Goal: Book appointment/travel/reservation

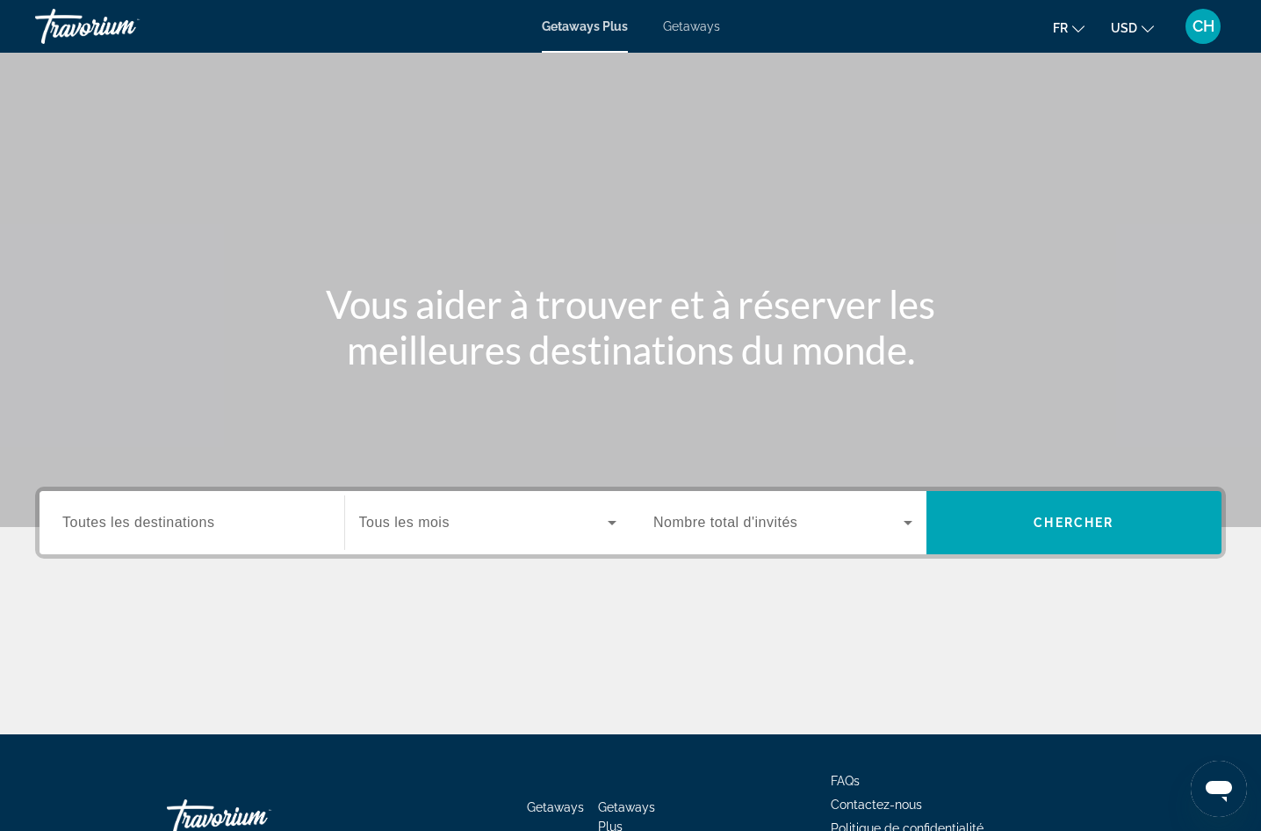
click at [683, 22] on span "Getaways" at bounding box center [691, 26] width 57 height 14
click at [1132, 26] on span "USD" at bounding box center [1124, 28] width 26 height 14
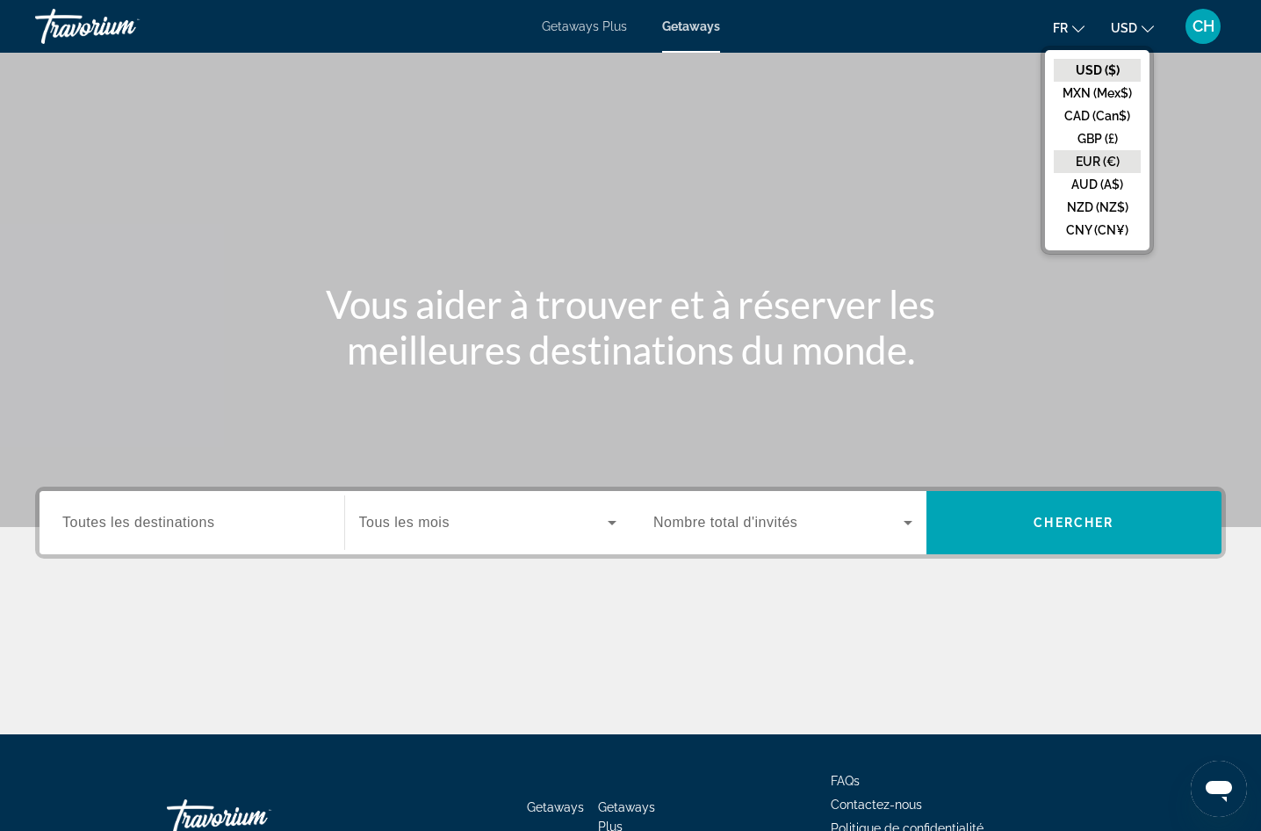
click at [1104, 163] on button "EUR (€)" at bounding box center [1097, 161] width 87 height 23
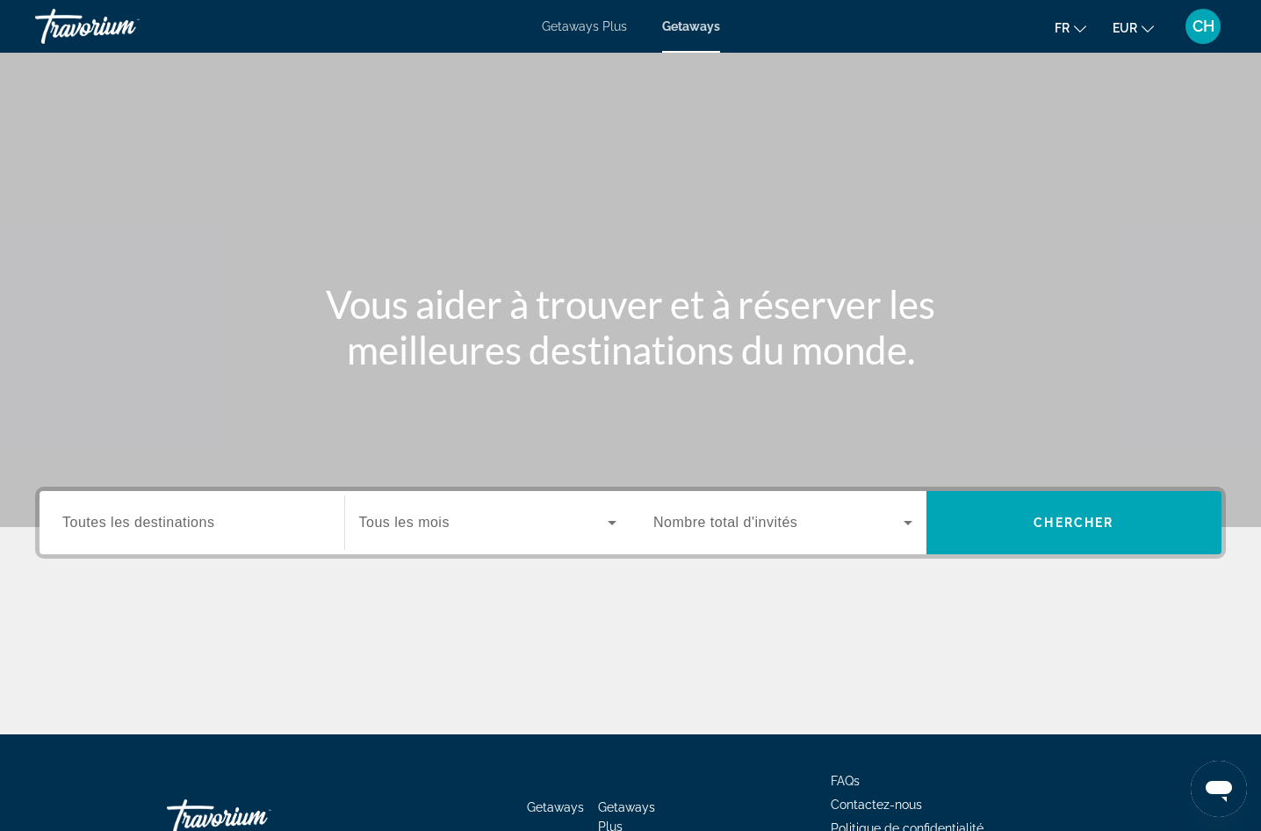
click at [198, 517] on span "Toutes les destinations" at bounding box center [138, 522] width 152 height 15
click at [198, 517] on input "Destination Toutes les destinations" at bounding box center [191, 523] width 259 height 21
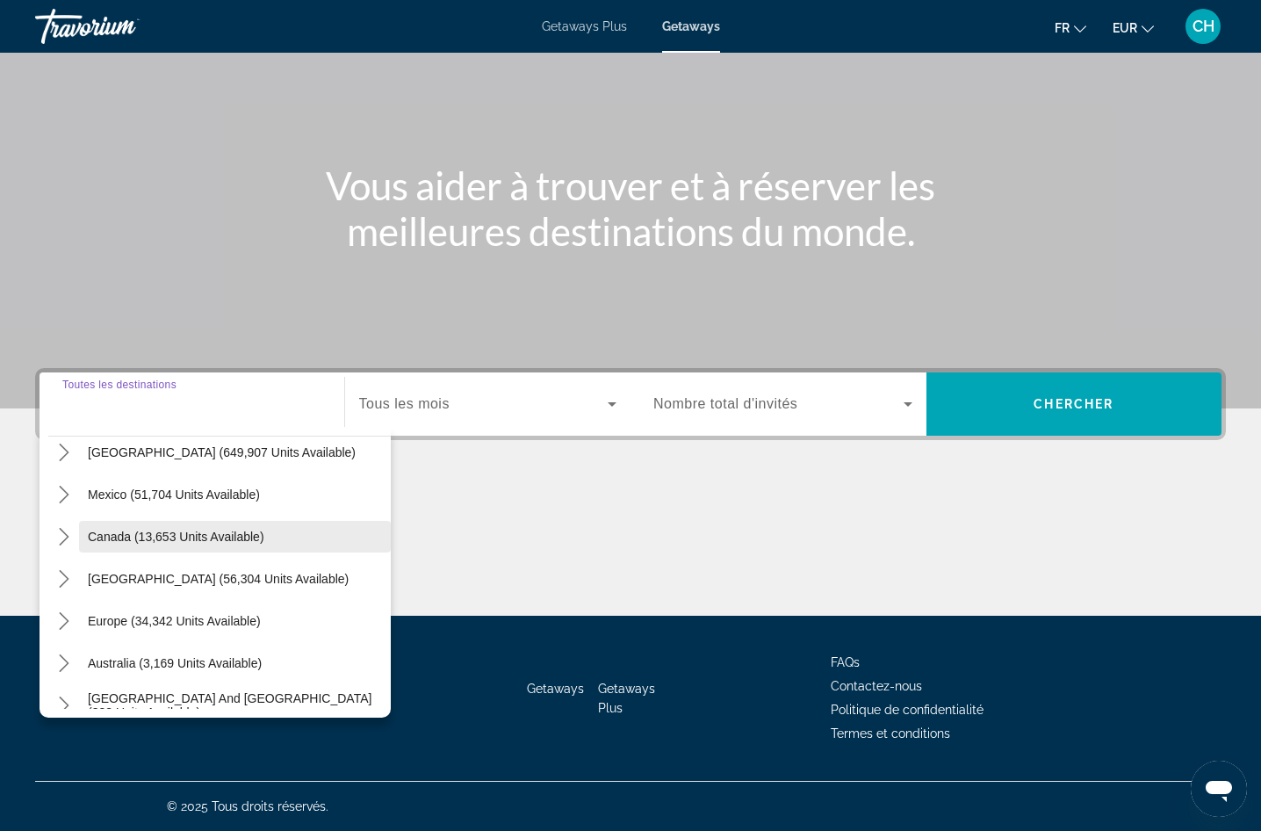
scroll to position [88, 0]
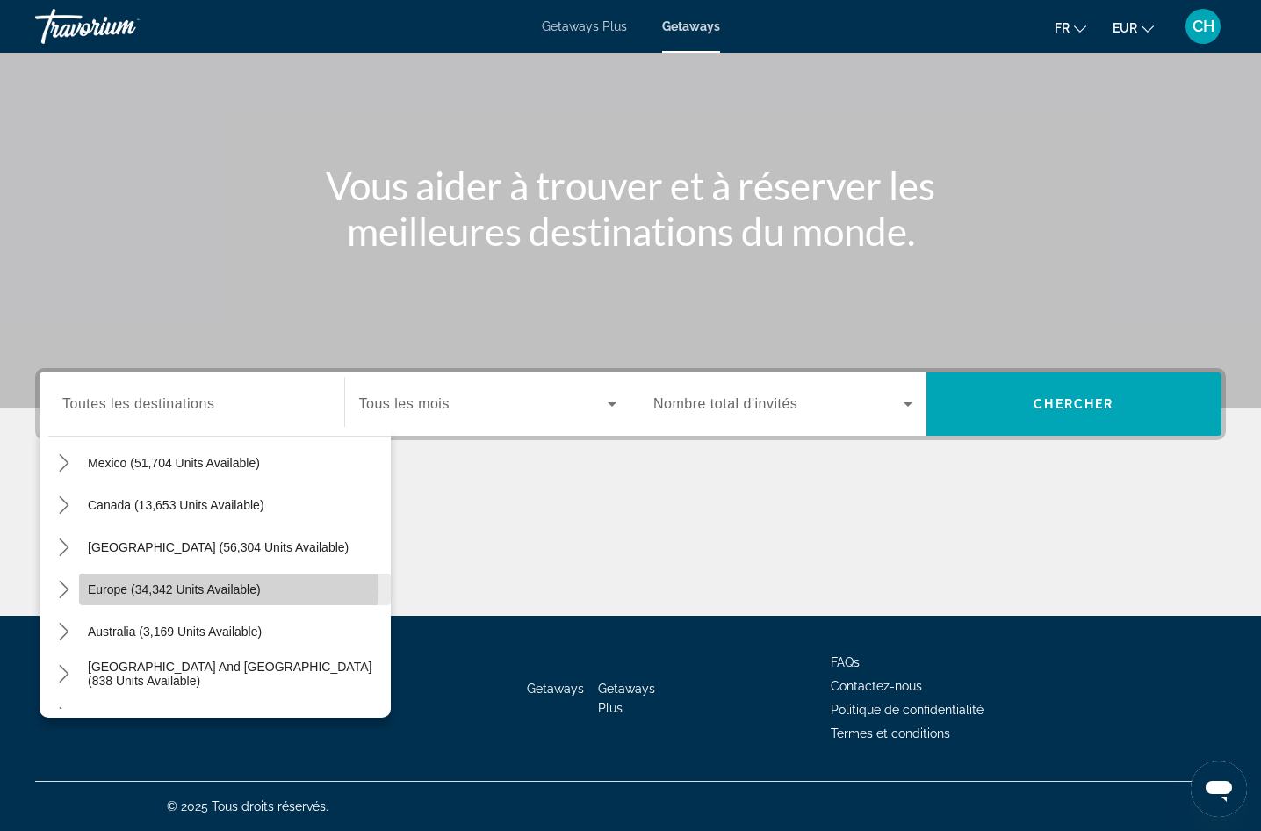
click at [178, 584] on span "Europe (34,342 units available)" at bounding box center [174, 589] width 173 height 14
type input "**********"
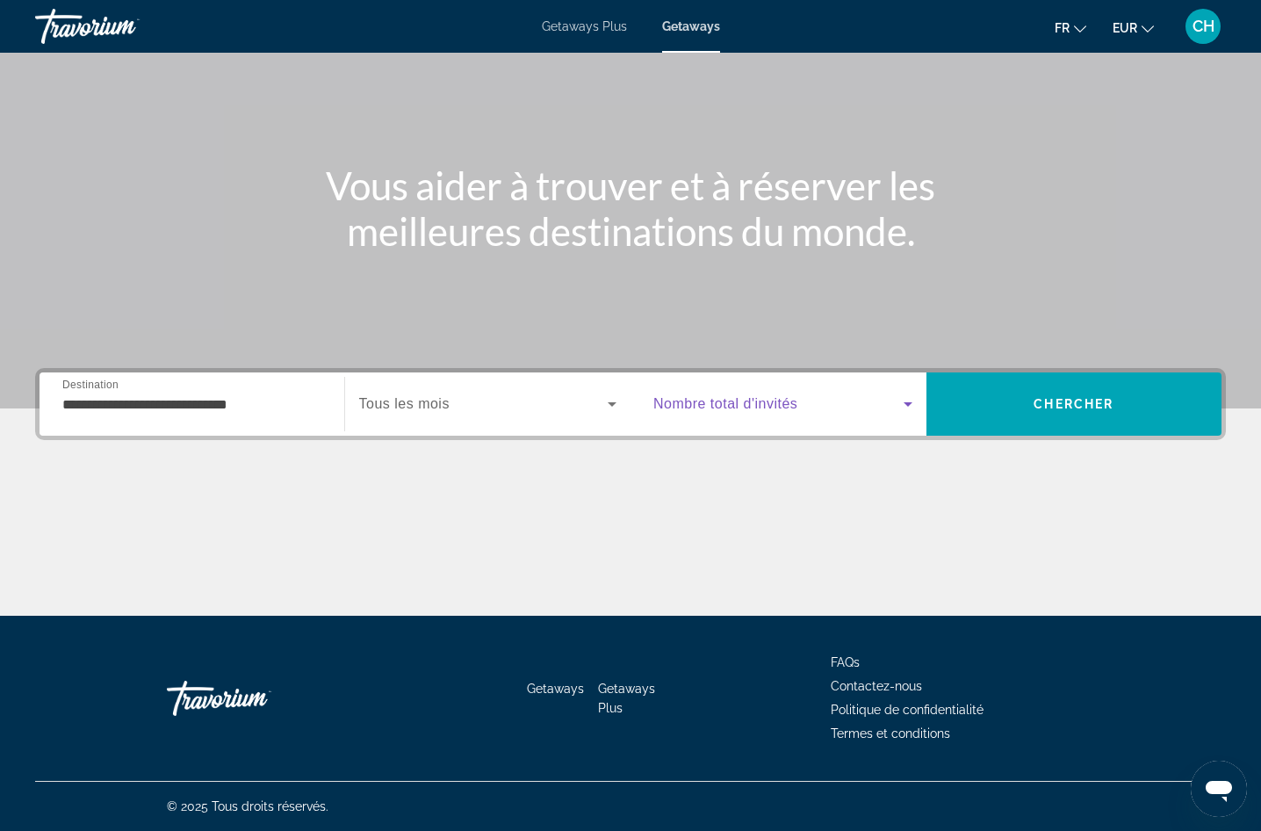
click at [871, 399] on span "Search widget" at bounding box center [779, 404] width 250 height 21
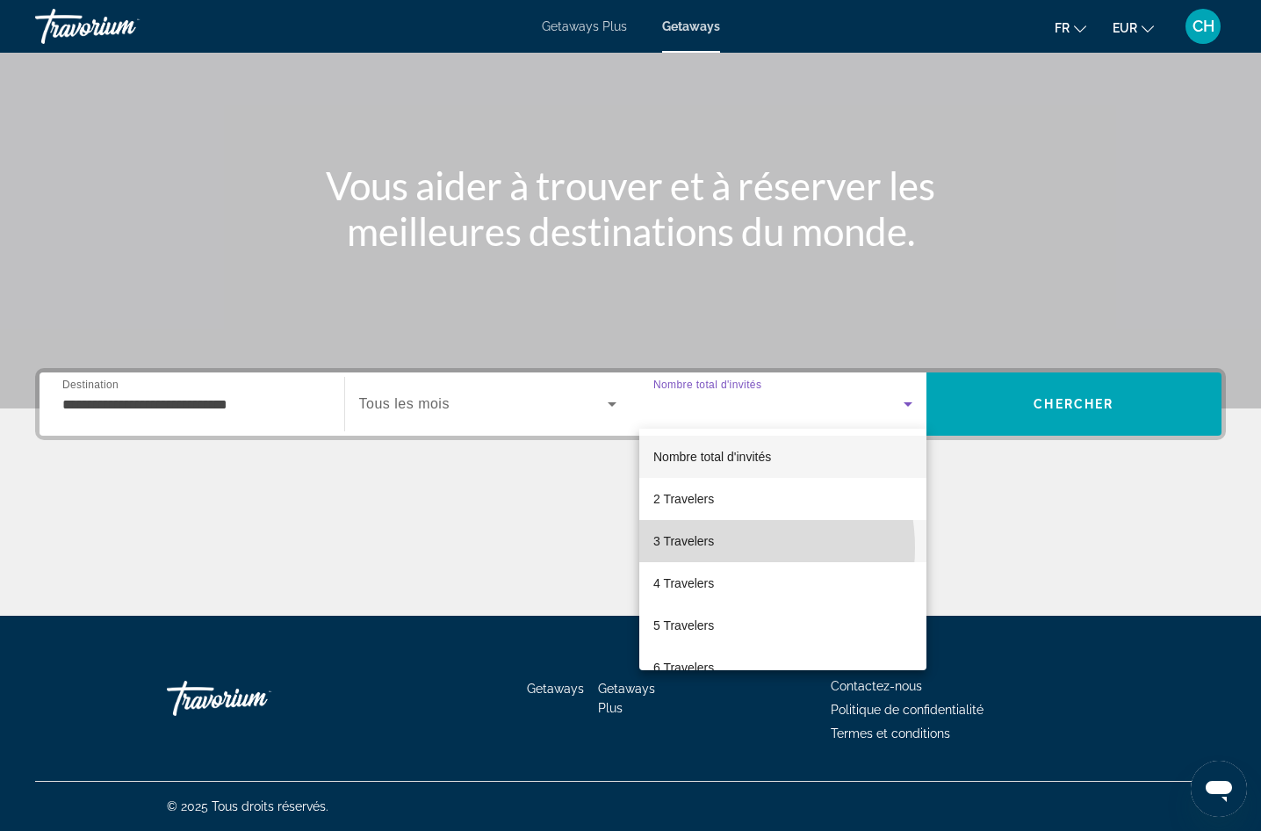
click at [717, 548] on mat-option "3 Travelers" at bounding box center [782, 541] width 287 height 42
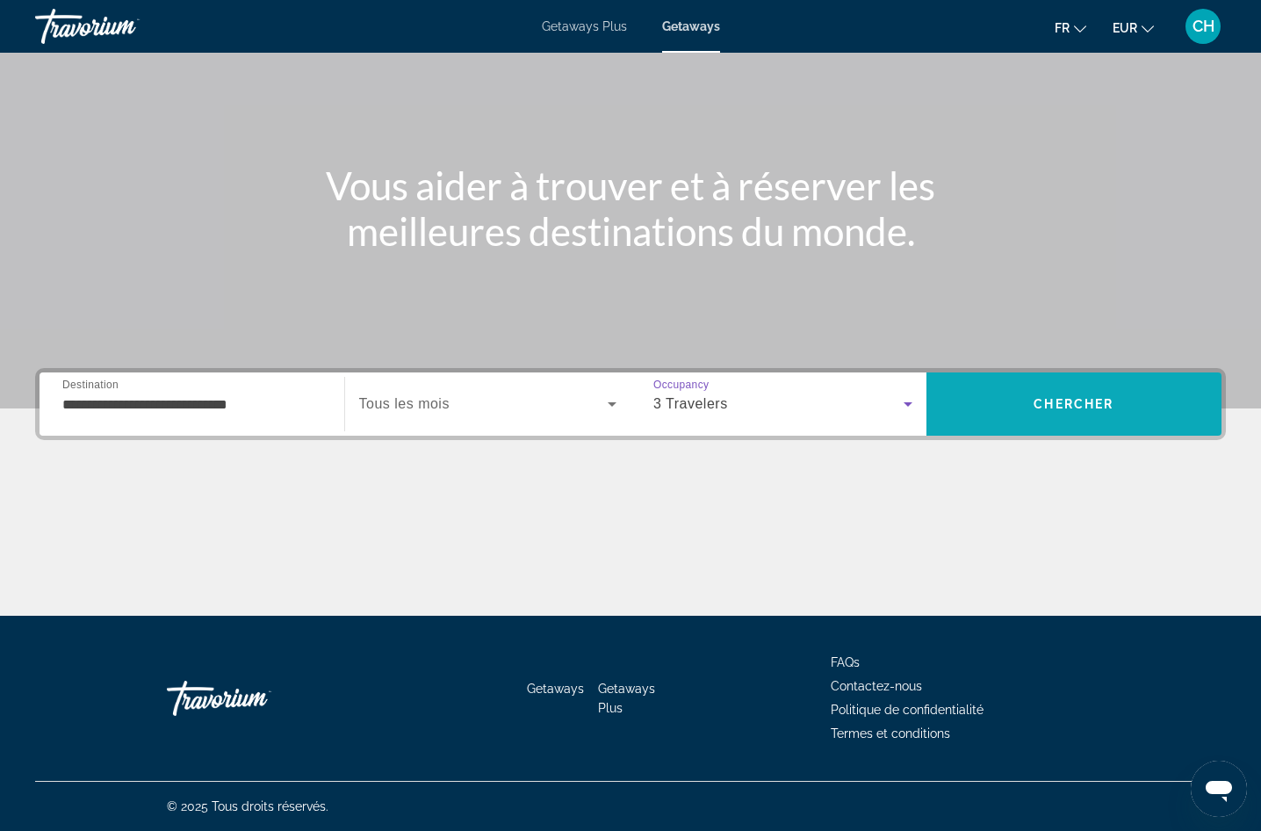
click at [1114, 402] on span "Chercher" at bounding box center [1074, 404] width 80 height 14
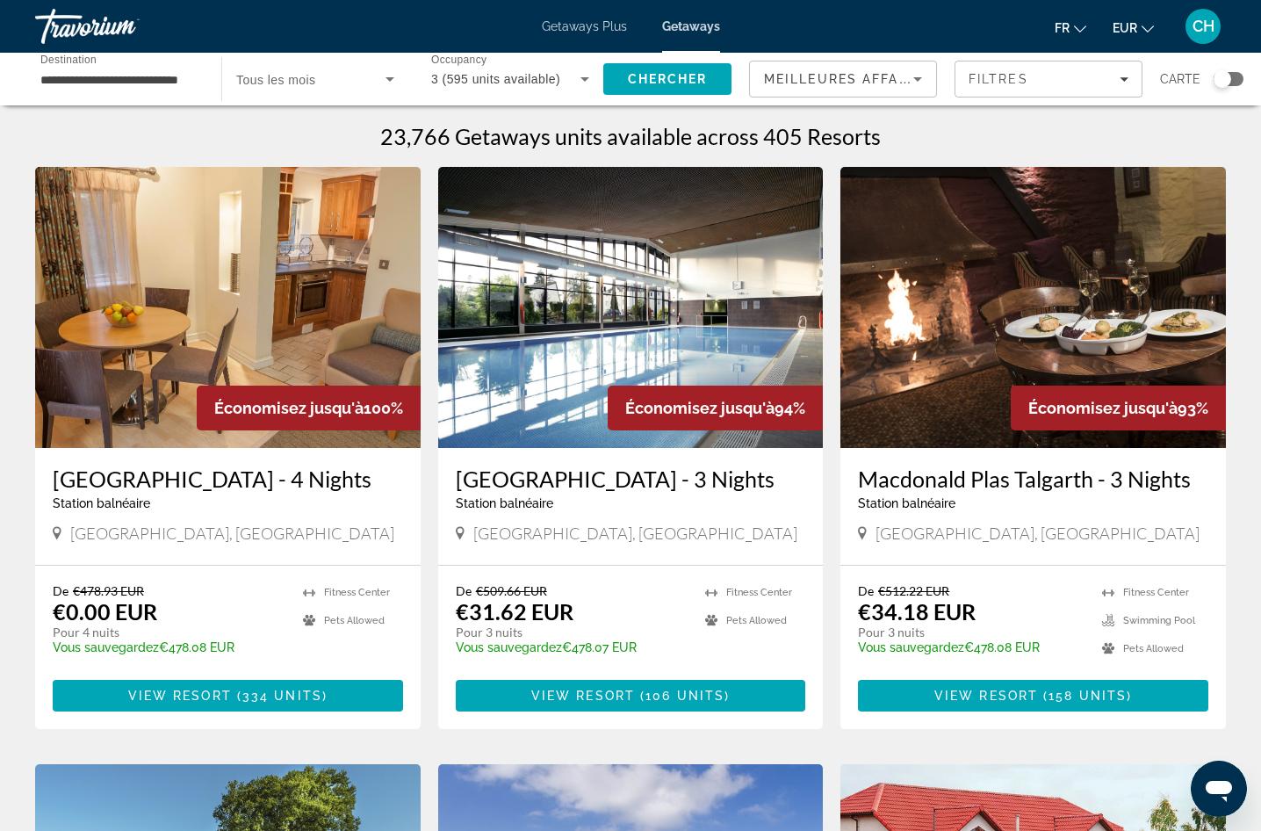
click at [882, 78] on span "Meilleures affaires" at bounding box center [848, 79] width 169 height 14
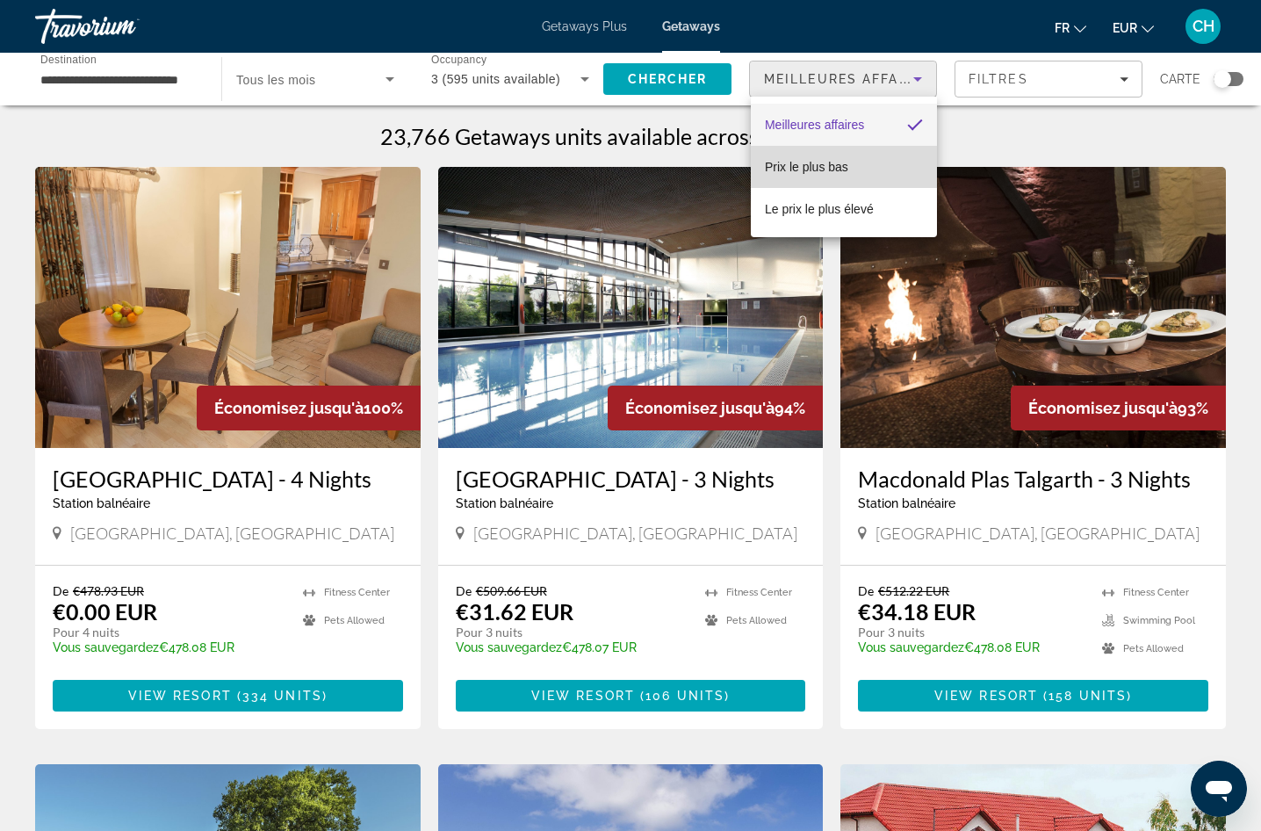
click at [853, 166] on mat-option "Prix ​​le plus bas" at bounding box center [844, 167] width 186 height 42
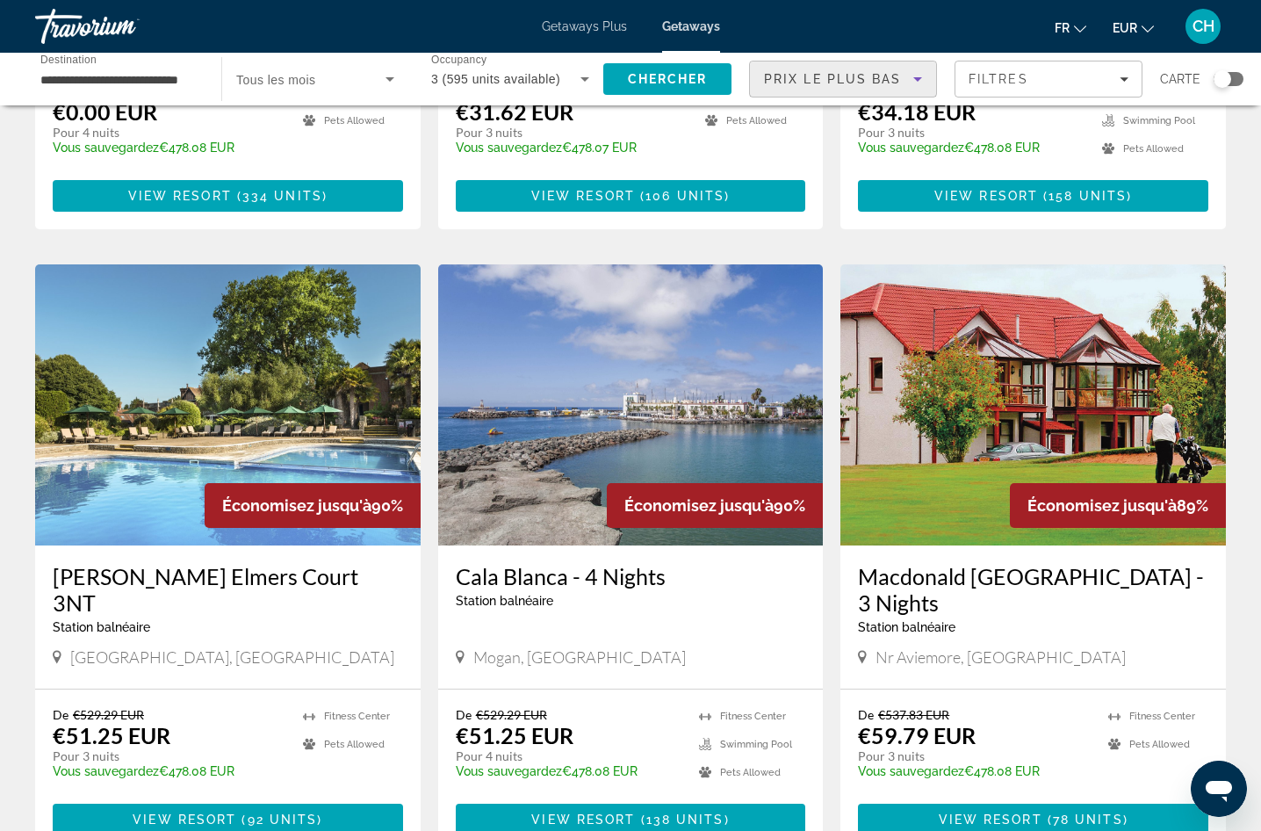
scroll to position [527, 0]
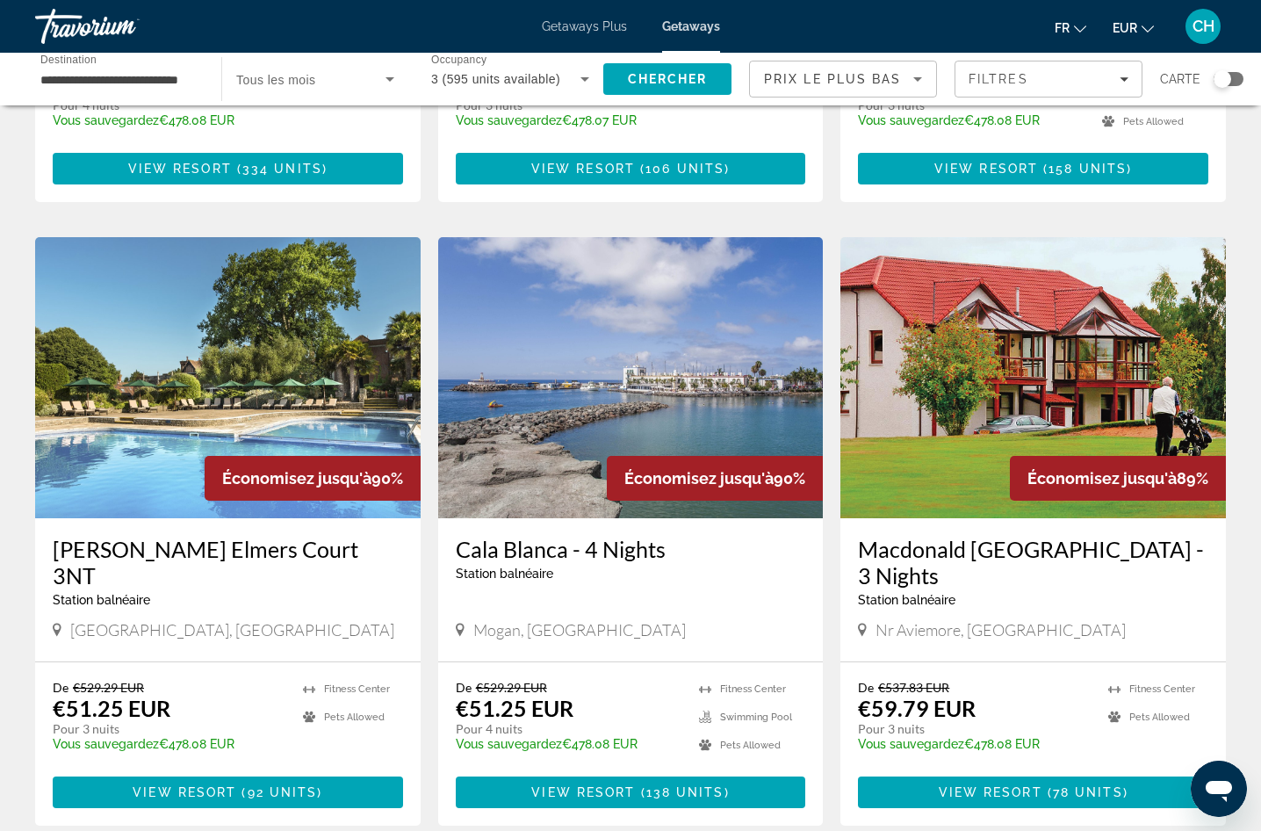
click at [719, 594] on div "Cala Blanca - 4 Nights Station balnéaire - Ceci est une station d'adultes seule…" at bounding box center [631, 565] width 350 height 58
click at [605, 468] on img "Main content" at bounding box center [631, 377] width 386 height 281
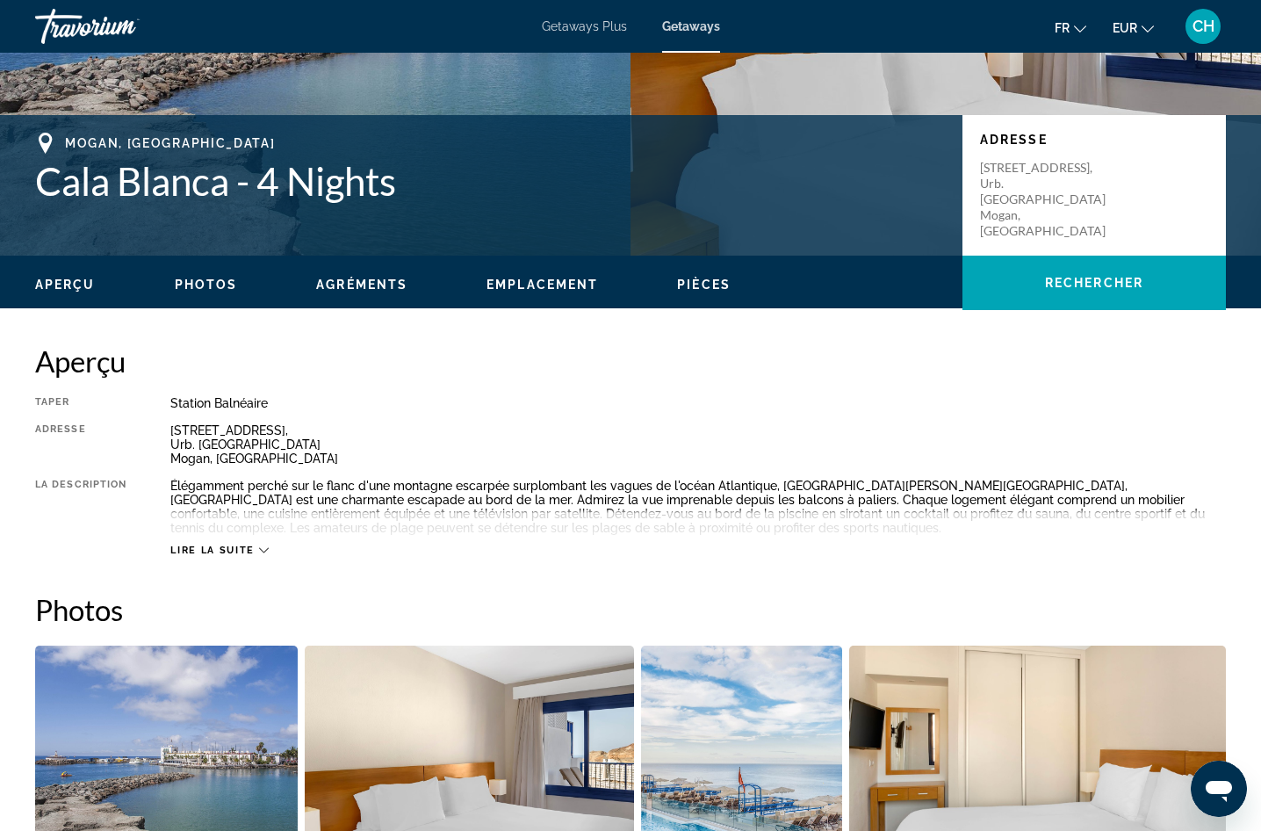
scroll to position [351, 0]
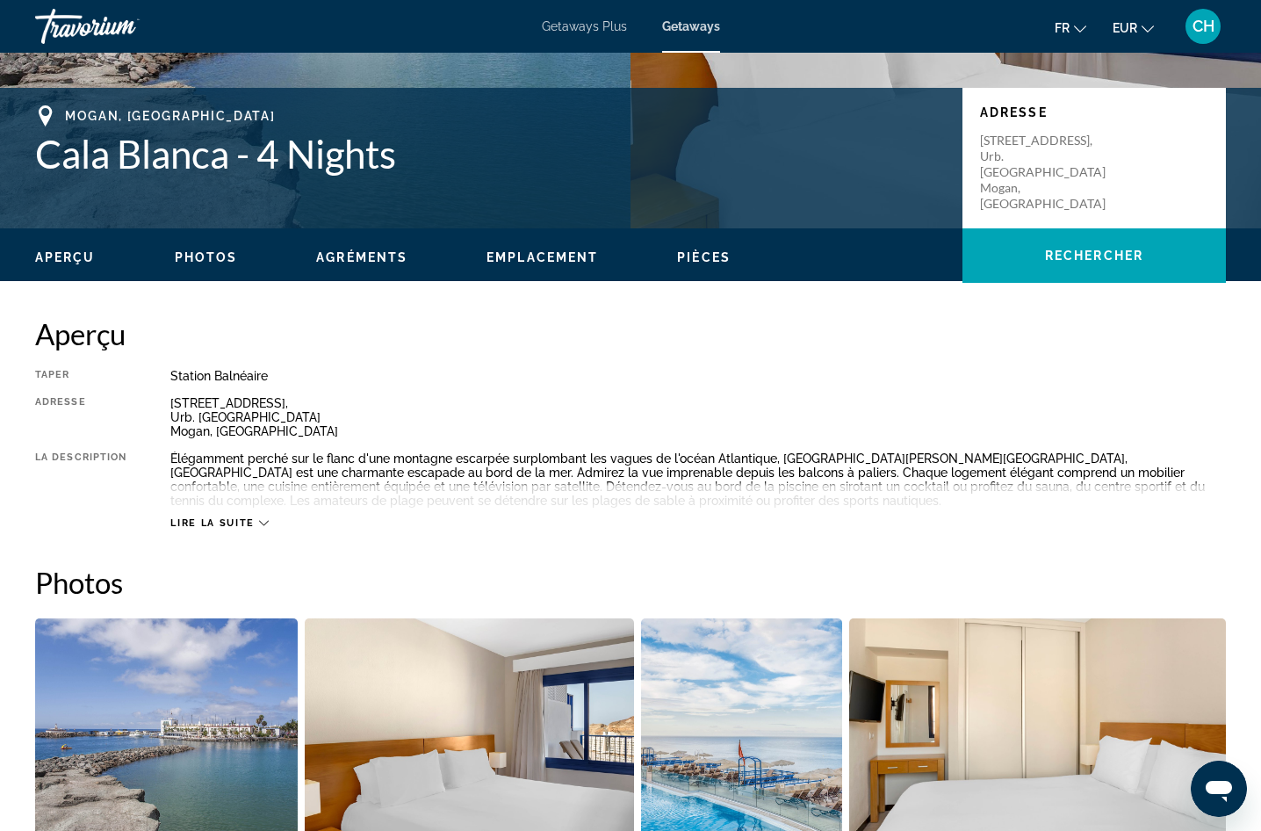
drag, startPoint x: 241, startPoint y: 517, endPoint x: 264, endPoint y: 520, distance: 24.0
click at [249, 518] on button "Lire la suite" at bounding box center [219, 523] width 98 height 13
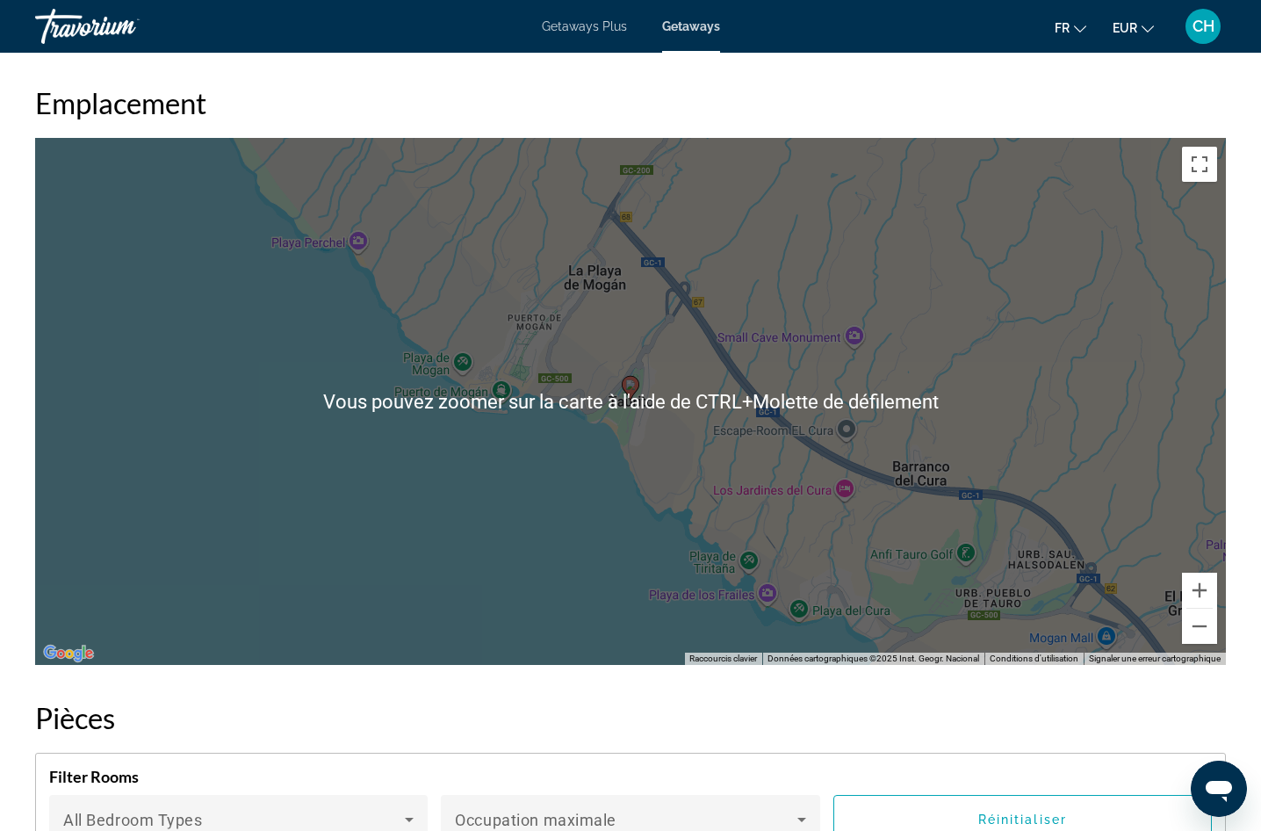
scroll to position [2547, 0]
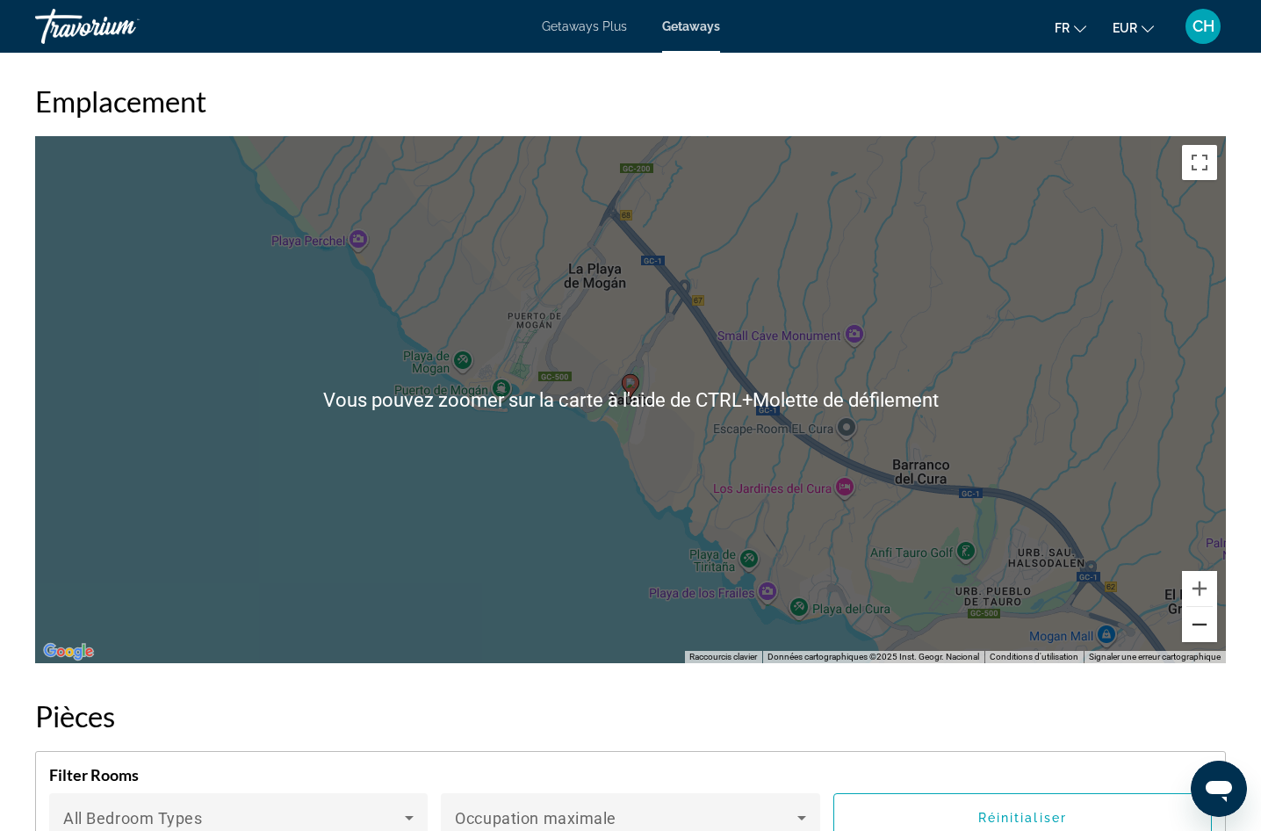
click at [1198, 607] on button "Zoom arrière" at bounding box center [1199, 624] width 35 height 35
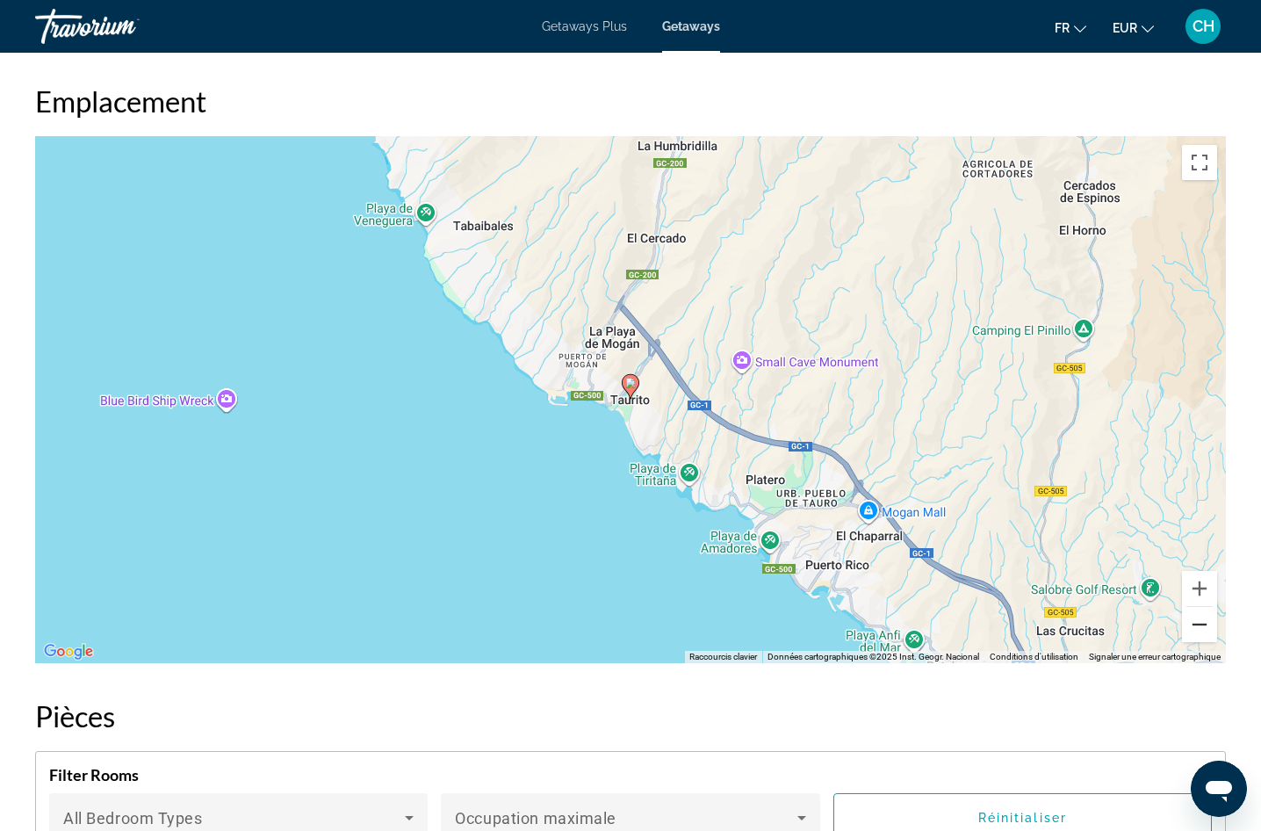
click at [1198, 607] on button "Zoom arrière" at bounding box center [1199, 624] width 35 height 35
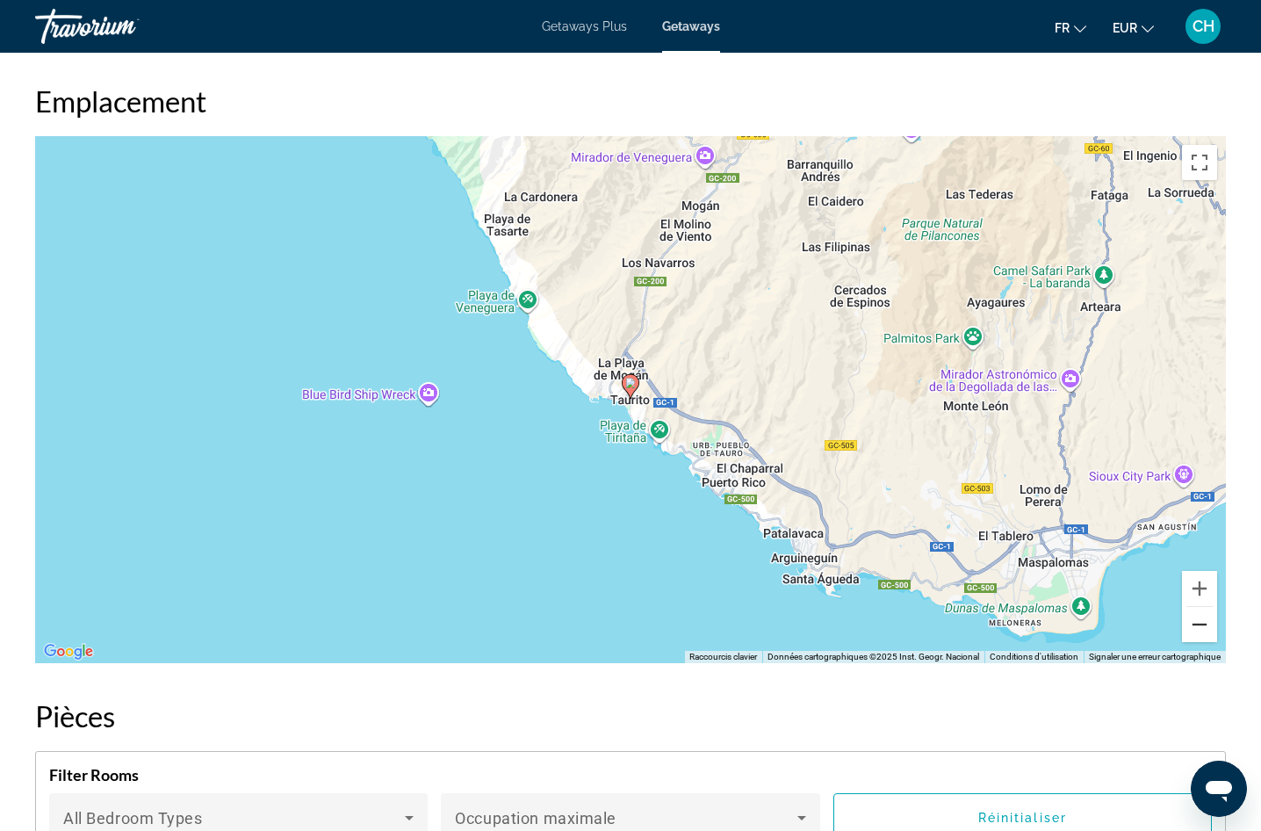
click at [1198, 607] on button "Zoom arrière" at bounding box center [1199, 624] width 35 height 35
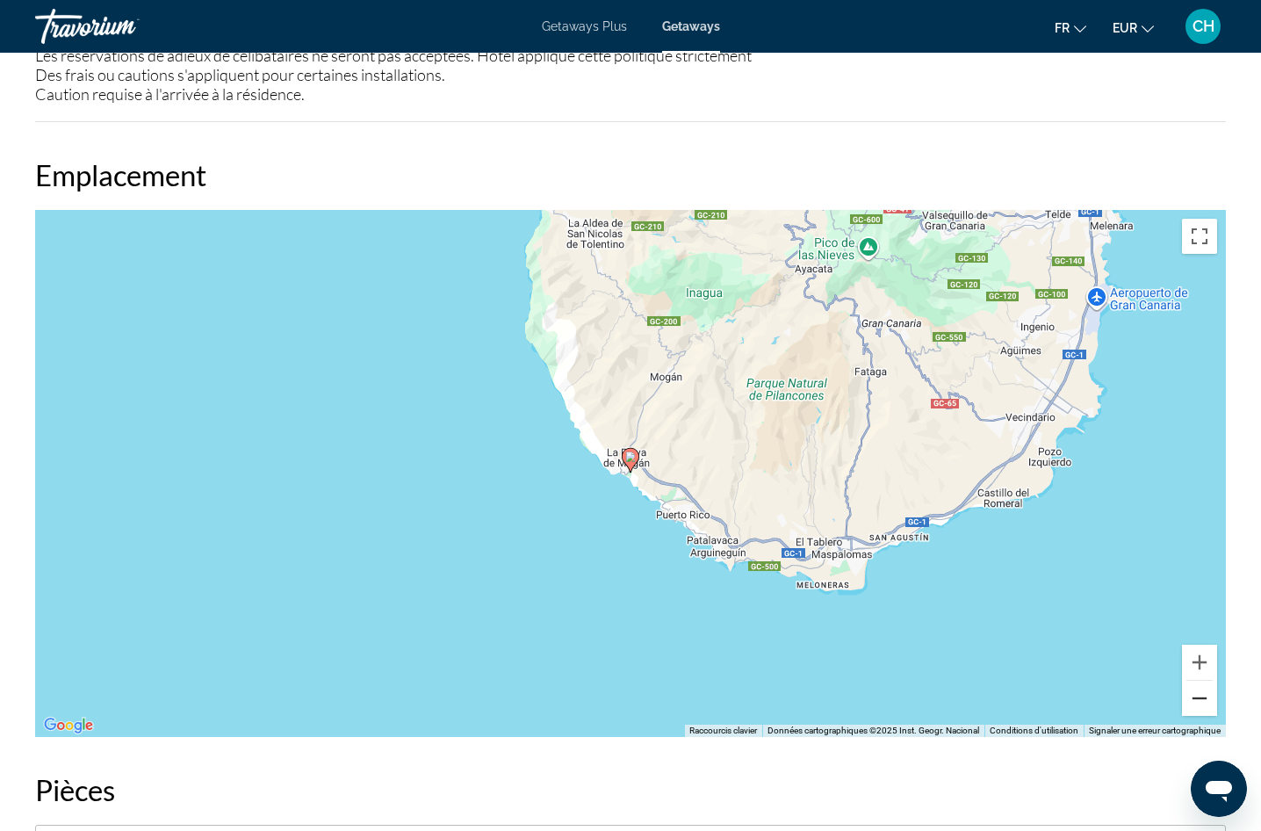
scroll to position [2460, 0]
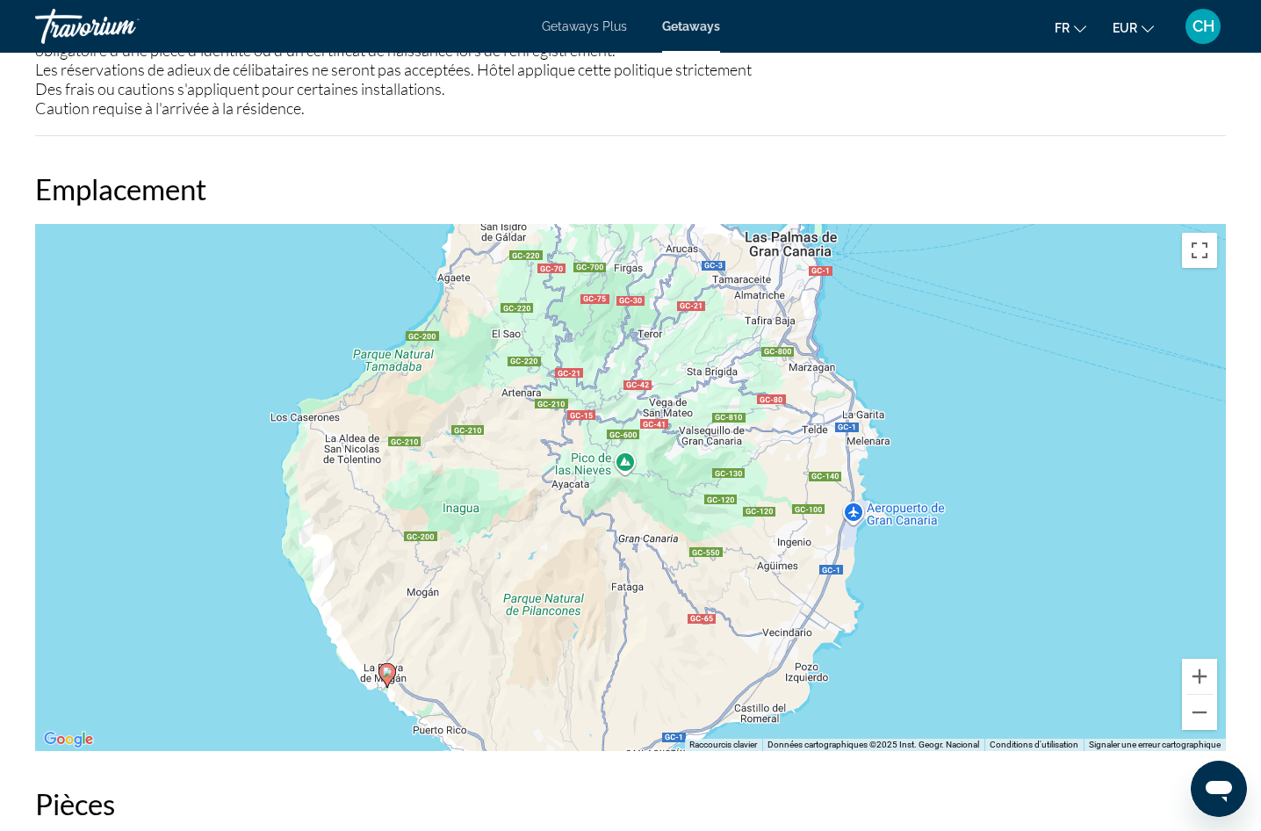
drag, startPoint x: 1014, startPoint y: 328, endPoint x: 784, endPoint y: 503, distance: 288.8
click at [779, 513] on div "Pour activer le glissement avec le clavier, appuyez sur Alt+Entrée. Une fois ce…" at bounding box center [630, 487] width 1191 height 527
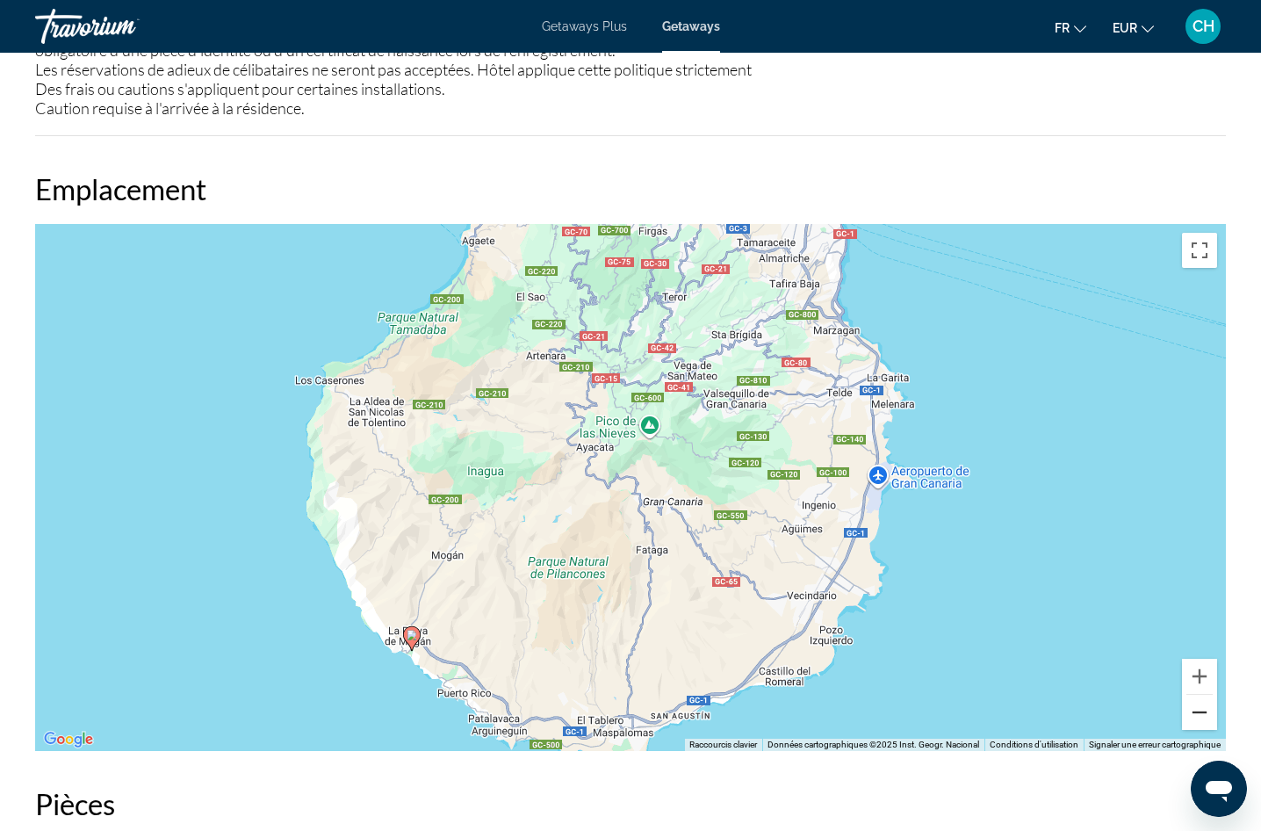
click at [1189, 695] on button "Zoom arrière" at bounding box center [1199, 712] width 35 height 35
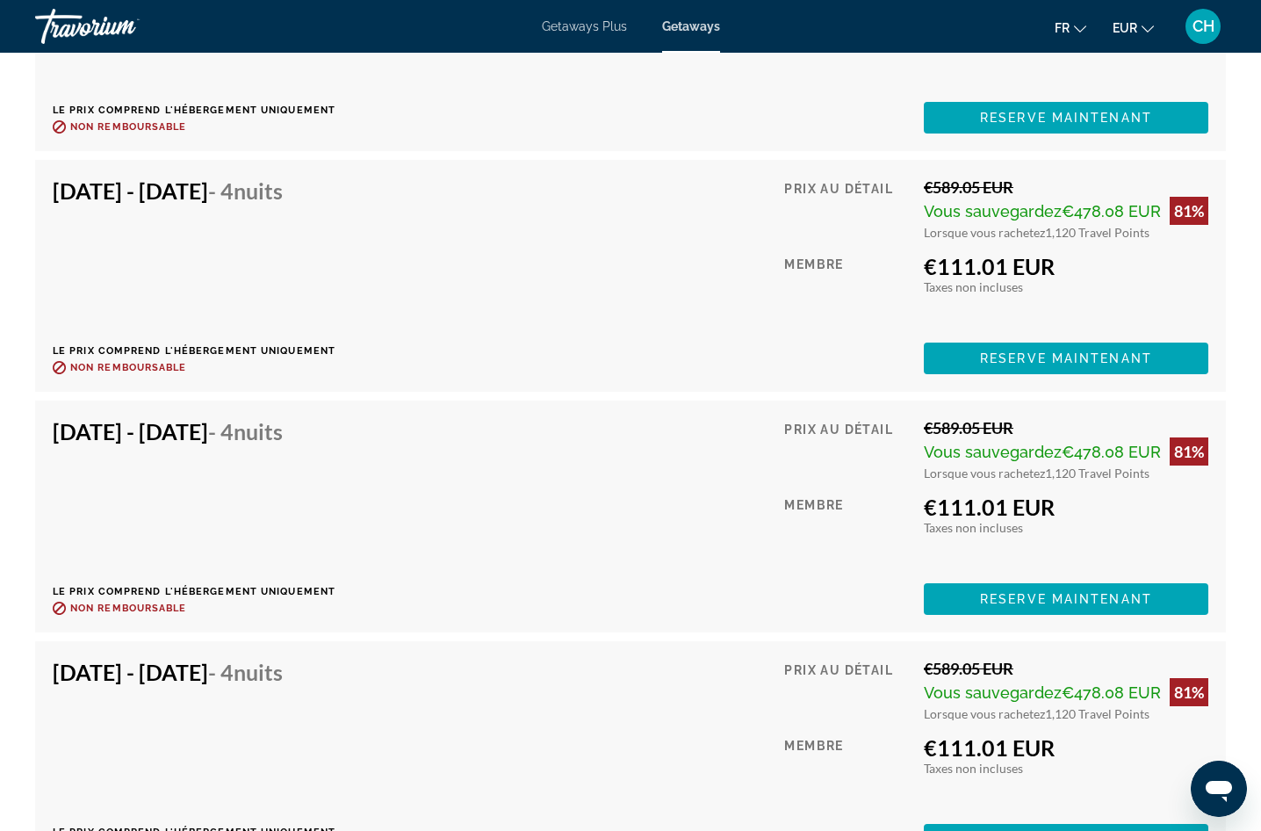
scroll to position [4041, 0]
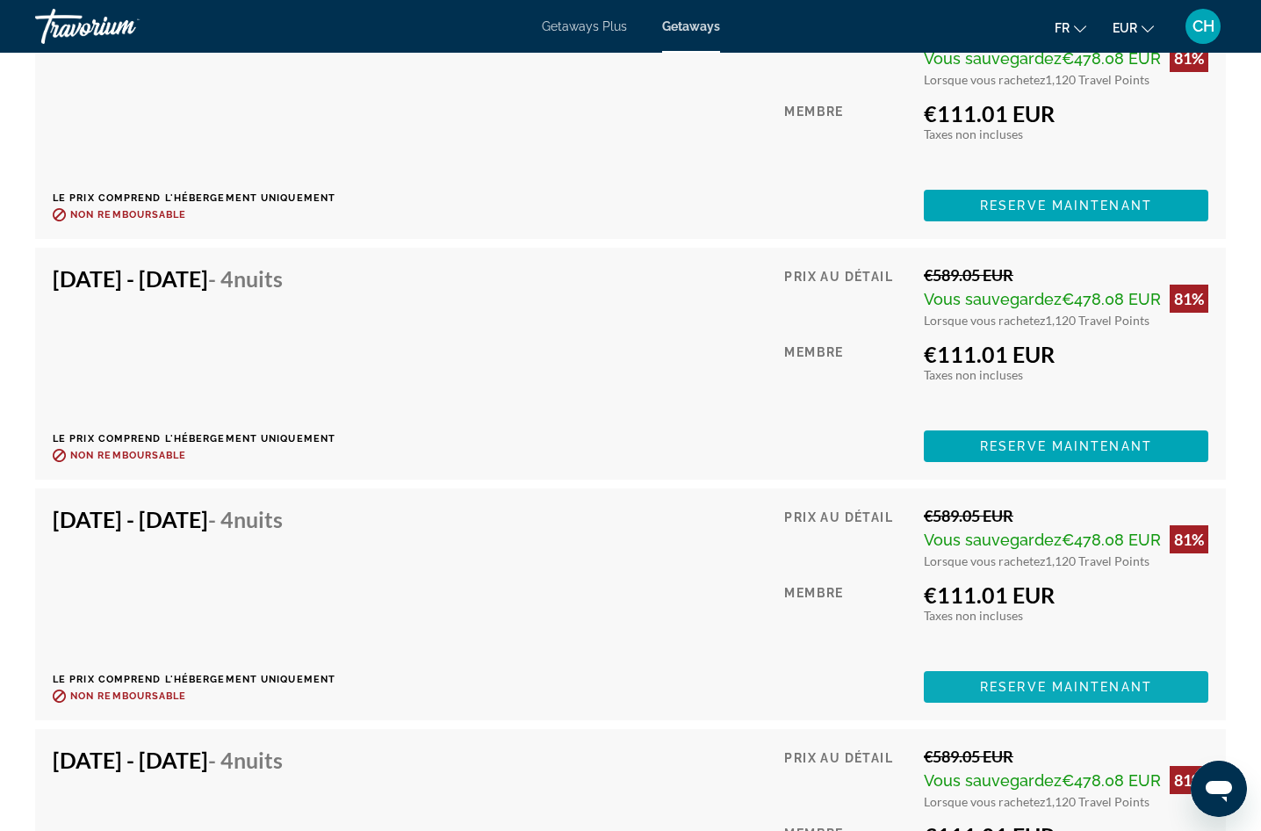
click at [1031, 680] on span "Reserve maintenant" at bounding box center [1066, 687] width 172 height 14
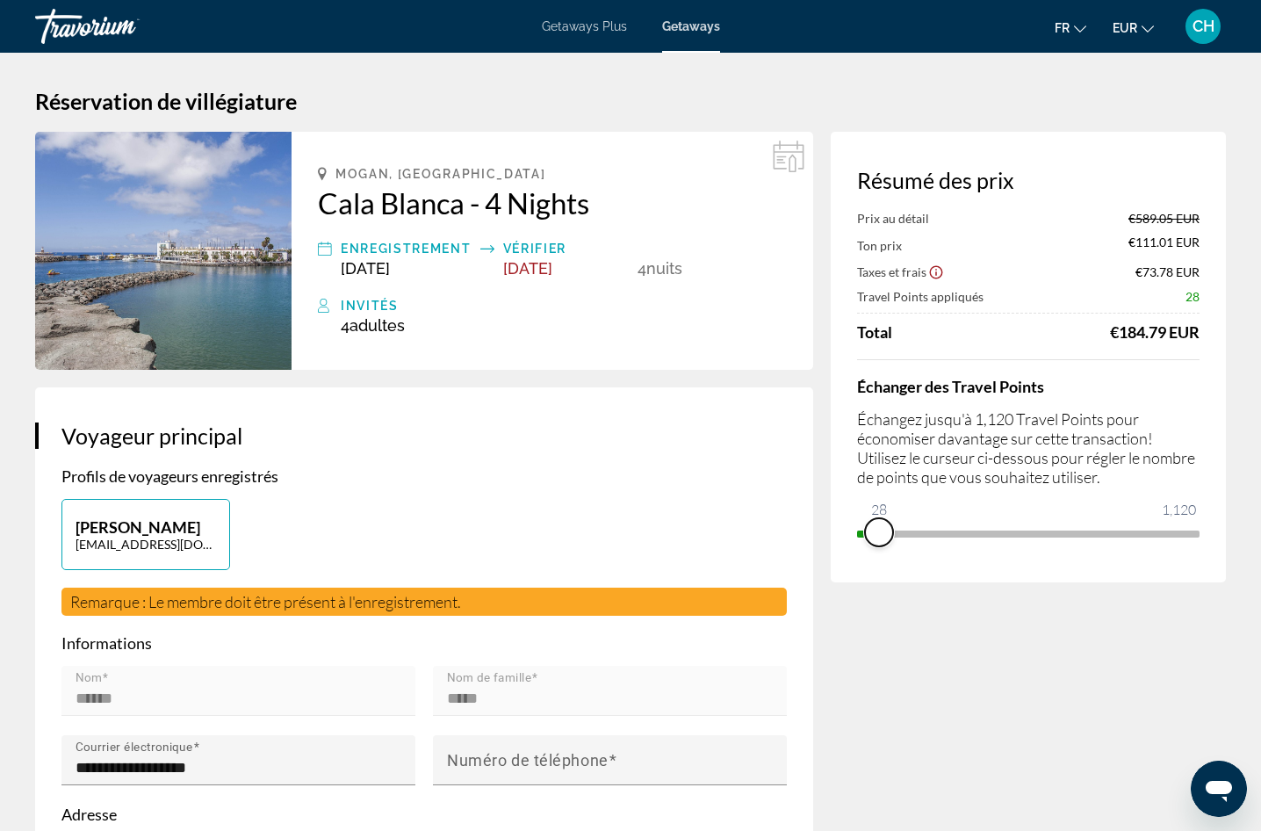
drag, startPoint x: 1174, startPoint y: 528, endPoint x: 879, endPoint y: 561, distance: 297.0
click at [879, 561] on div "Résumé des prix Prix au détail €589.05 EUR Ton prix €111.01 EUR Taxes et frais …" at bounding box center [1028, 357] width 395 height 451
drag, startPoint x: 874, startPoint y: 543, endPoint x: 1215, endPoint y: 521, distance: 341.5
click at [1215, 521] on div "Résumé des prix Prix au détail €589.05 EUR Ton prix €577.10 EUR Taxes et frais …" at bounding box center [1028, 357] width 395 height 451
click at [708, 24] on span "Getaways" at bounding box center [691, 26] width 58 height 14
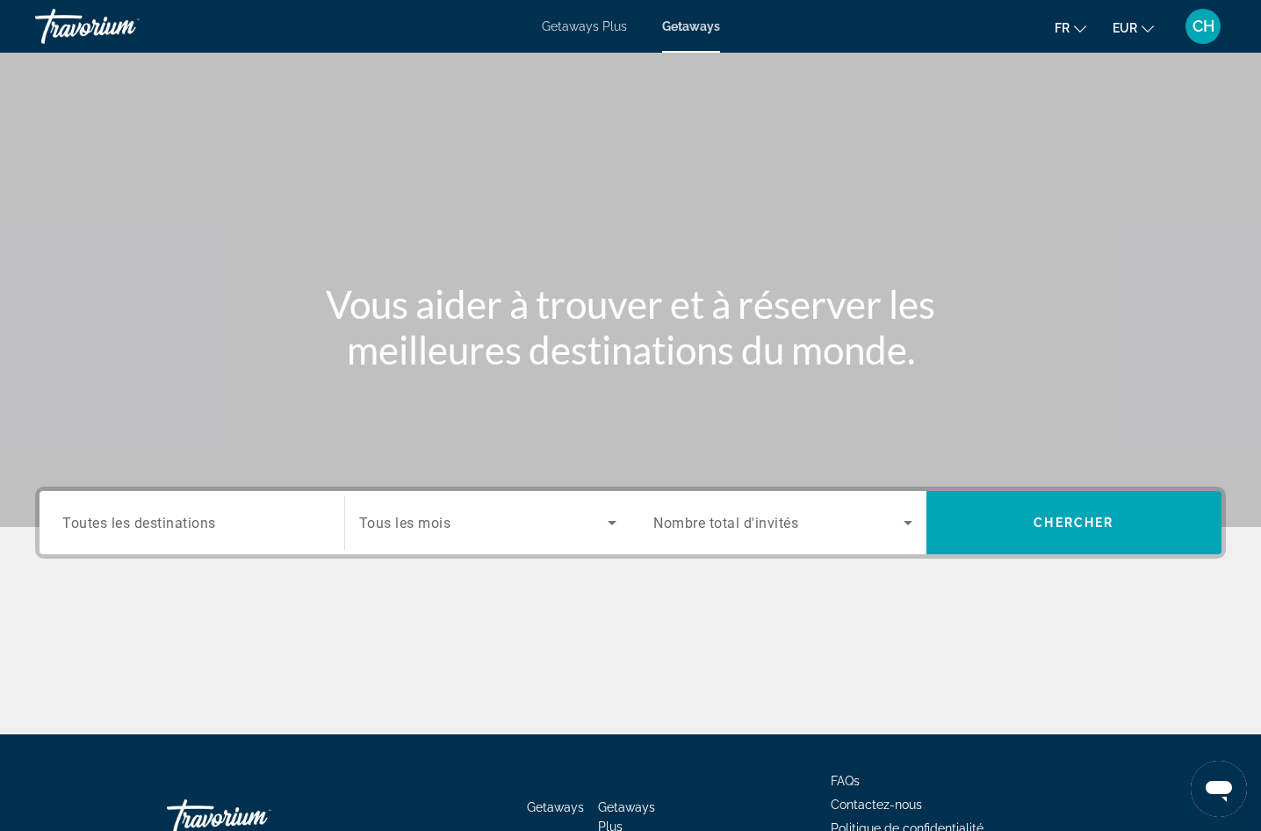
click at [227, 516] on input "Destination Toutes les destinations" at bounding box center [191, 523] width 259 height 21
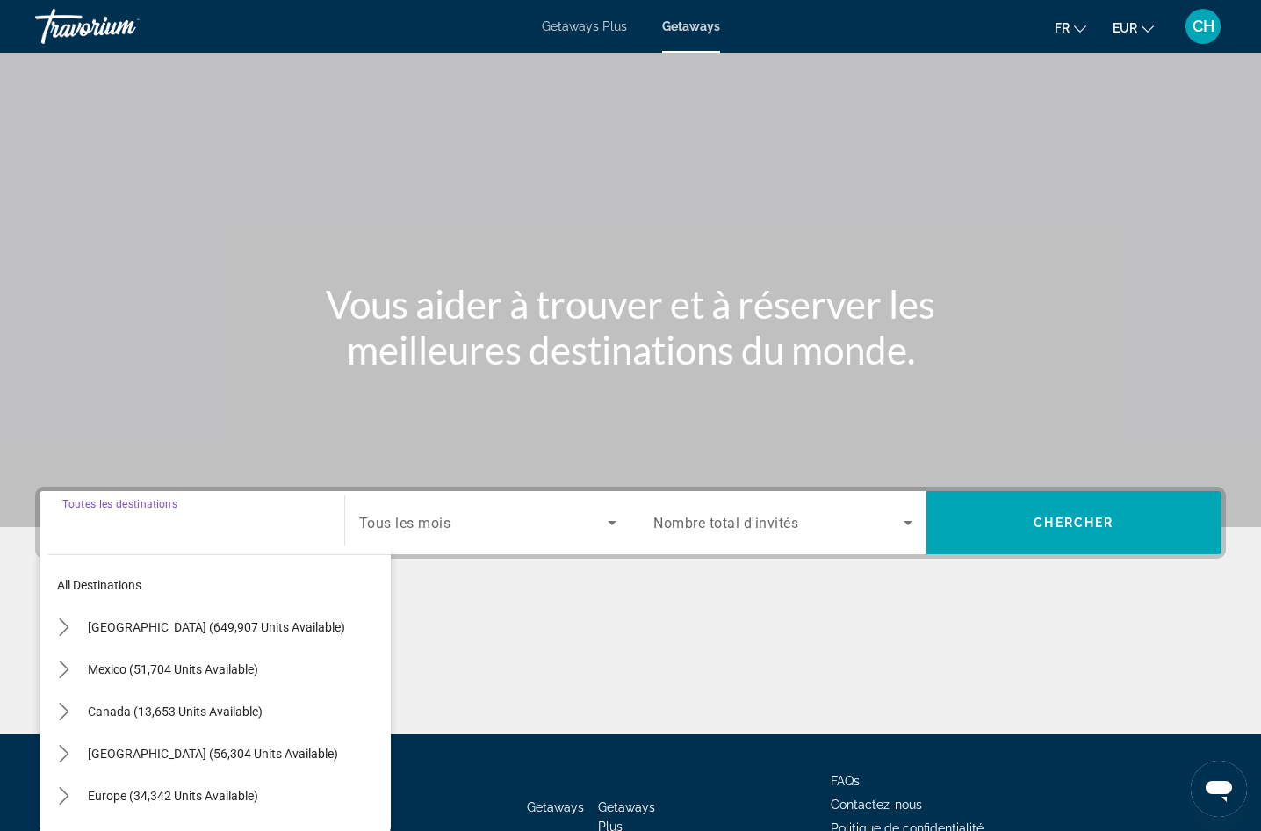
scroll to position [119, 0]
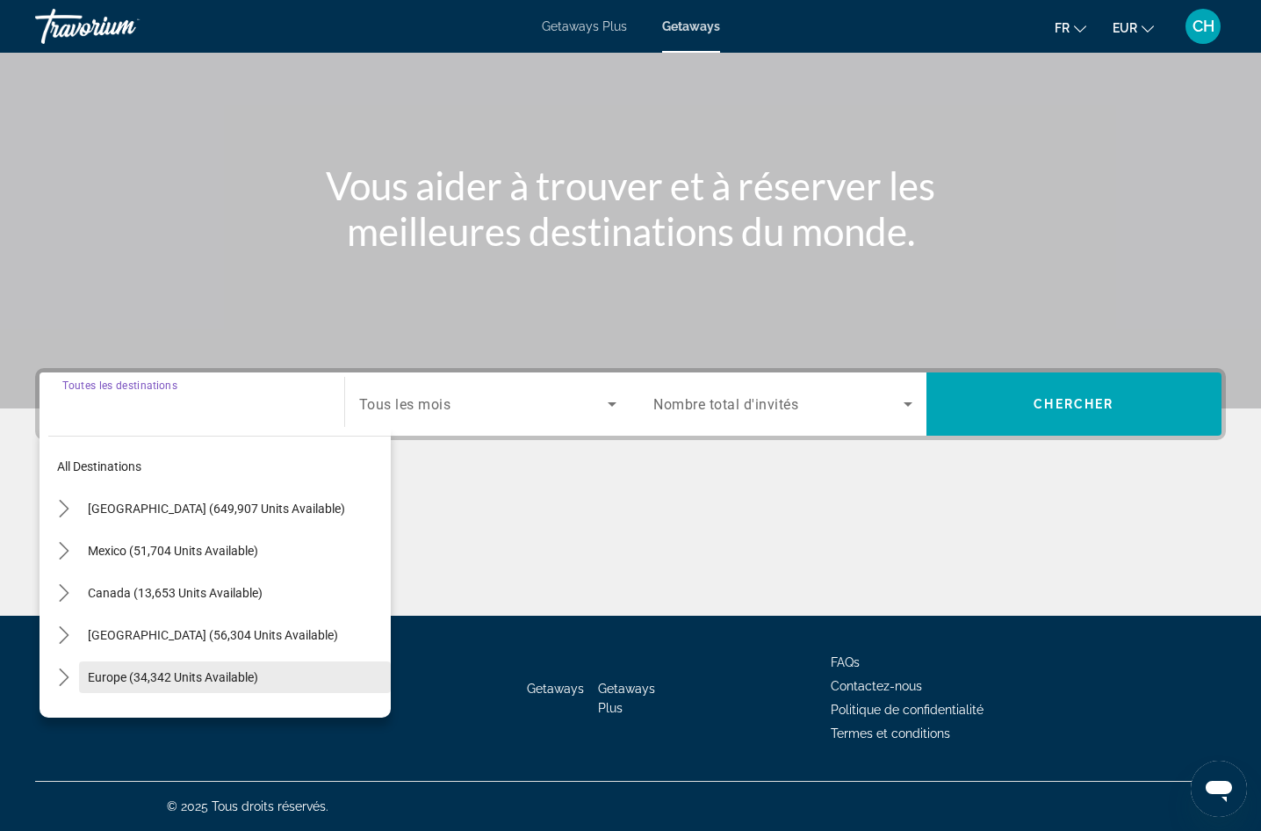
click at [178, 675] on span "Europe (34,342 units available)" at bounding box center [173, 677] width 170 height 14
type input "**********"
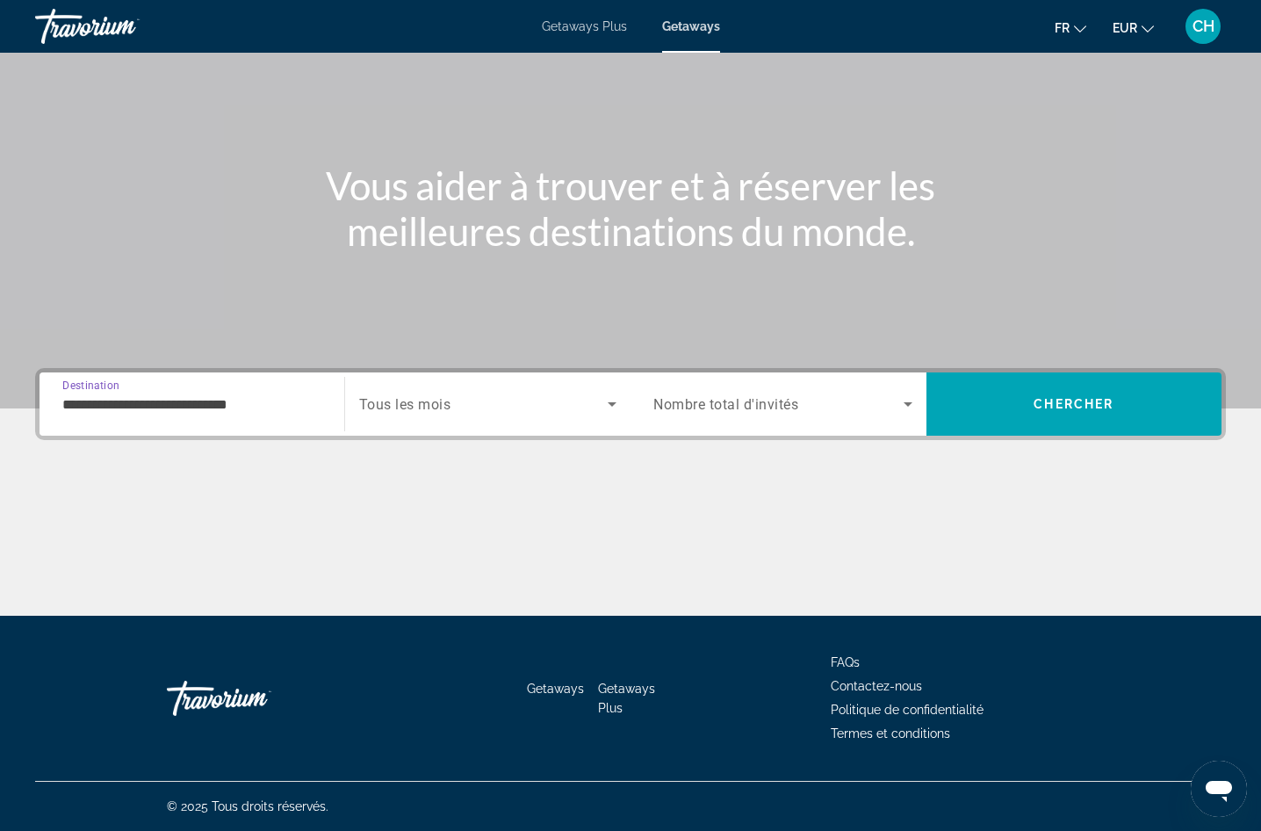
click at [741, 393] on div "Search widget" at bounding box center [783, 403] width 259 height 49
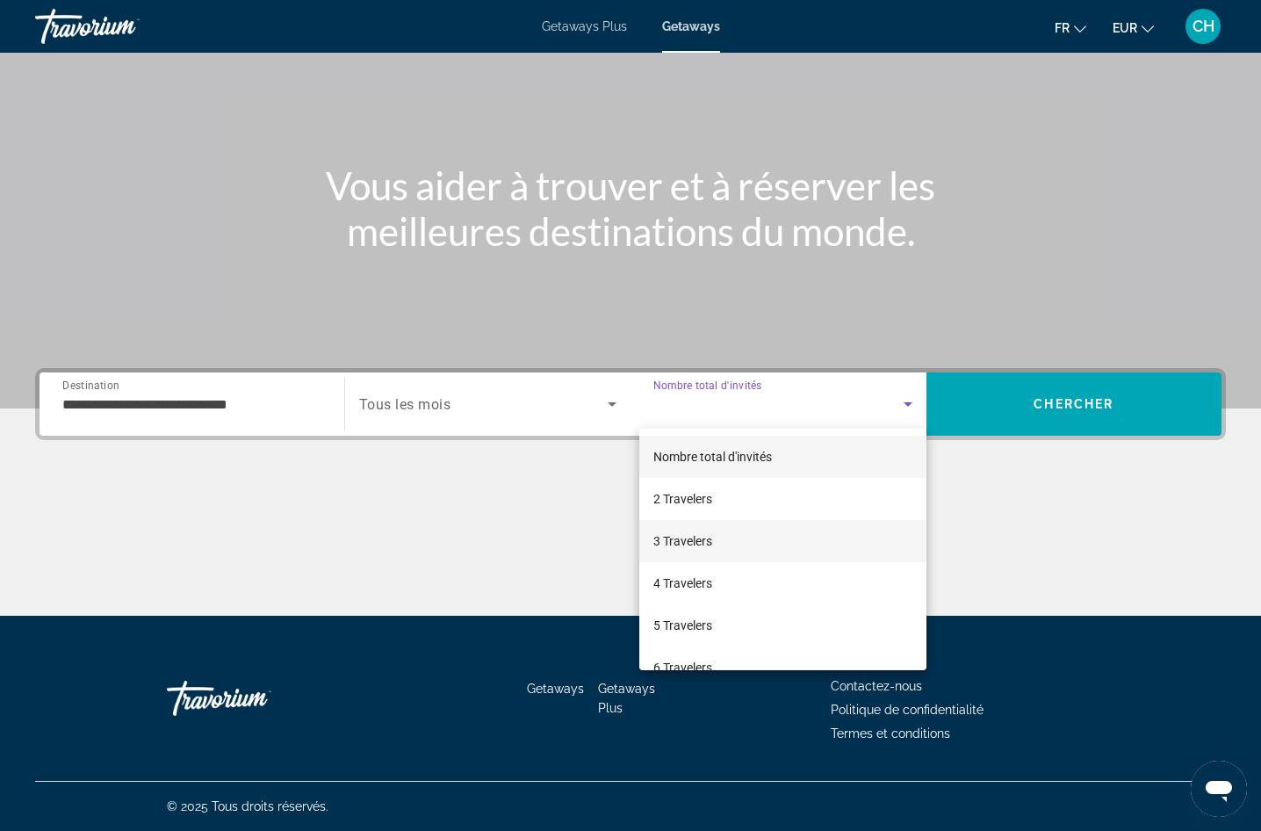
click at [677, 549] on span "3 Travelers" at bounding box center [683, 541] width 59 height 21
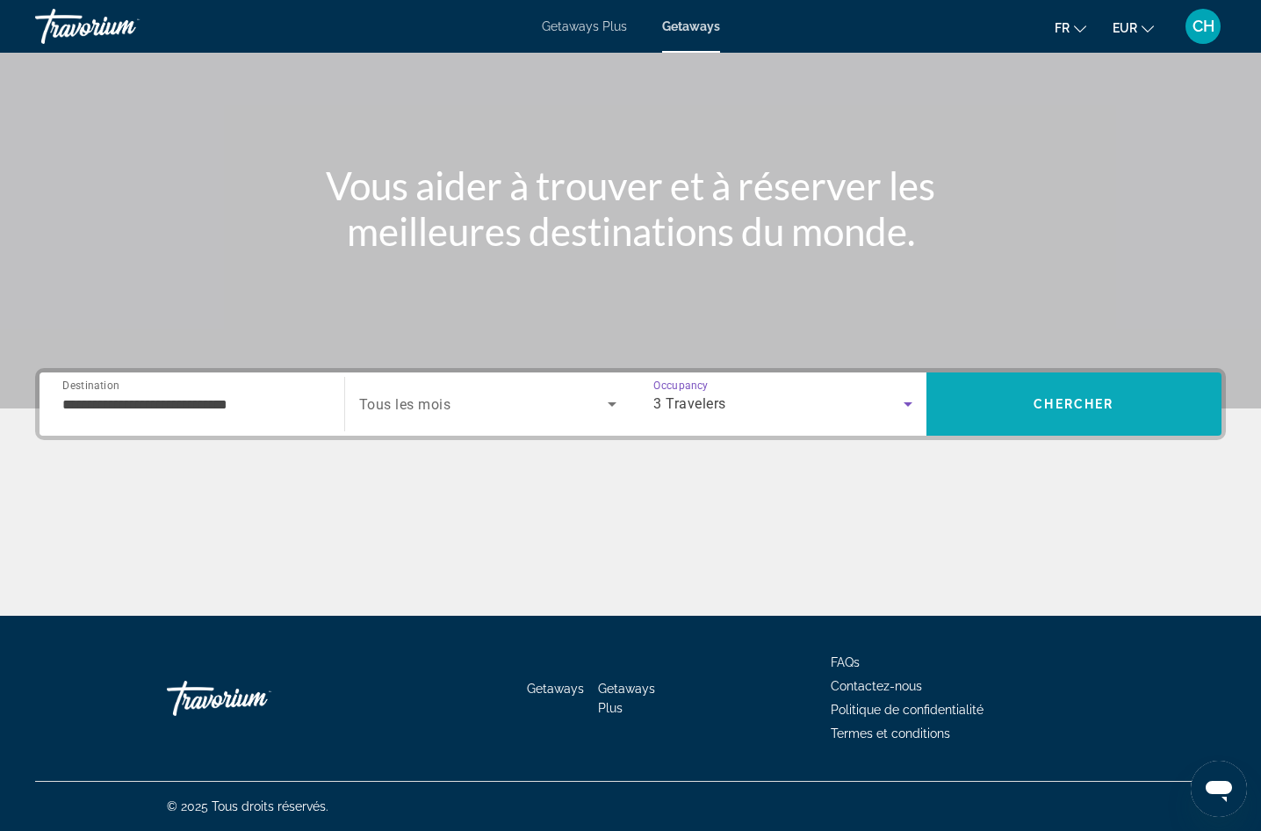
click at [1070, 400] on span "Chercher" at bounding box center [1074, 404] width 80 height 14
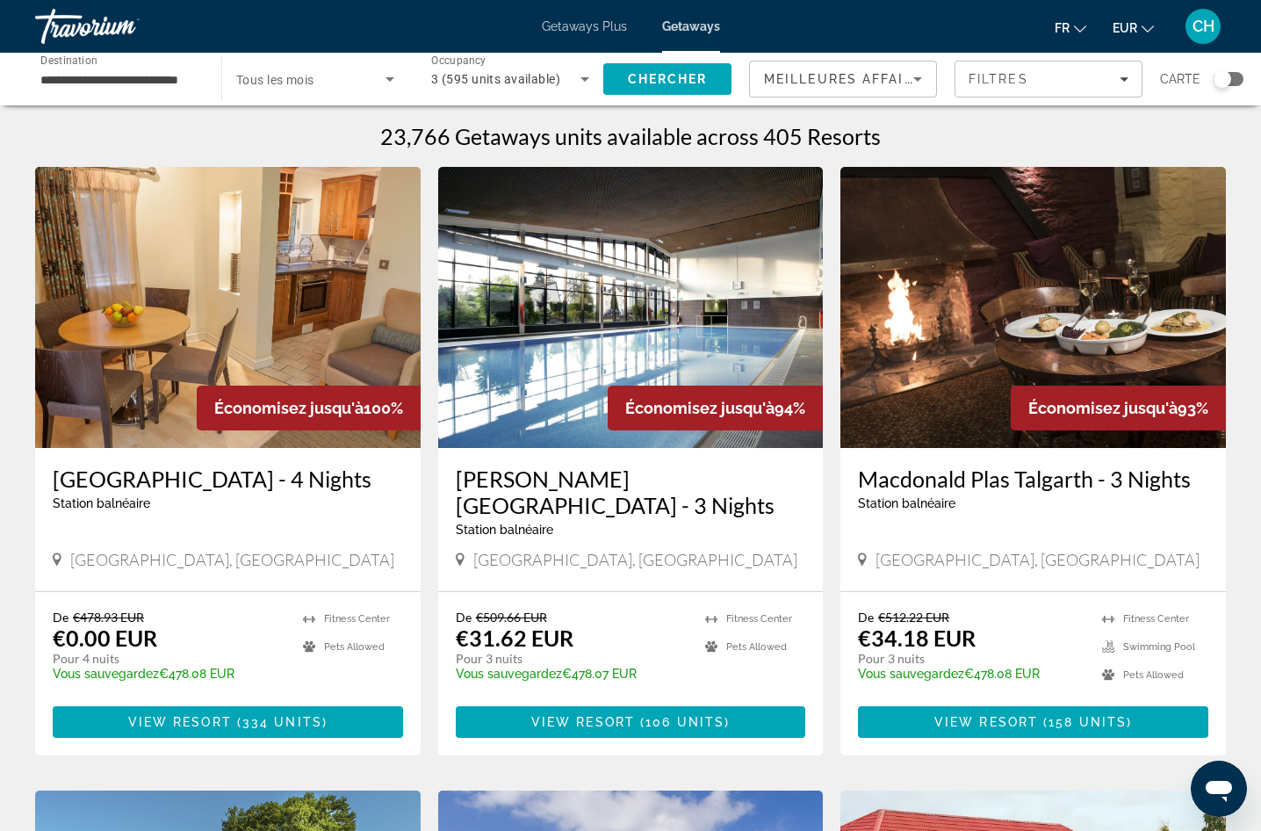
click at [872, 77] on span "Meilleures affaires" at bounding box center [848, 79] width 169 height 14
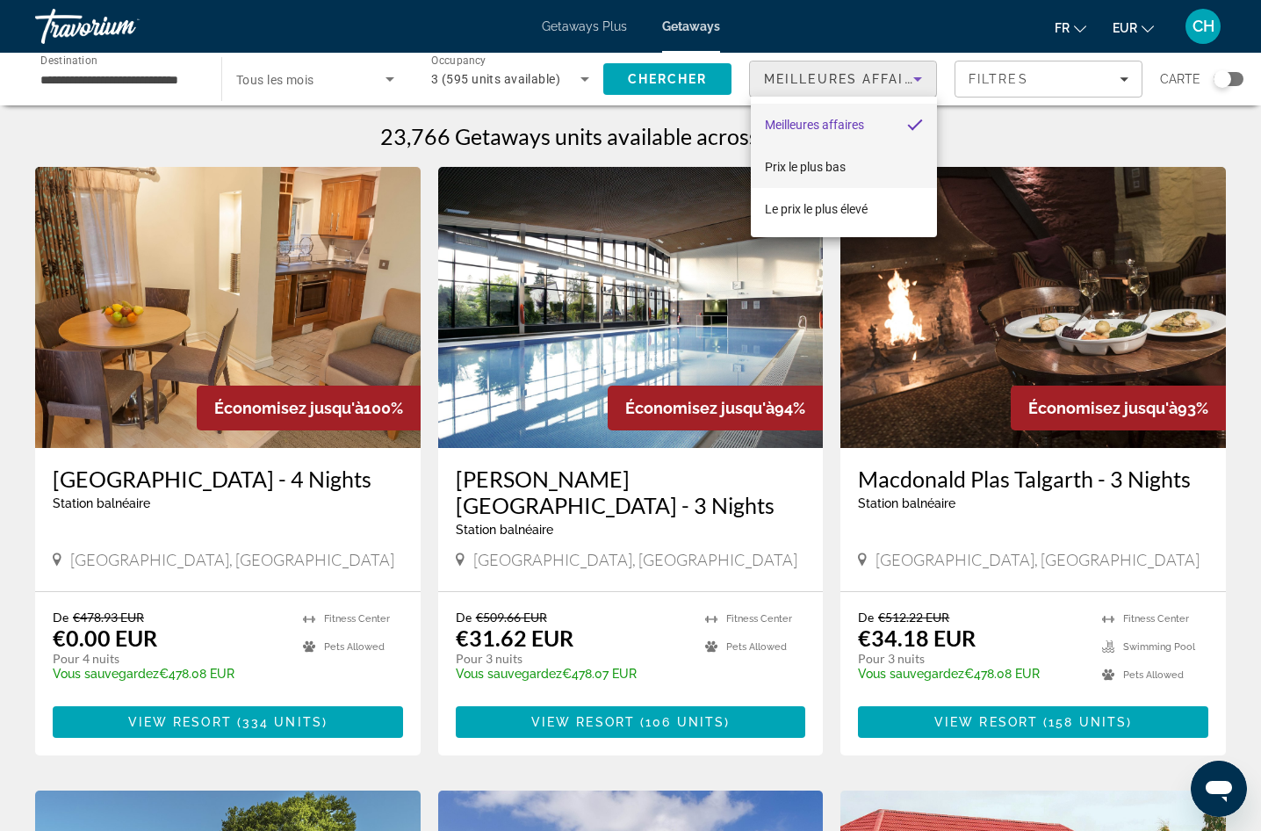
click at [826, 165] on span "Prix ​​le plus bas" at bounding box center [805, 167] width 81 height 14
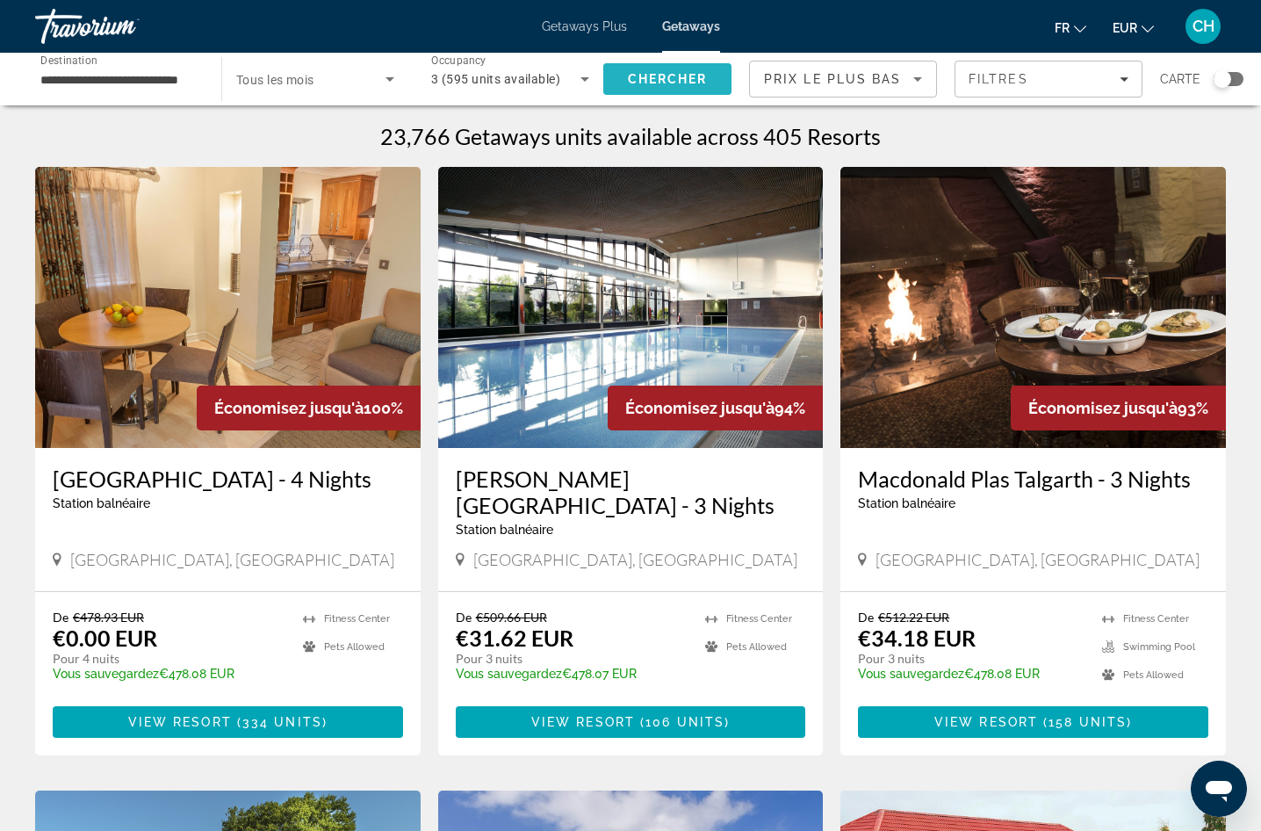
click at [646, 69] on span "Search" at bounding box center [667, 79] width 128 height 42
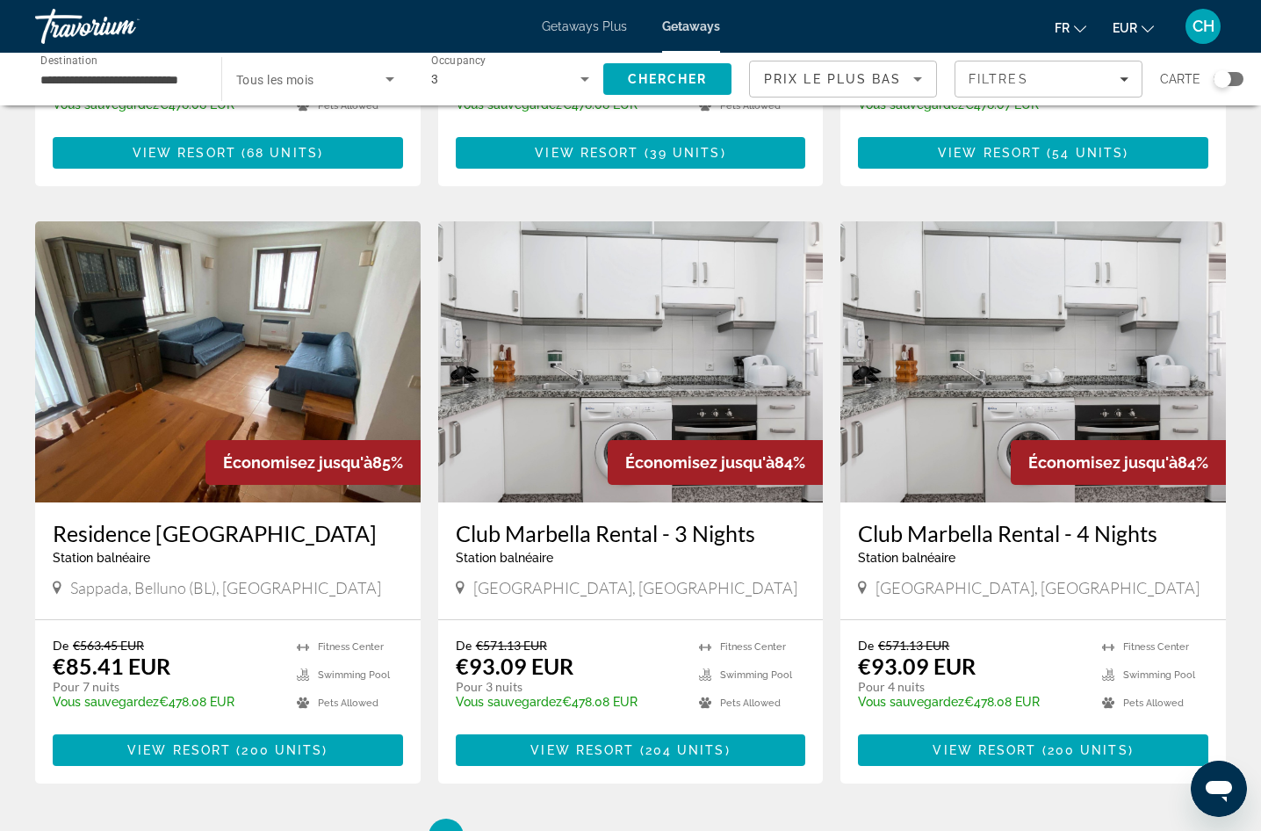
scroll to position [1845, 0]
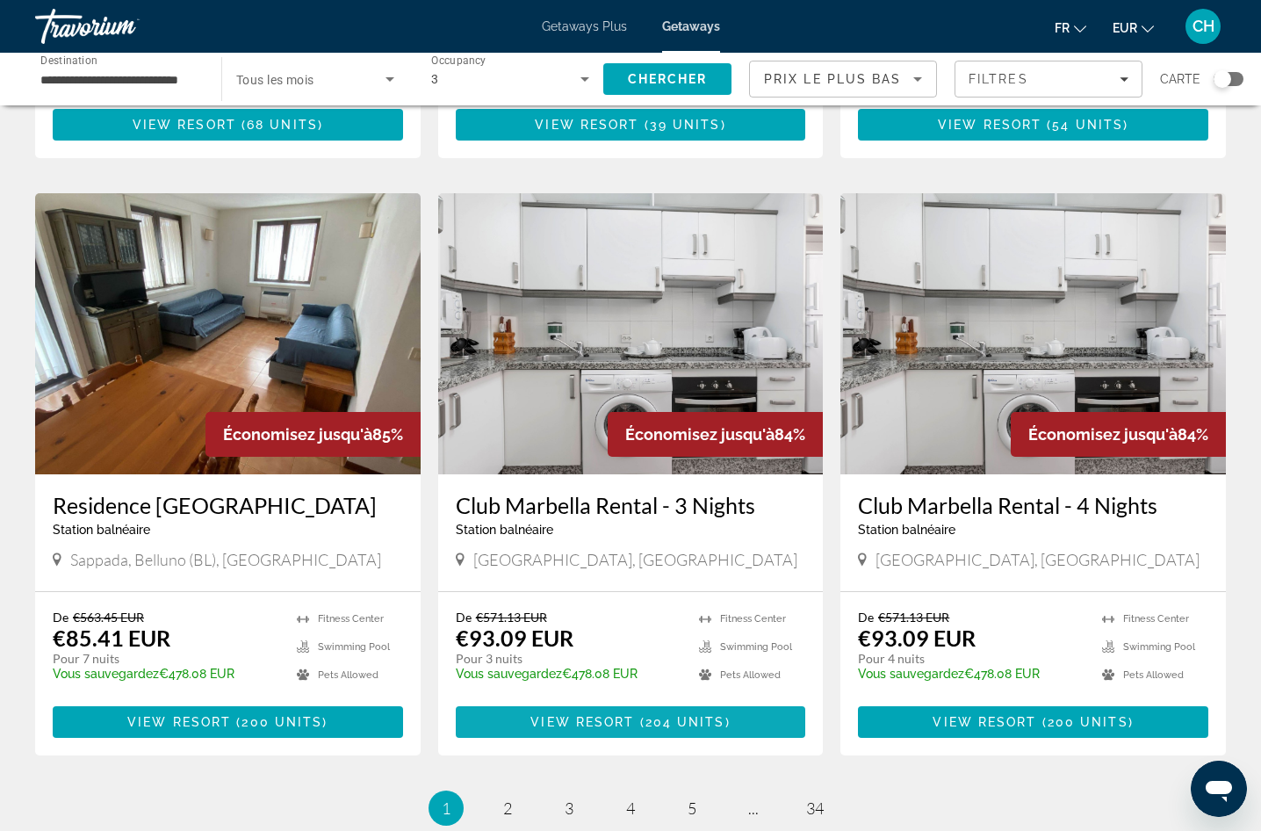
click at [596, 715] on span "View Resort" at bounding box center [583, 722] width 104 height 14
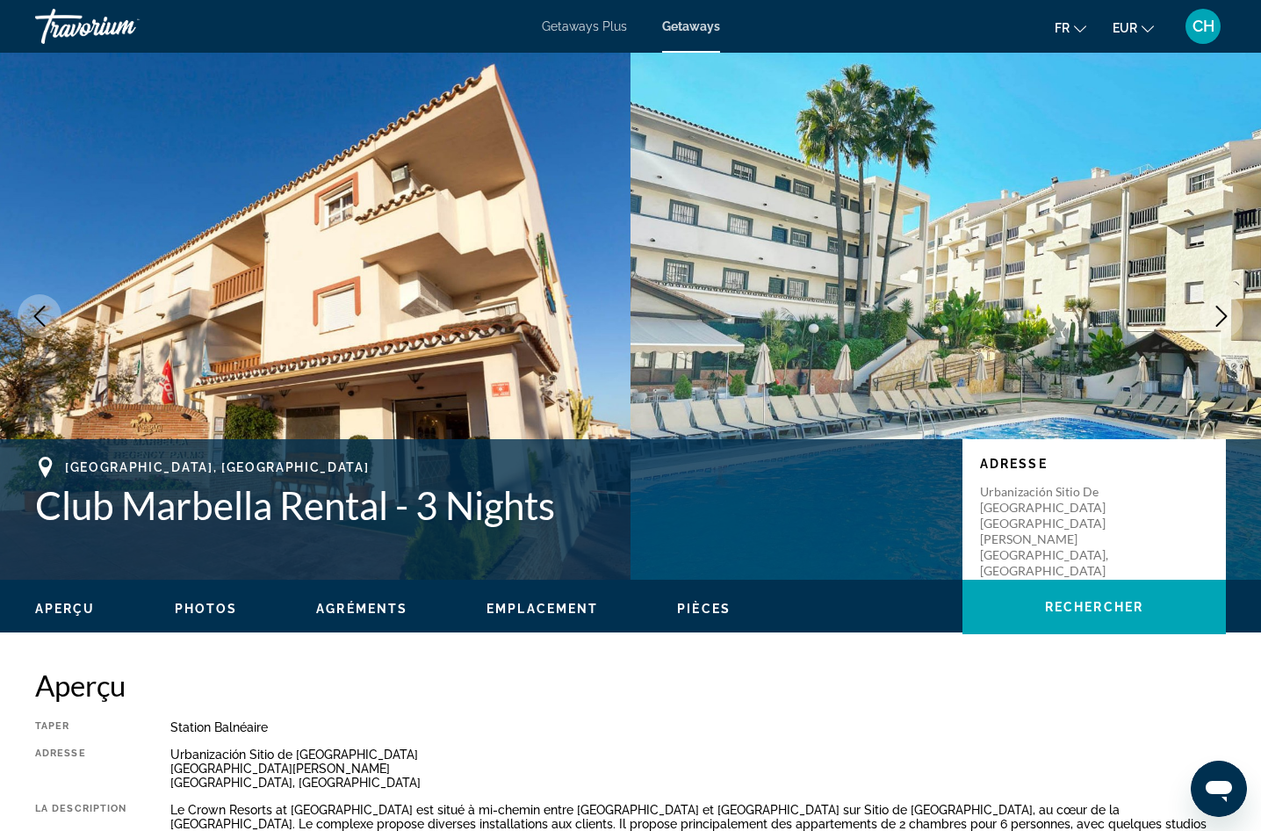
click at [1215, 314] on icon "Next image" at bounding box center [1221, 316] width 21 height 21
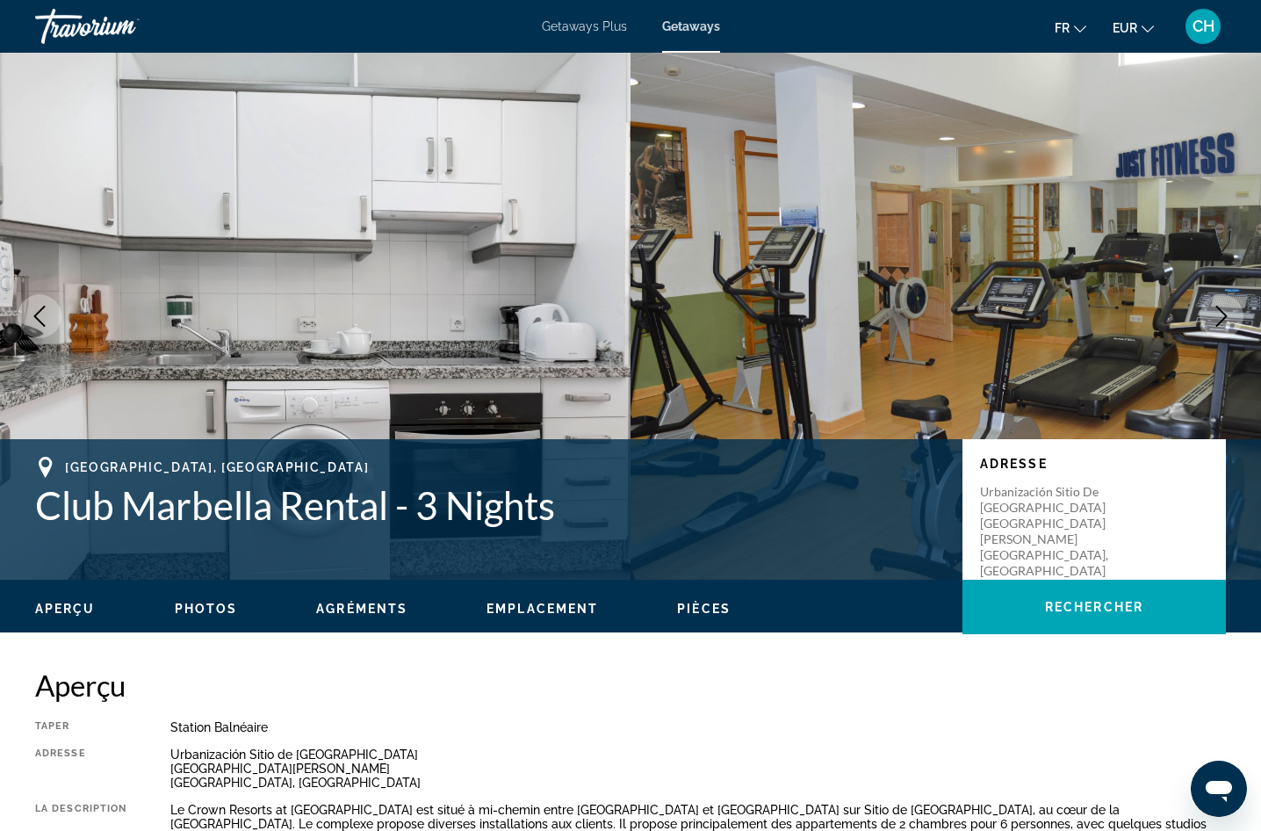
click at [1215, 314] on icon "Next image" at bounding box center [1221, 316] width 21 height 21
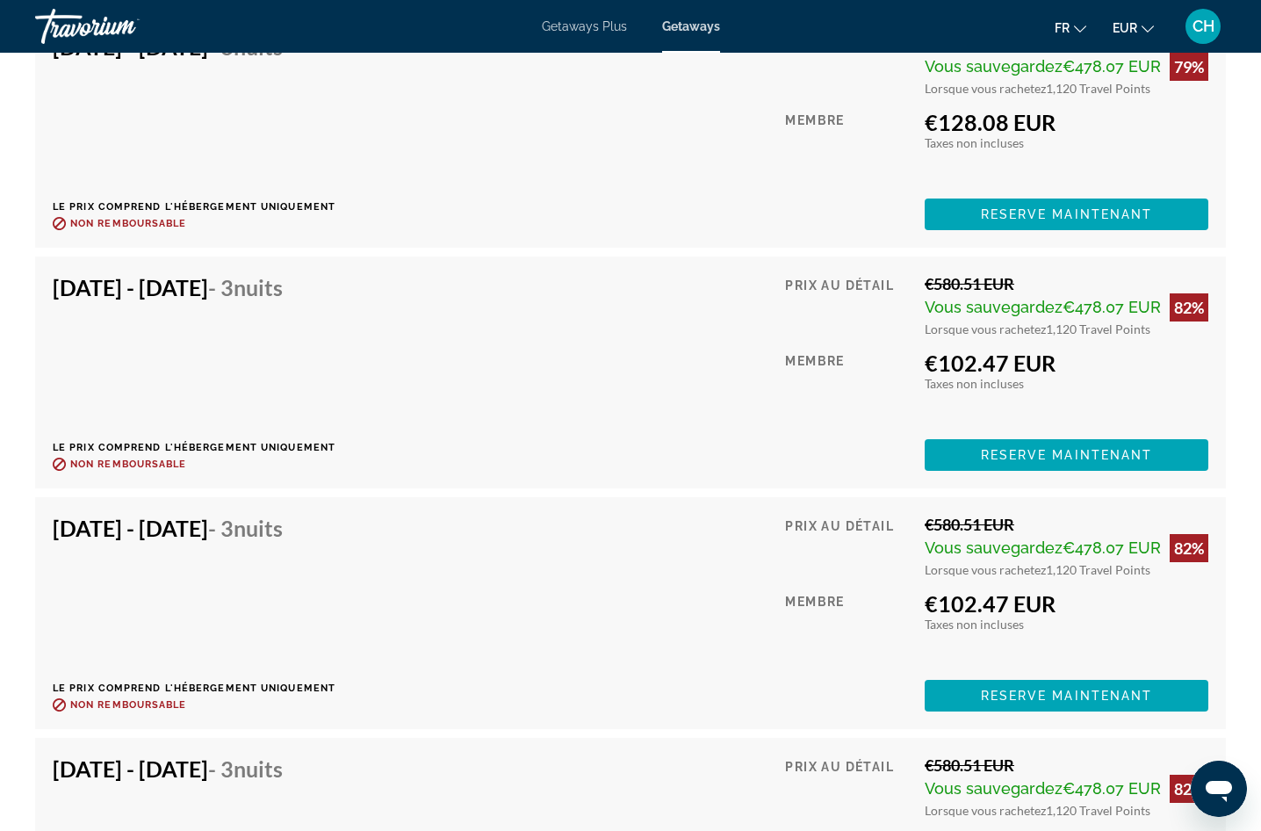
scroll to position [5271, 0]
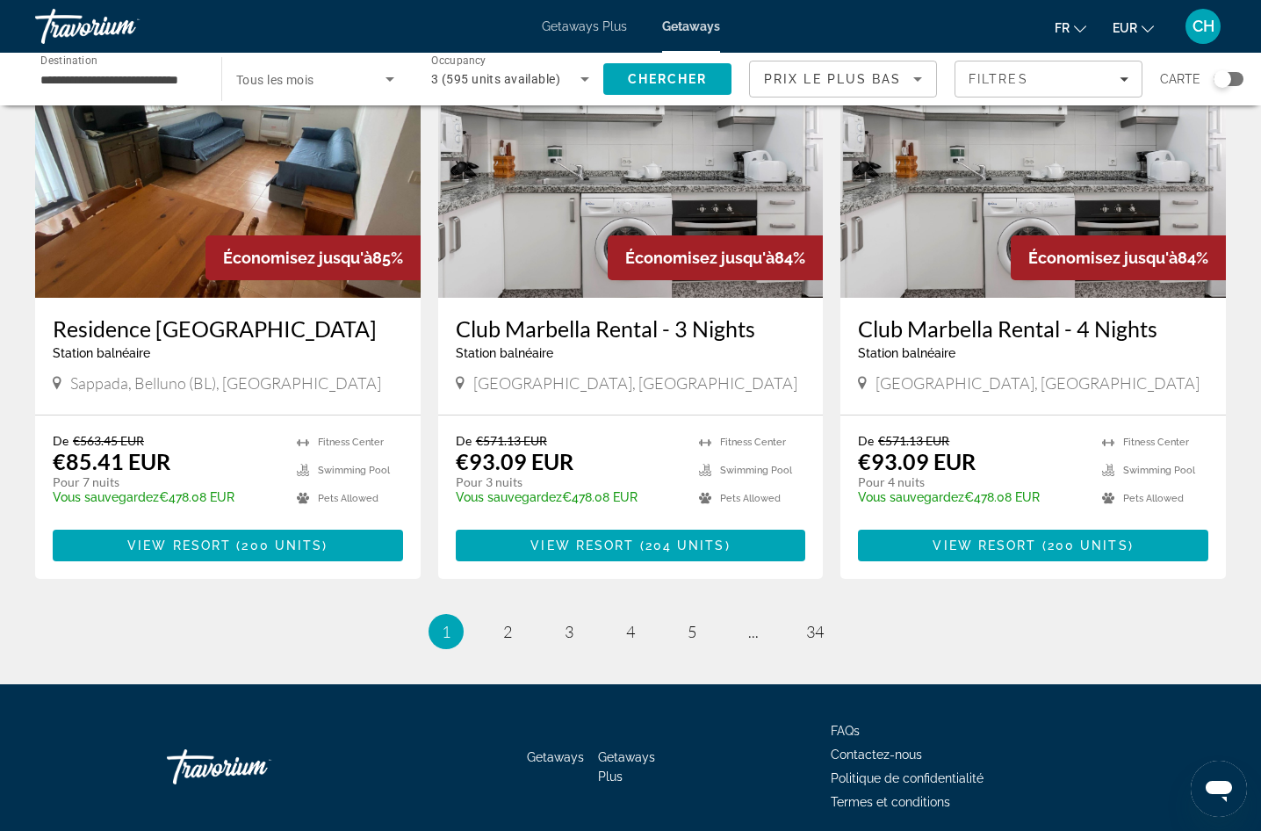
scroll to position [2038, 0]
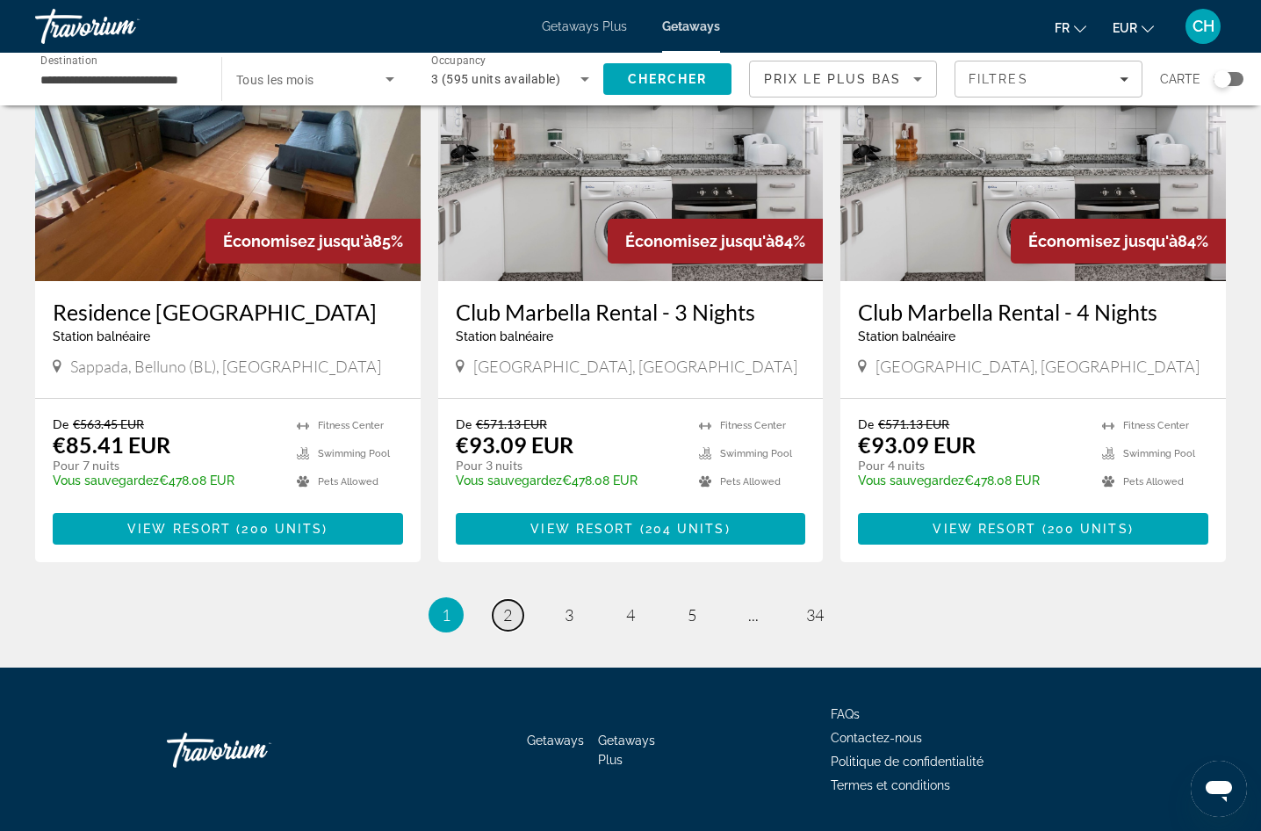
click at [511, 605] on span "2" at bounding box center [507, 614] width 9 height 19
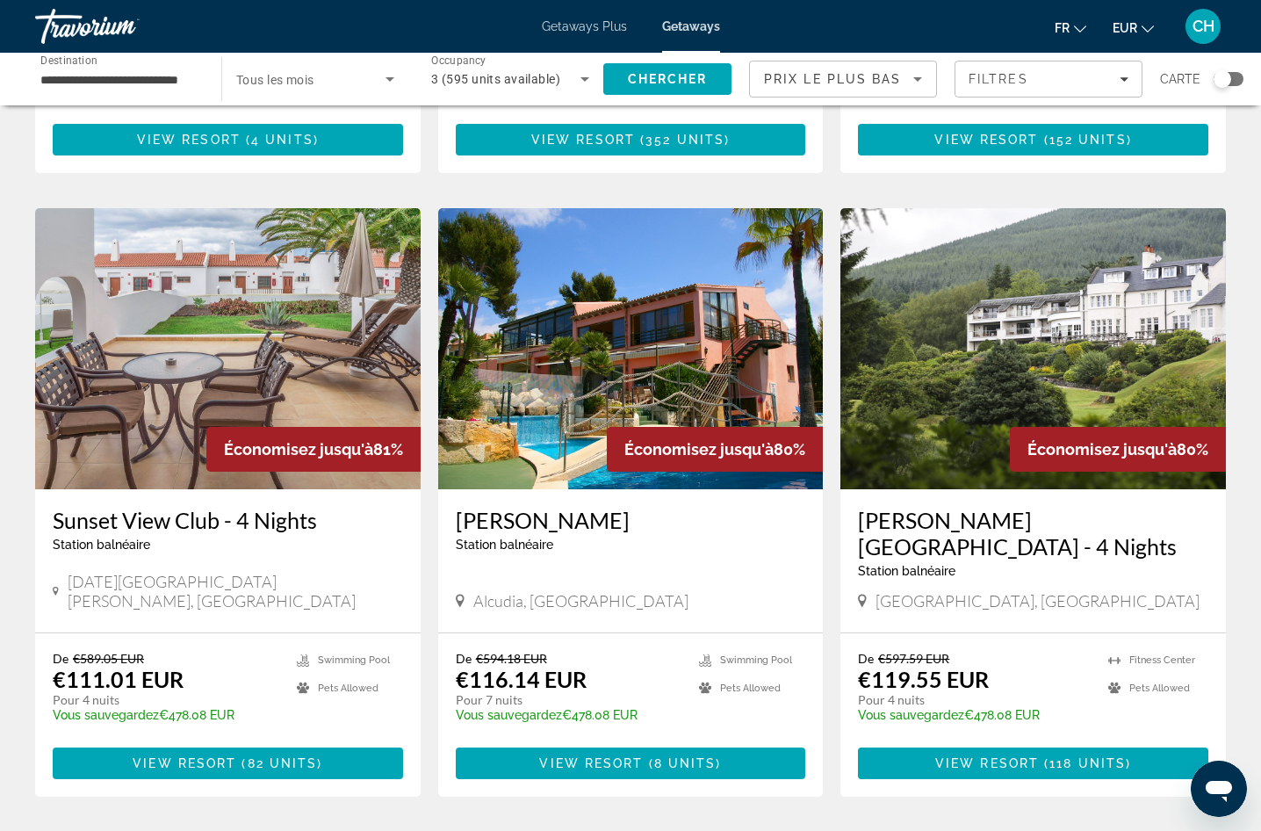
scroll to position [1845, 0]
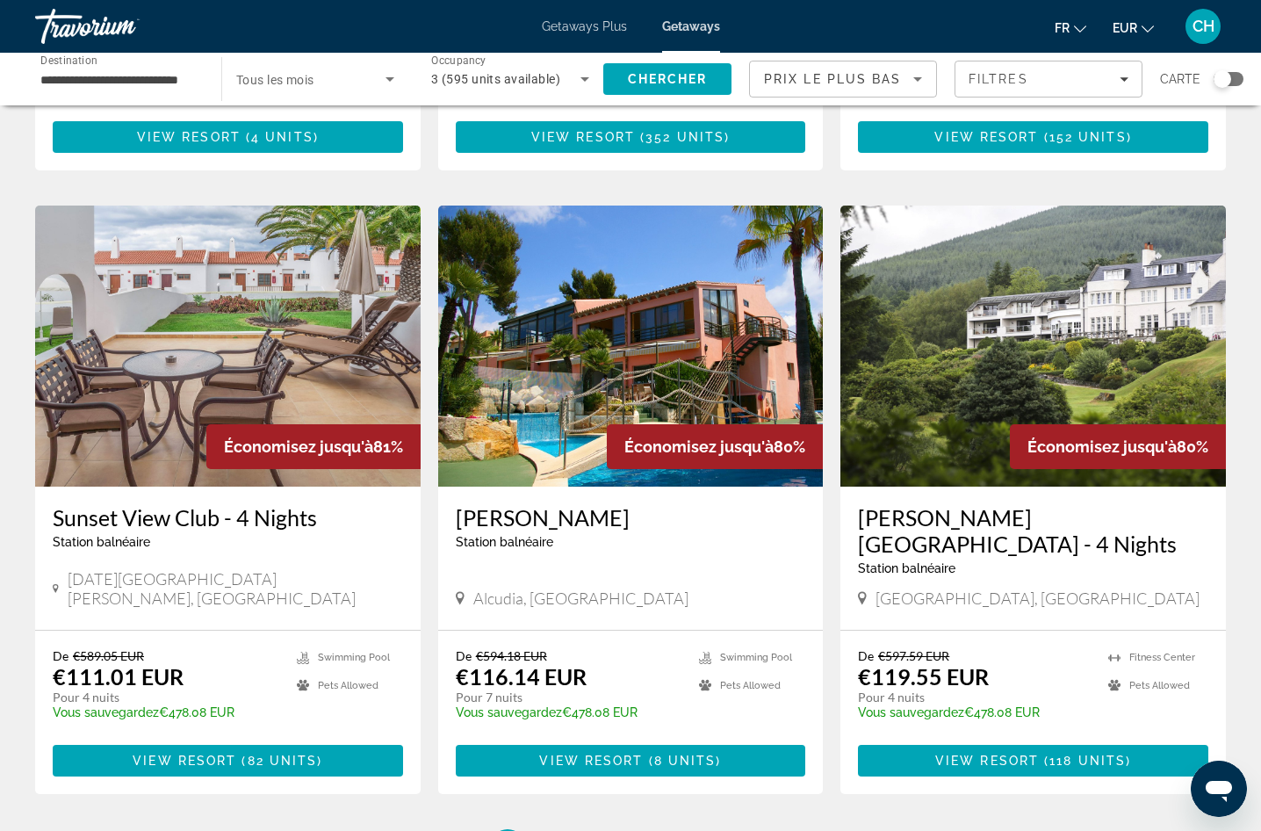
click at [546, 372] on img "Main content" at bounding box center [631, 346] width 386 height 281
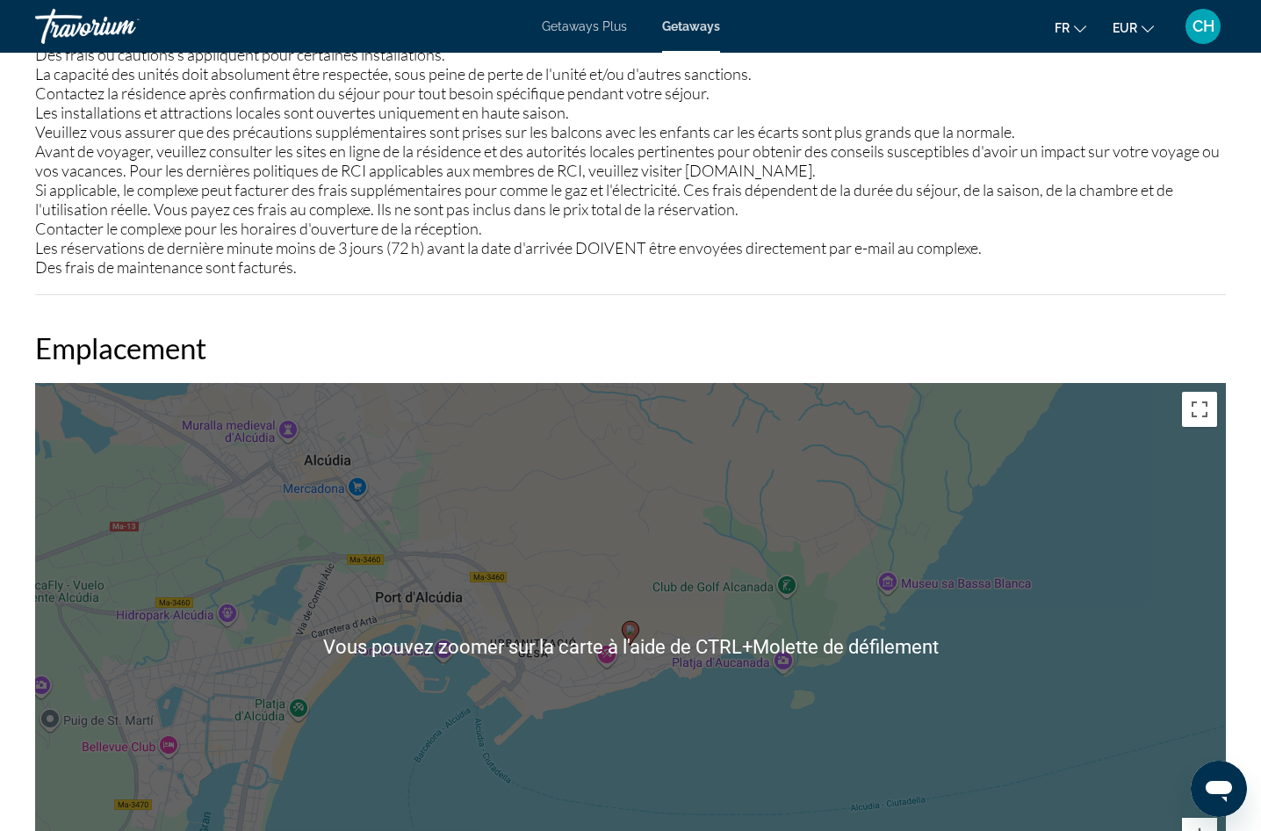
scroll to position [2372, 0]
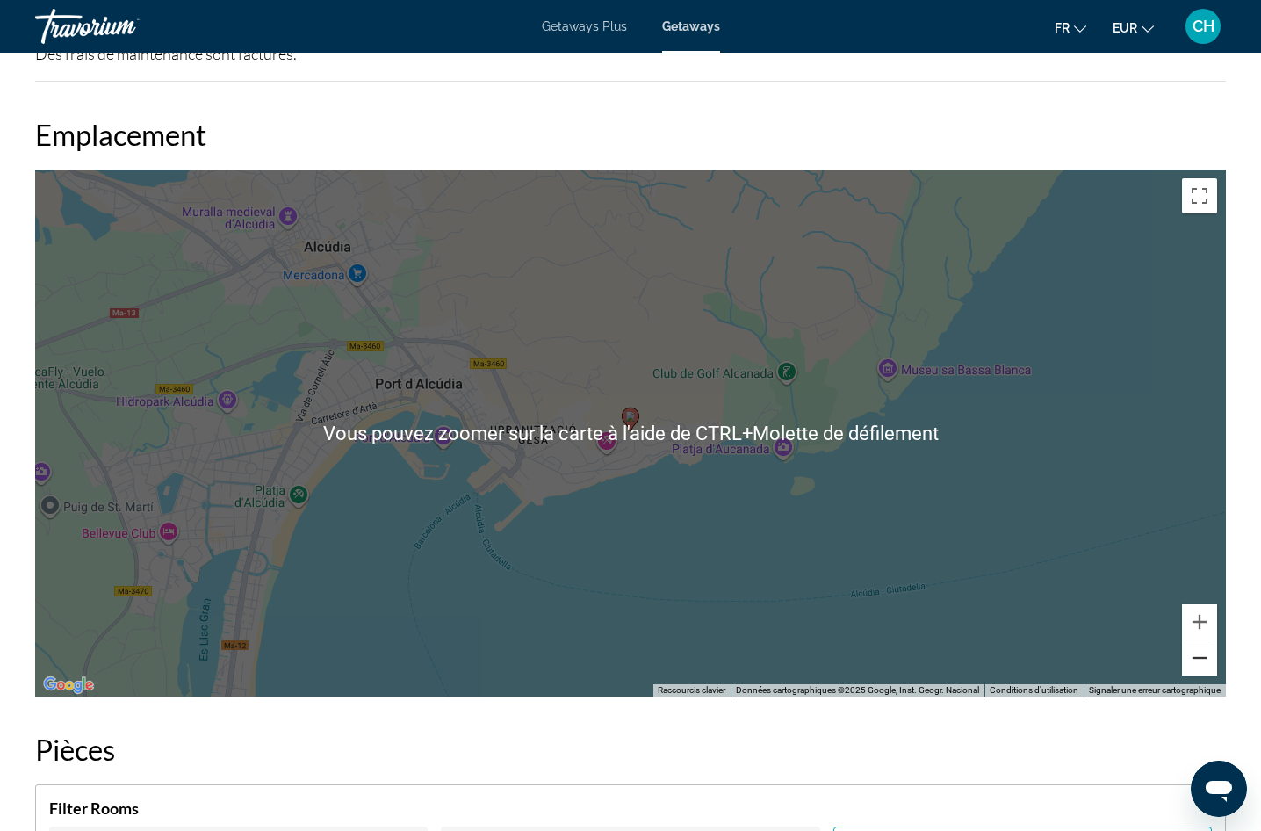
click at [1195, 658] on button "Zoom arrière" at bounding box center [1199, 657] width 35 height 35
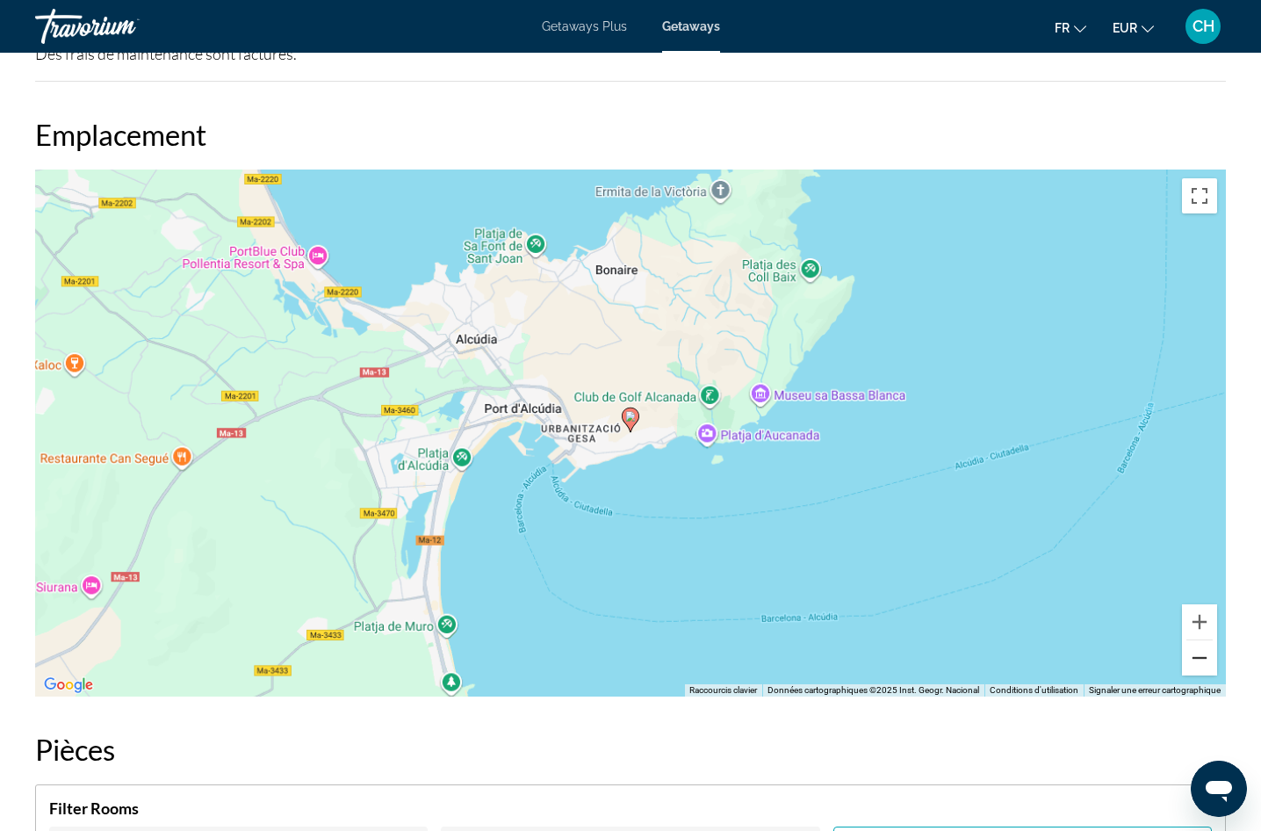
click at [1195, 658] on button "Zoom arrière" at bounding box center [1199, 657] width 35 height 35
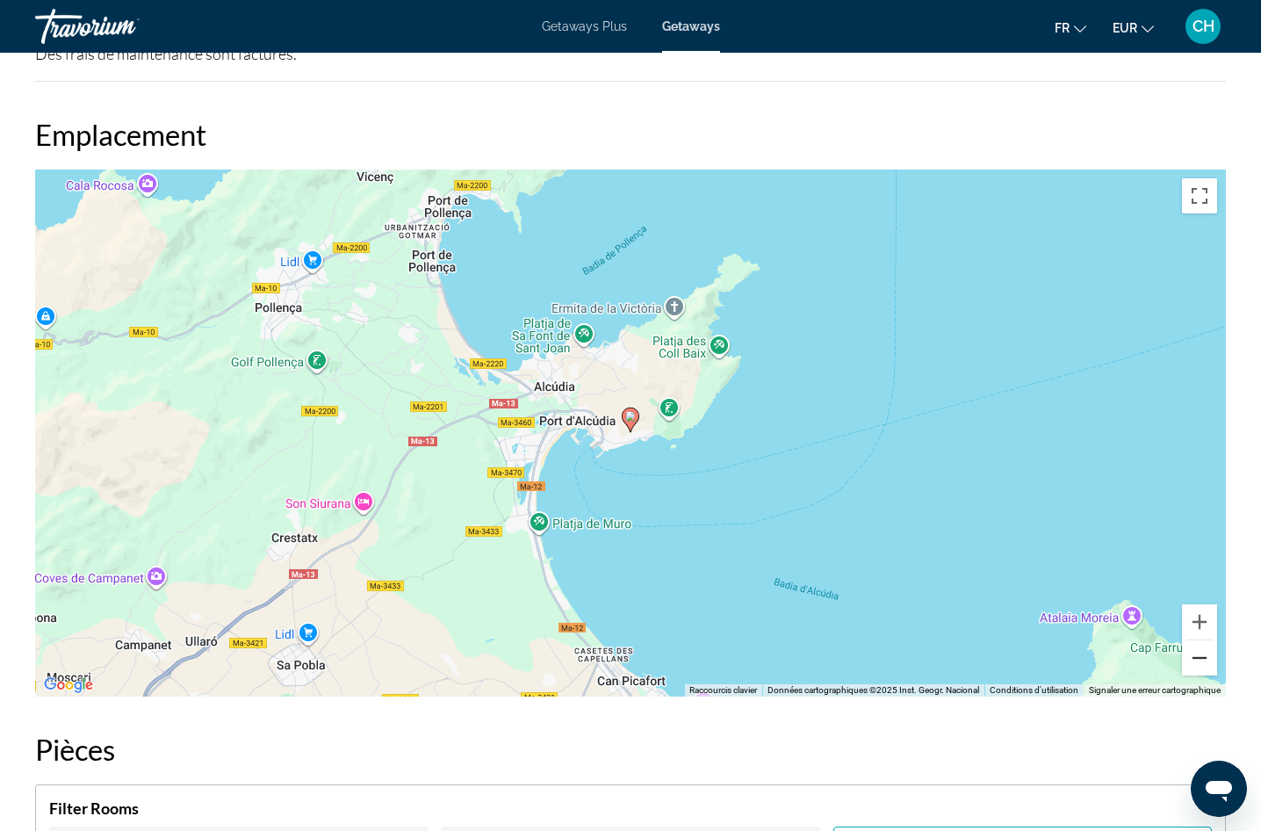
click at [1193, 657] on button "Zoom arrière" at bounding box center [1199, 657] width 35 height 35
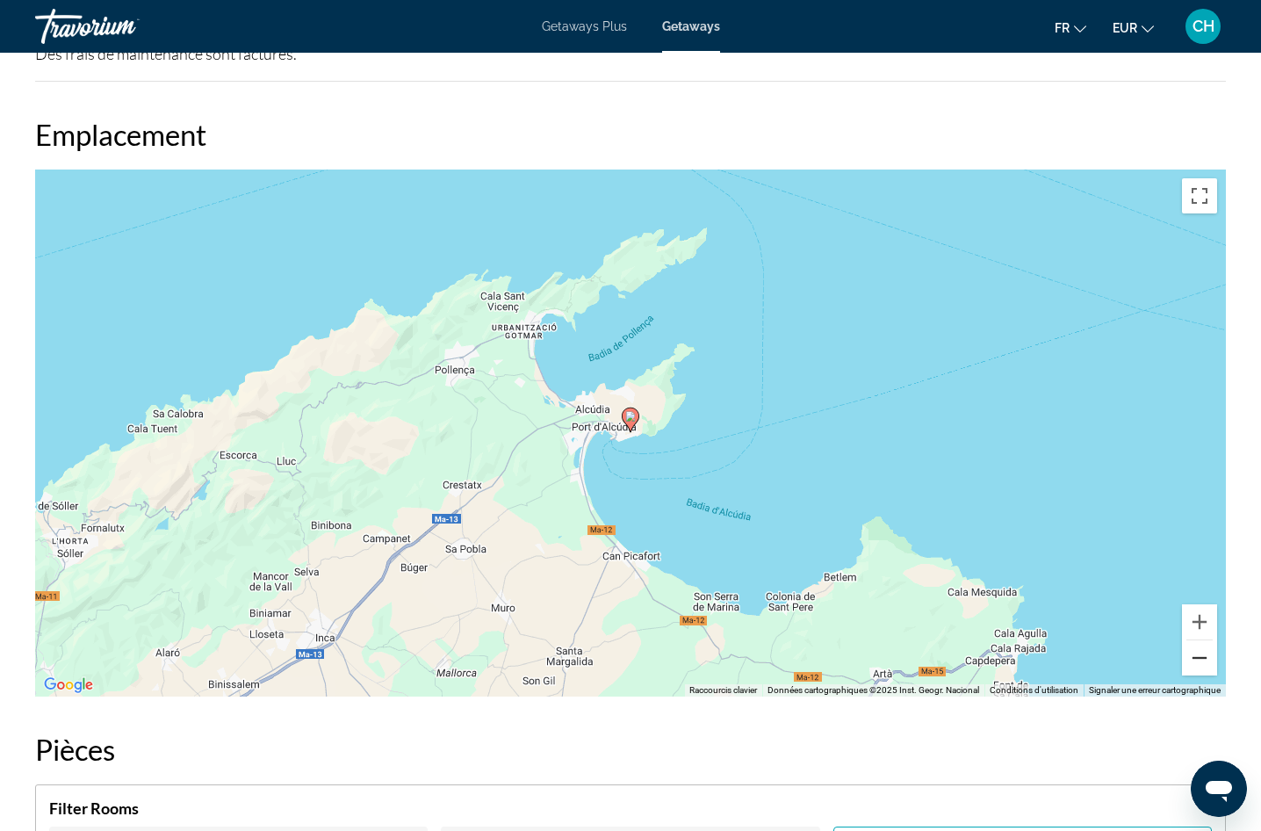
click at [1193, 657] on button "Zoom arrière" at bounding box center [1199, 657] width 35 height 35
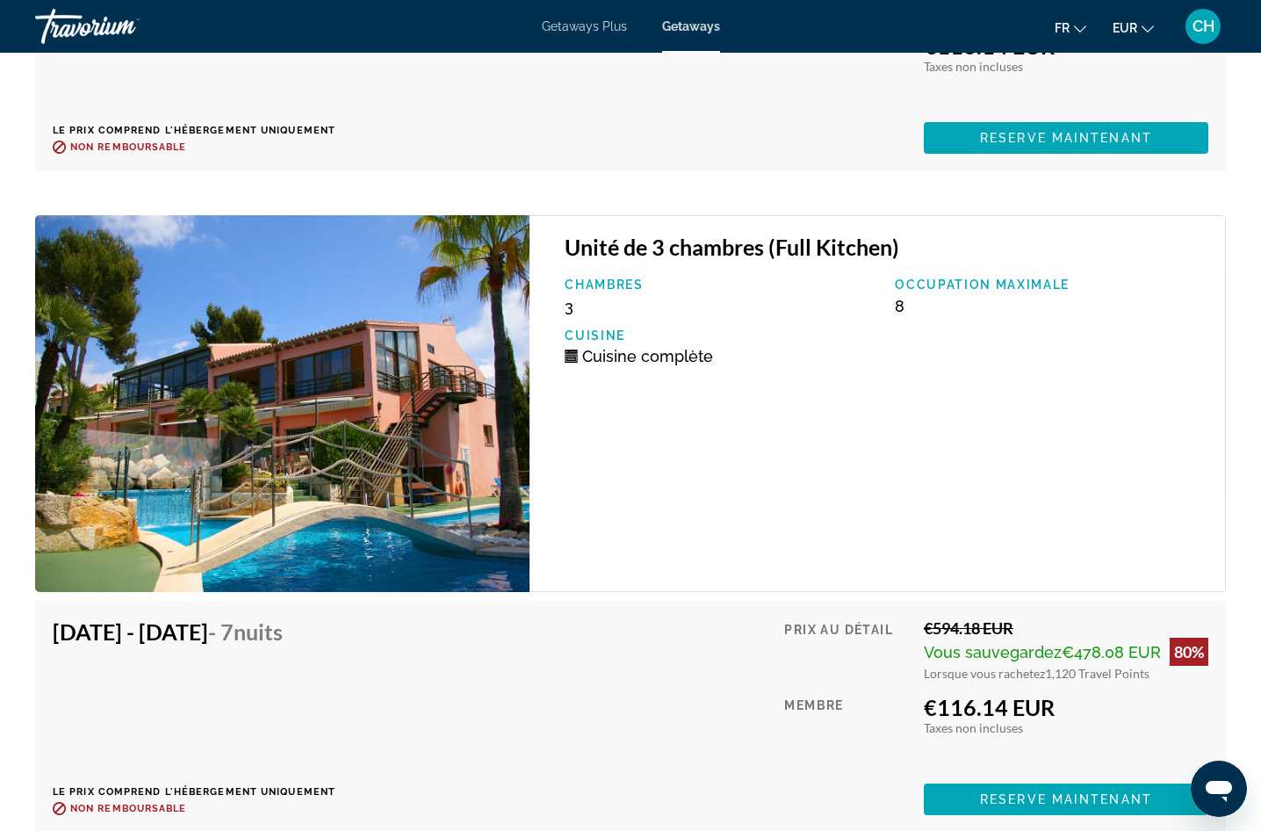
scroll to position [3700, 0]
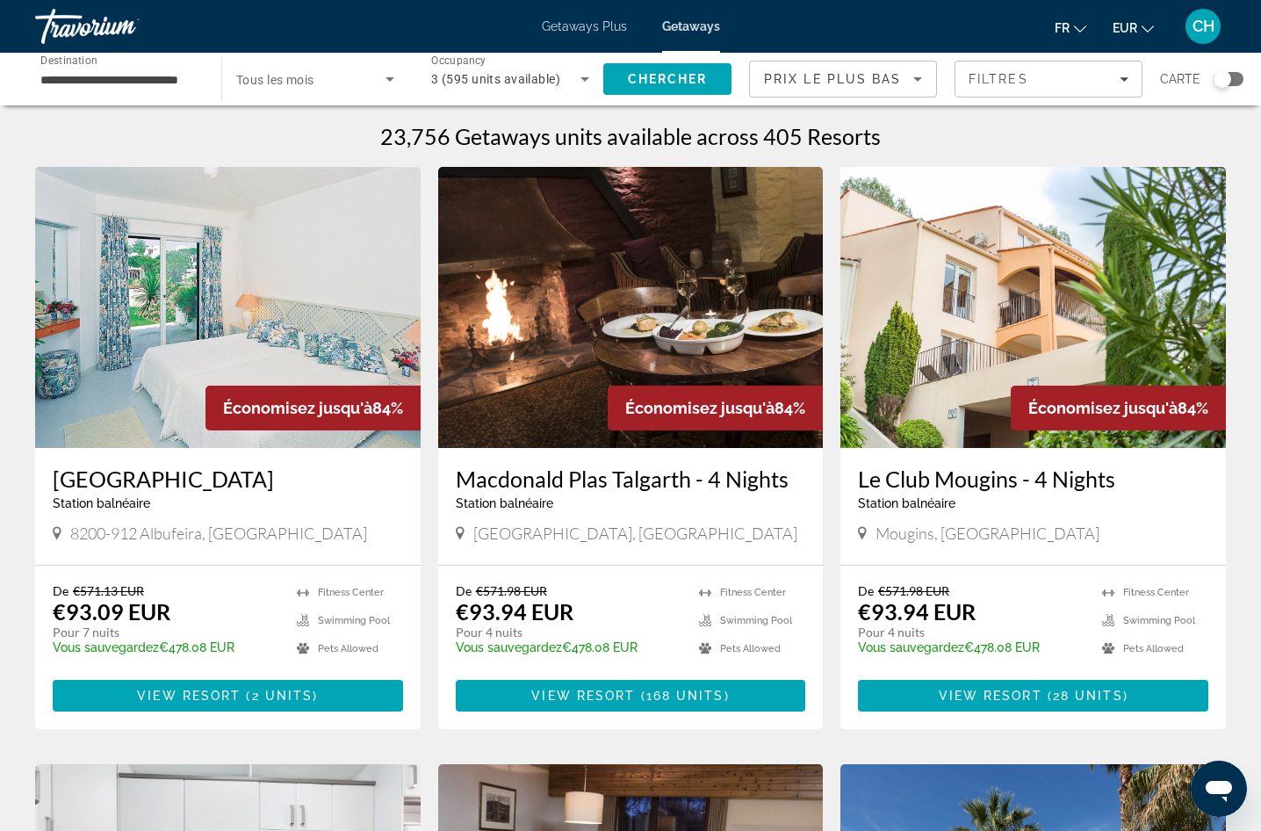
click at [111, 90] on div "**********" at bounding box center [119, 79] width 158 height 50
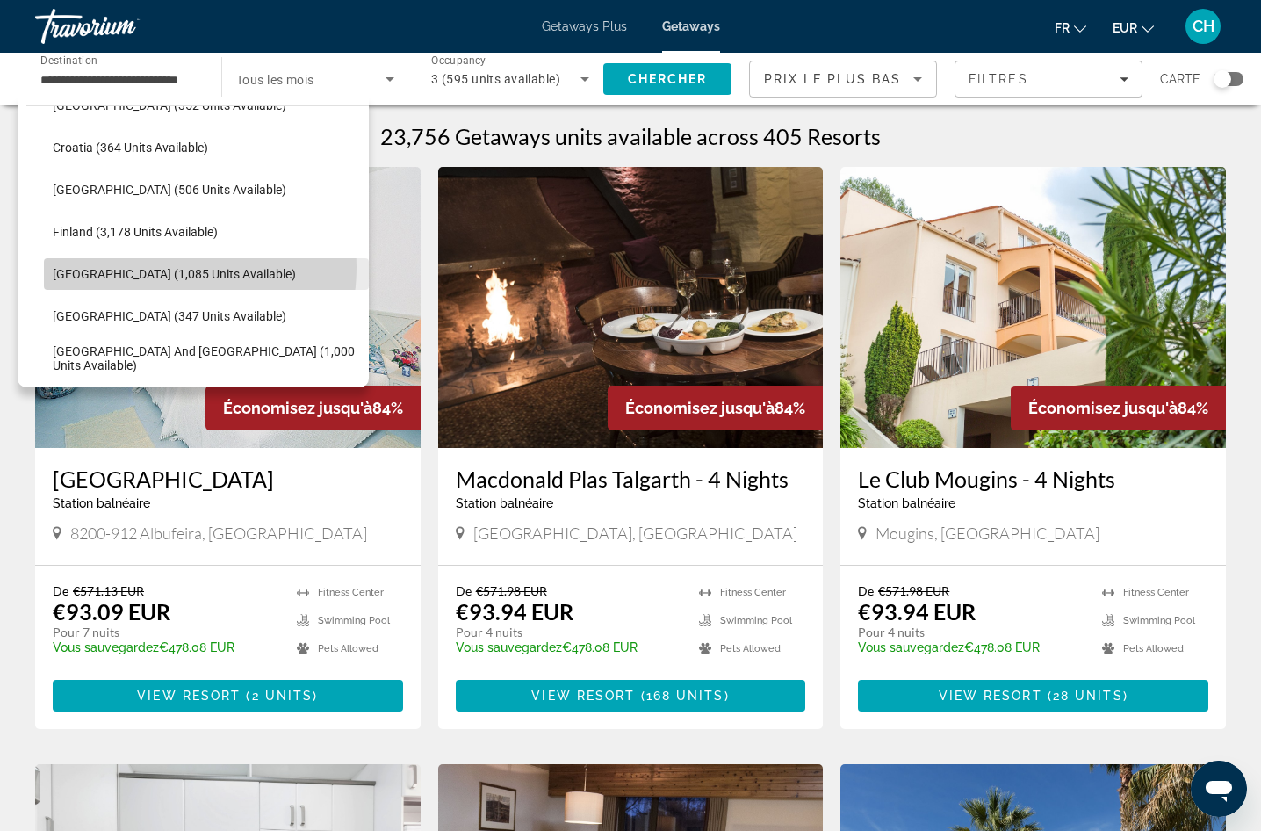
scroll to position [0, 13]
click at [149, 267] on span "[GEOGRAPHIC_DATA] (1,085 units available)" at bounding box center [174, 274] width 243 height 14
type input "**********"
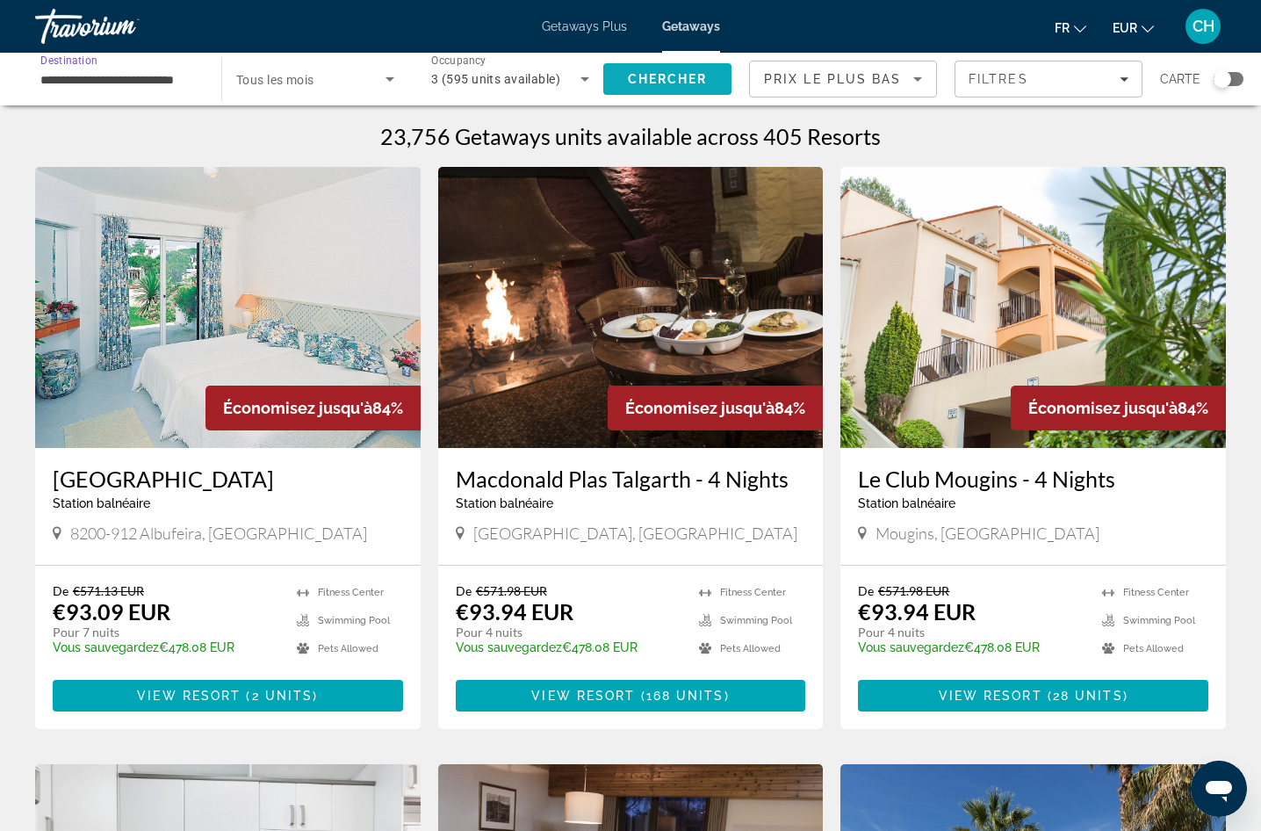
click at [661, 71] on span "Search" at bounding box center [667, 79] width 128 height 42
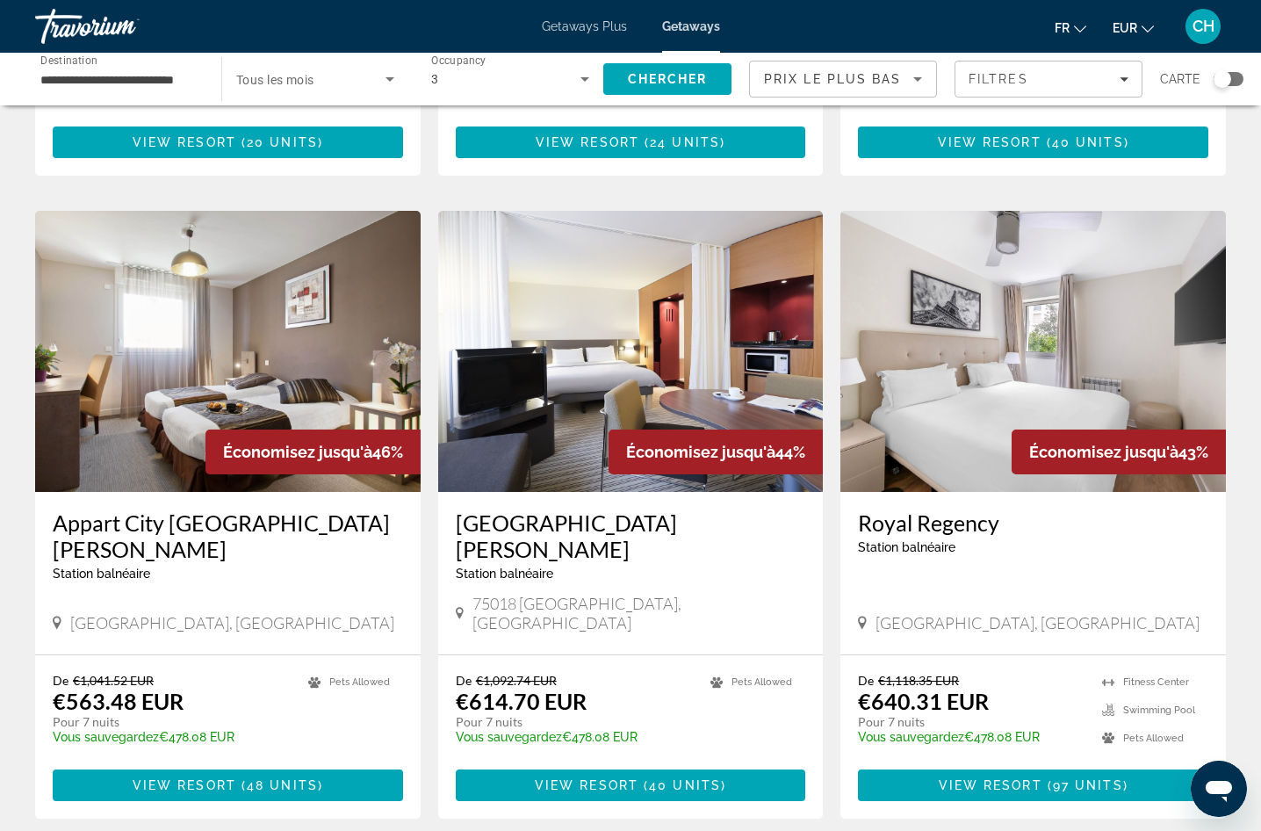
scroll to position [1845, 0]
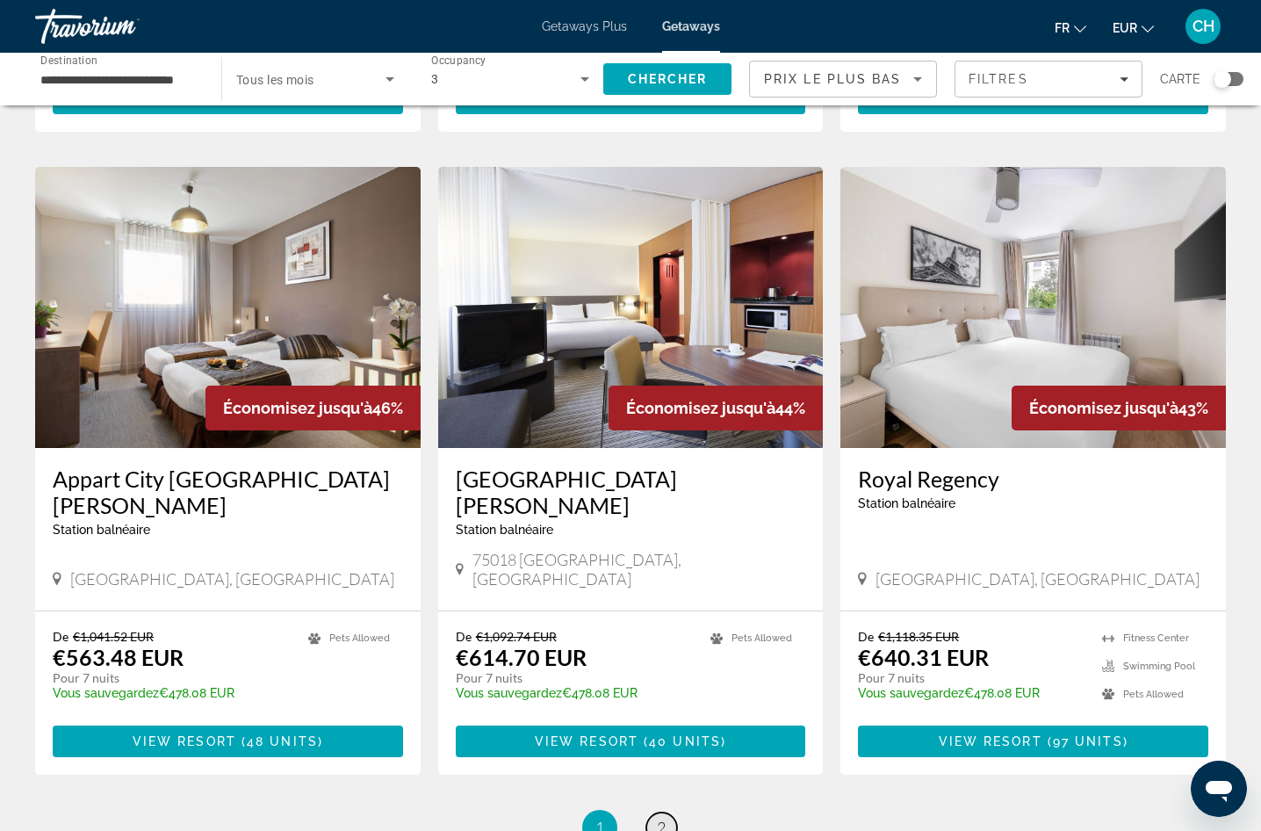
click at [661, 818] on span "2" at bounding box center [661, 827] width 9 height 19
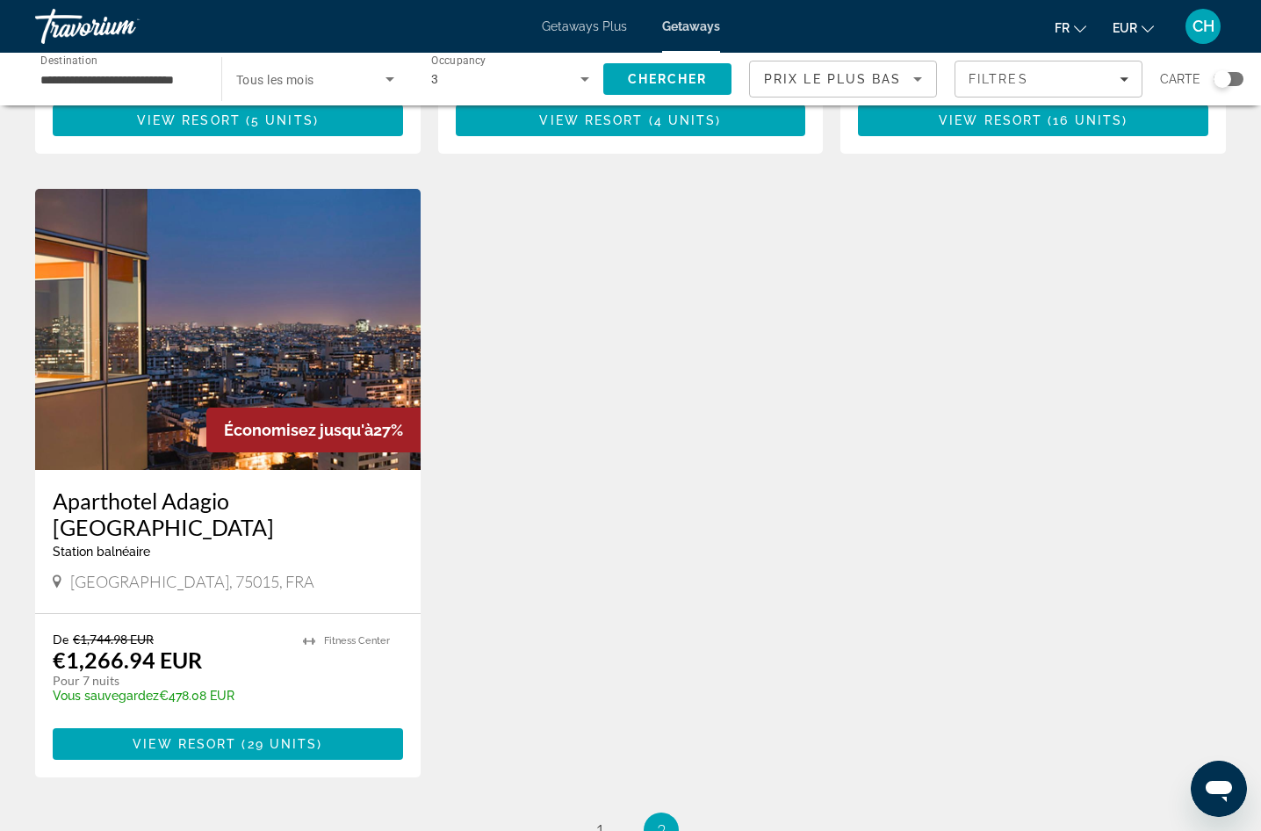
scroll to position [615, 0]
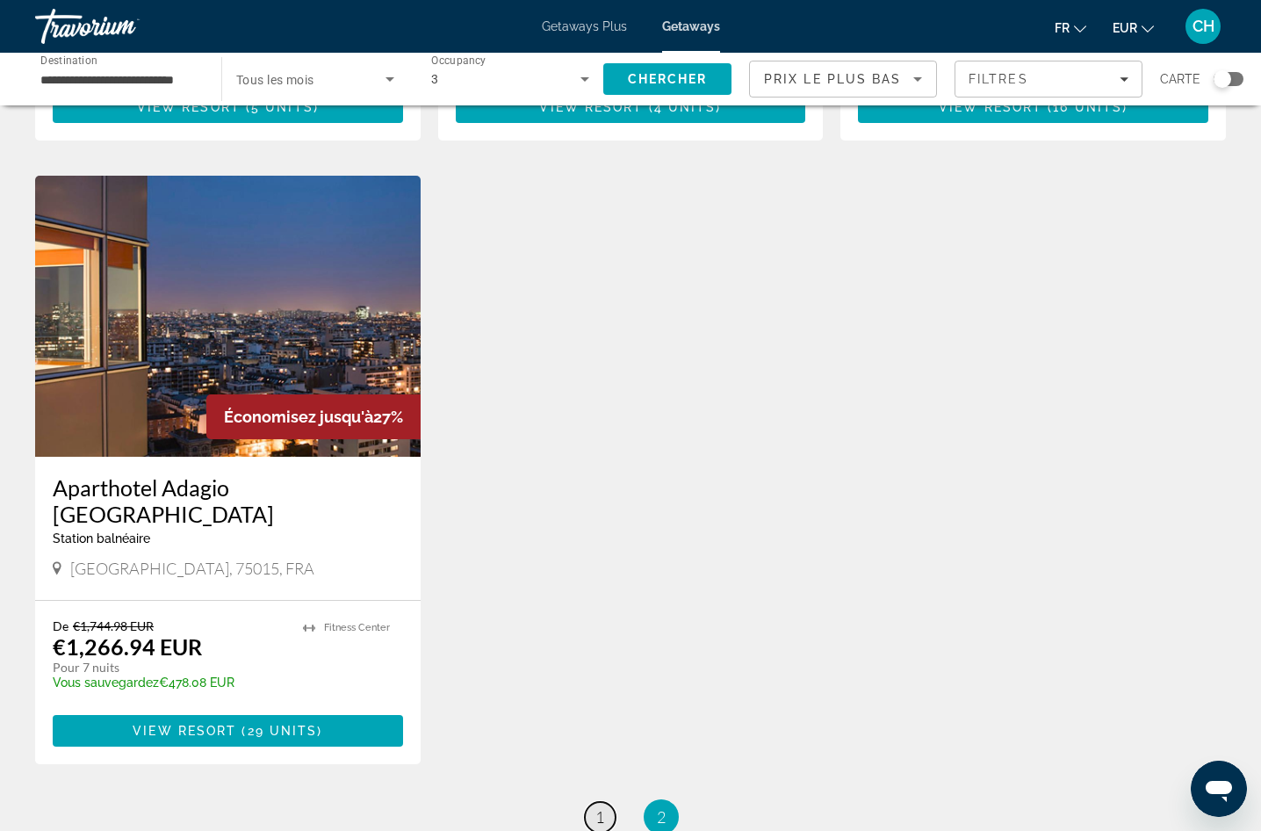
click at [603, 807] on span "1" at bounding box center [600, 816] width 9 height 19
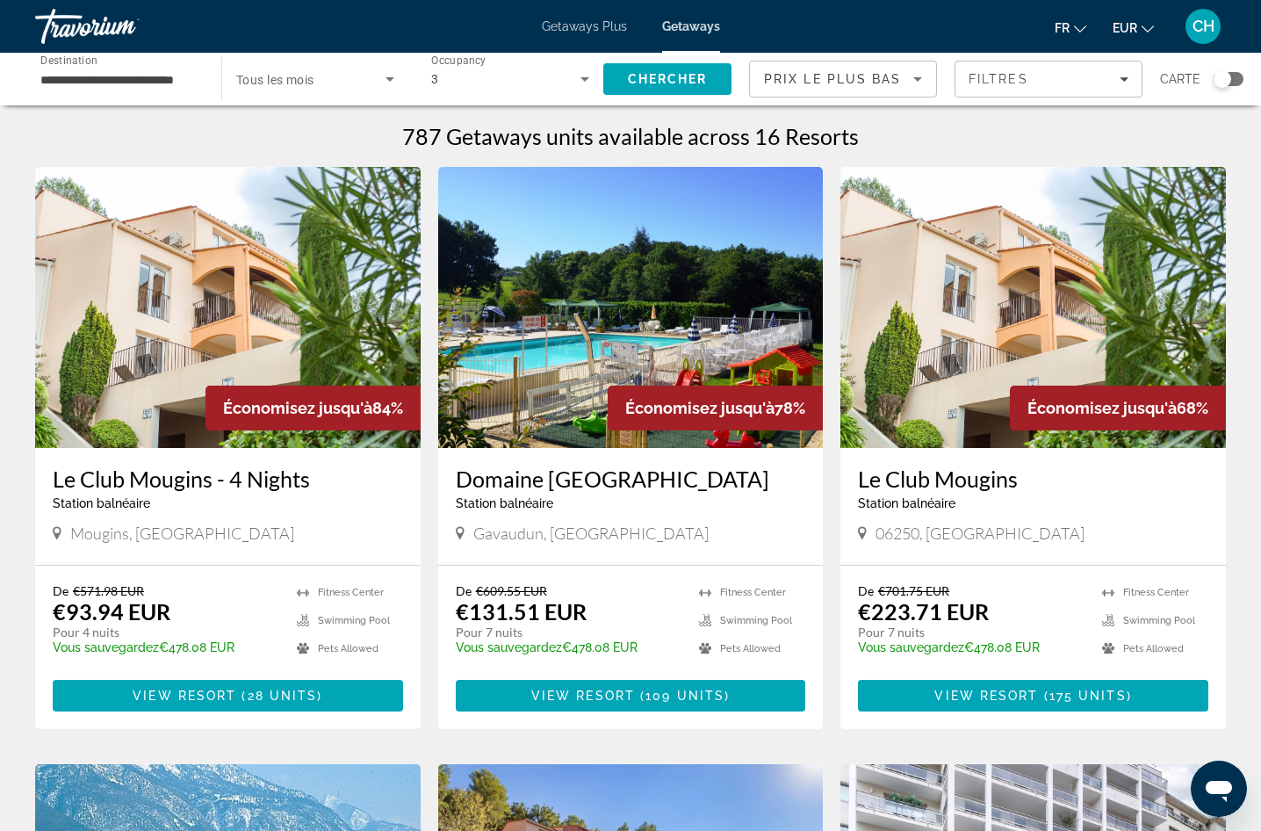
click at [284, 542] on div "Mougins, [GEOGRAPHIC_DATA]" at bounding box center [228, 533] width 350 height 19
click at [236, 349] on img "Main content" at bounding box center [228, 307] width 386 height 281
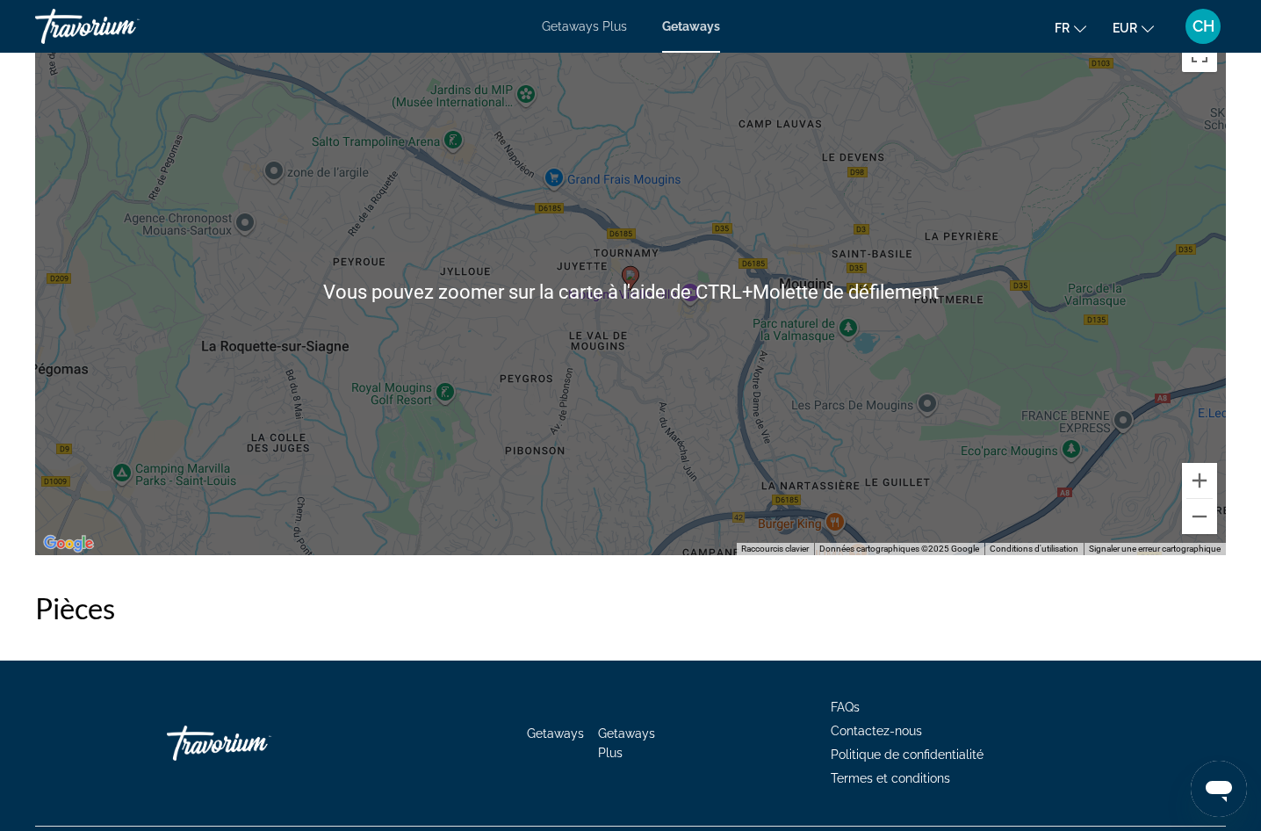
scroll to position [2635, 0]
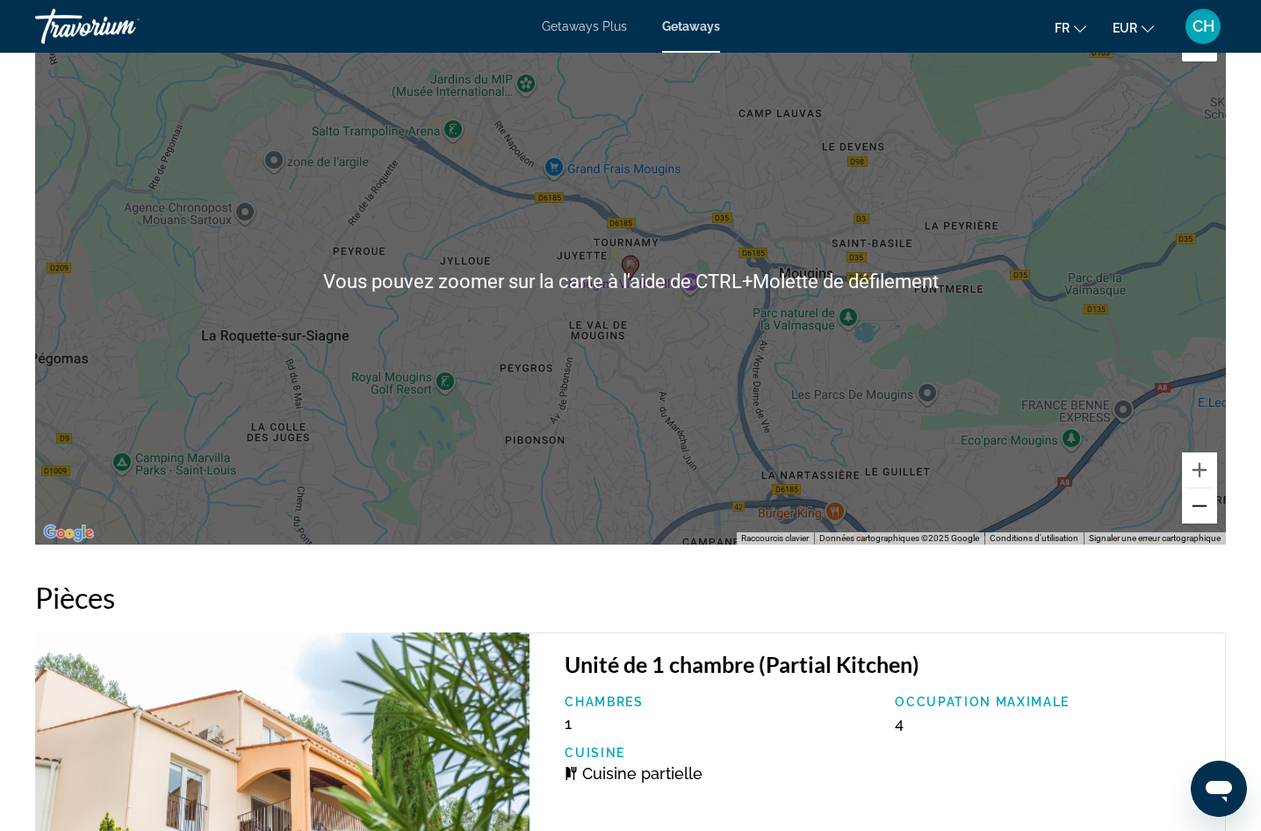
click at [1208, 488] on button "Zoom arrière" at bounding box center [1199, 505] width 35 height 35
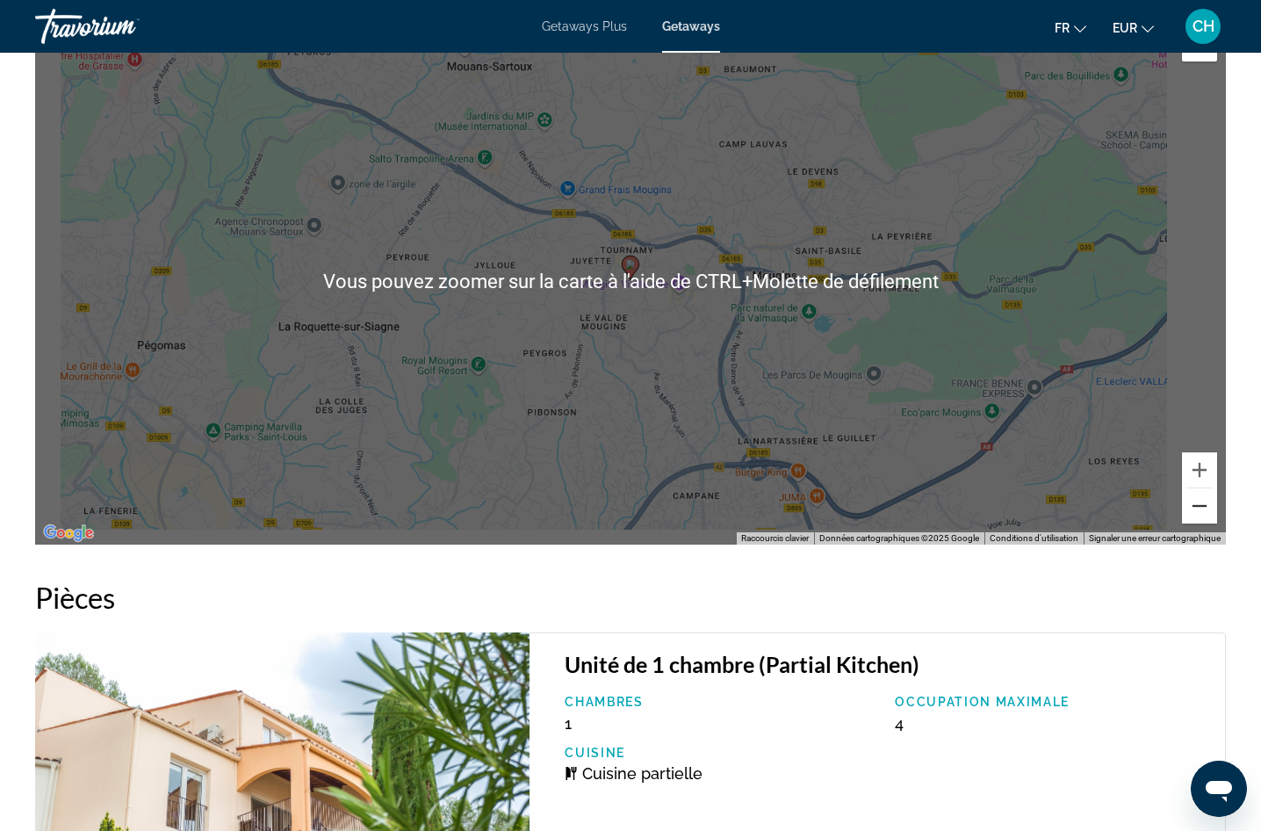
click at [1208, 488] on button "Zoom arrière" at bounding box center [1199, 505] width 35 height 35
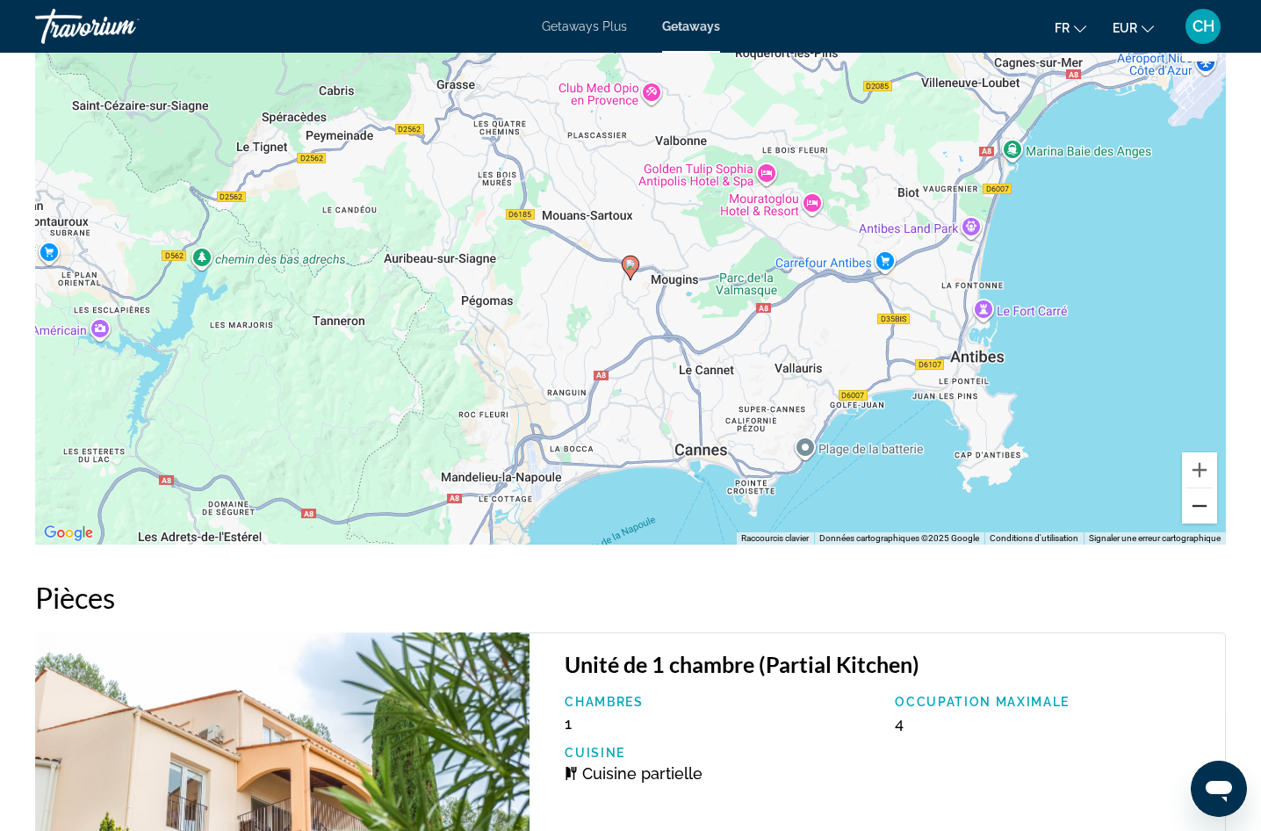
click at [1208, 488] on button "Zoom arrière" at bounding box center [1199, 505] width 35 height 35
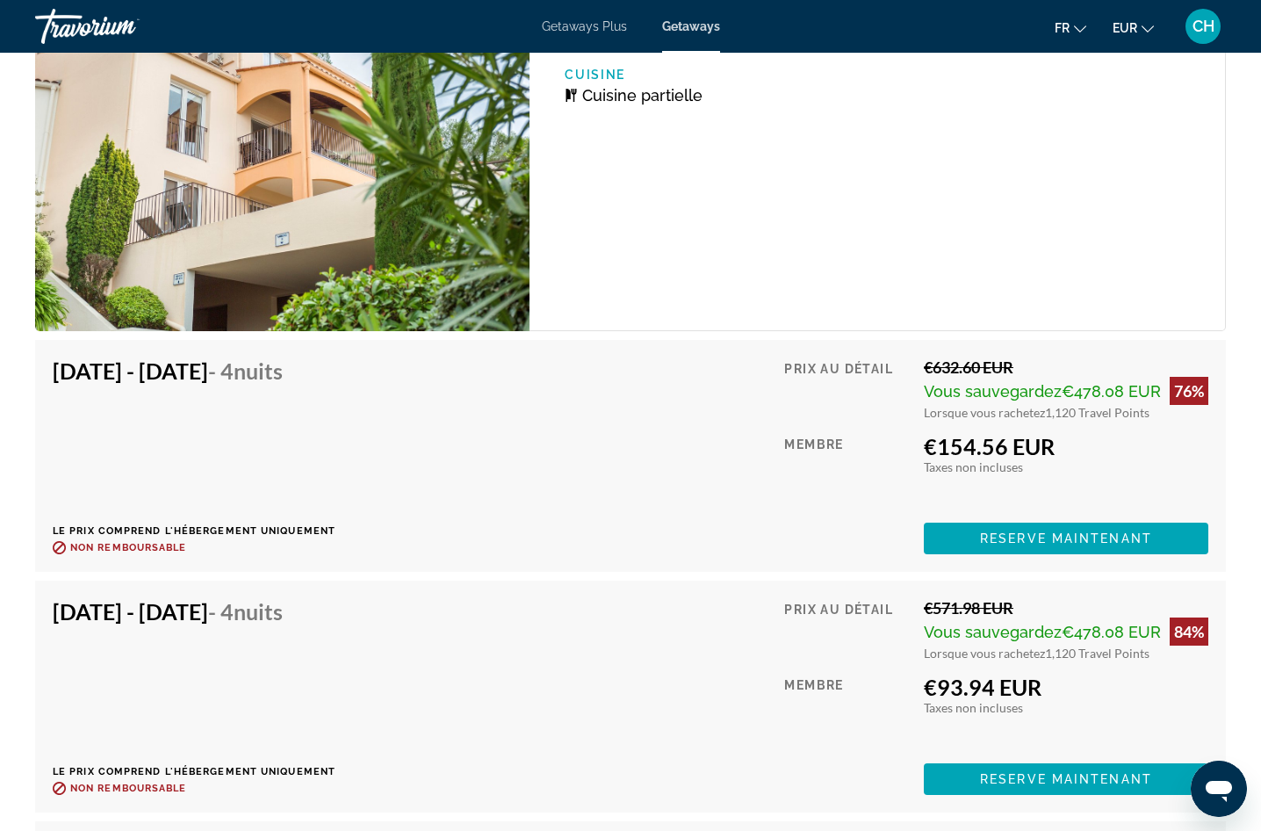
scroll to position [3338, 0]
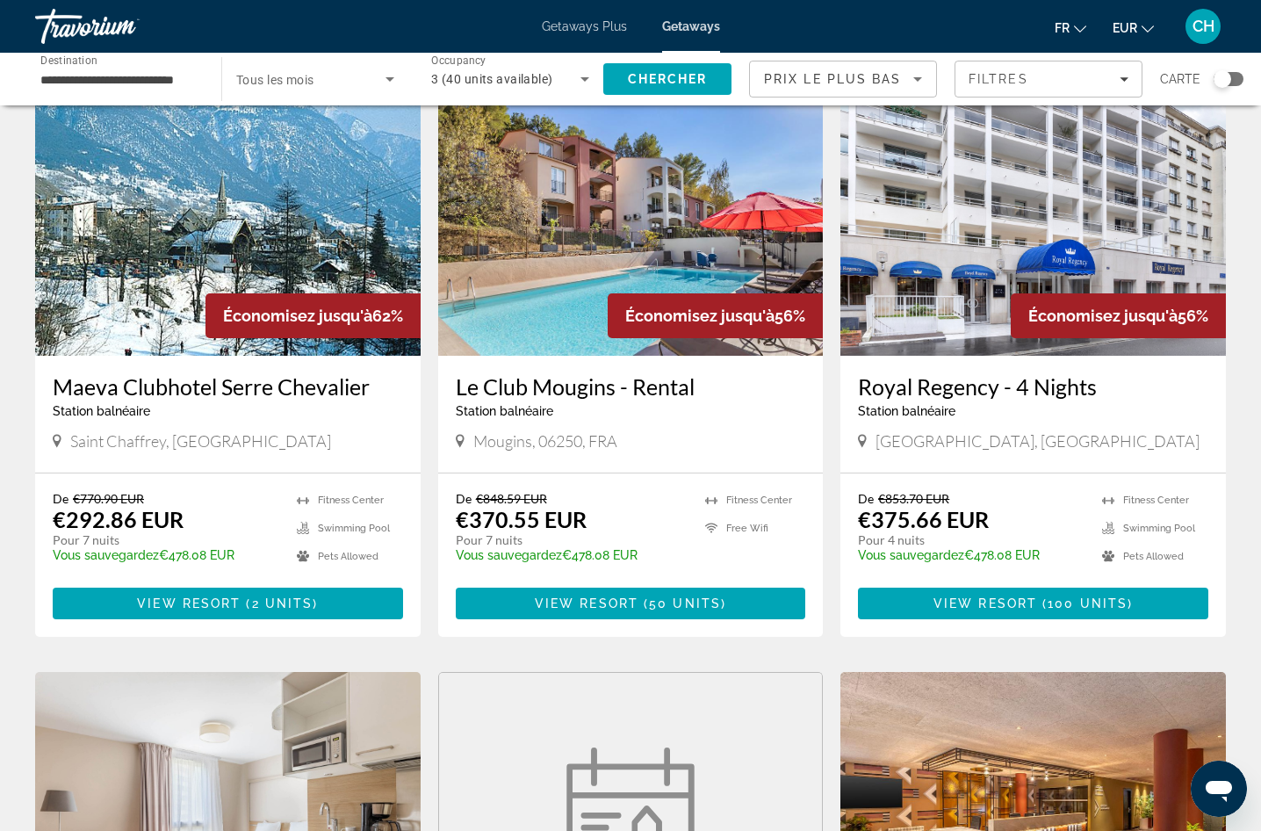
scroll to position [703, 0]
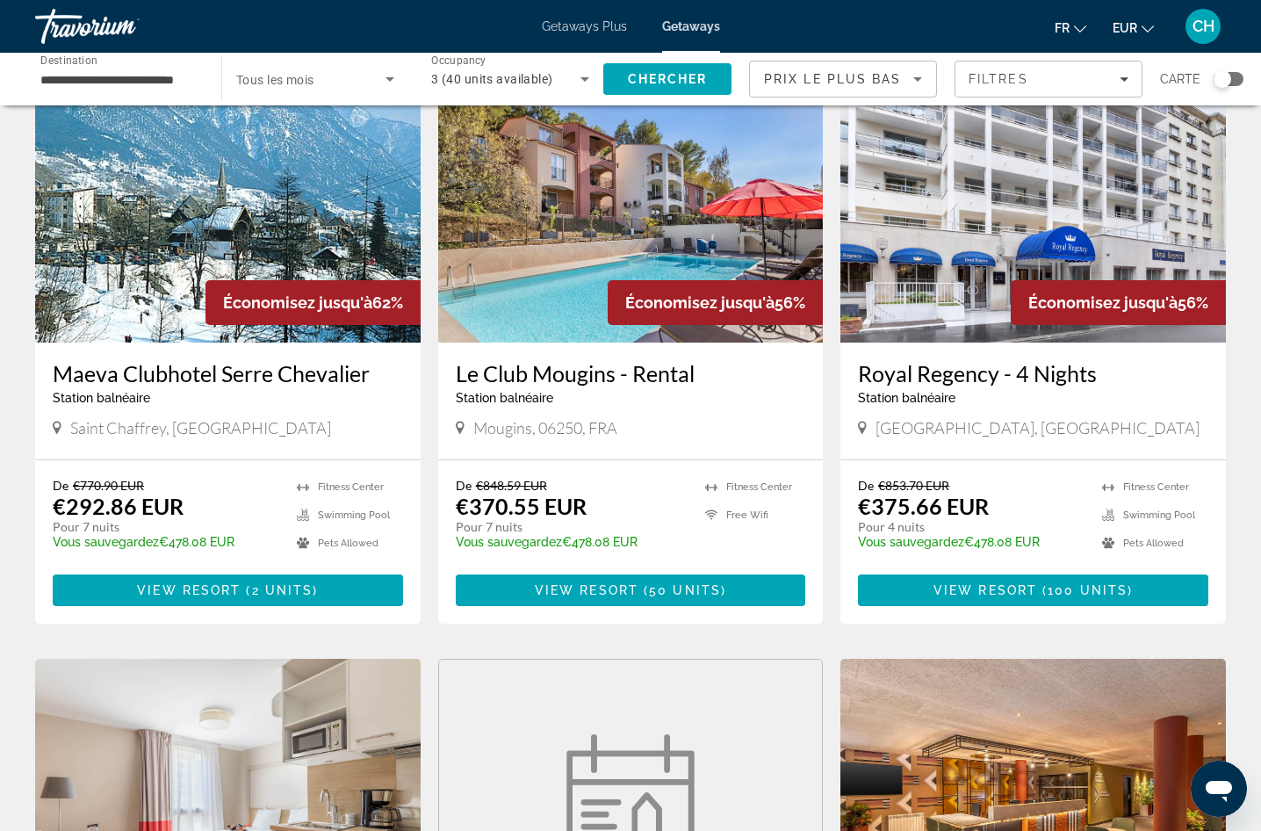
click at [1225, 85] on div "Search widget" at bounding box center [1223, 79] width 18 height 18
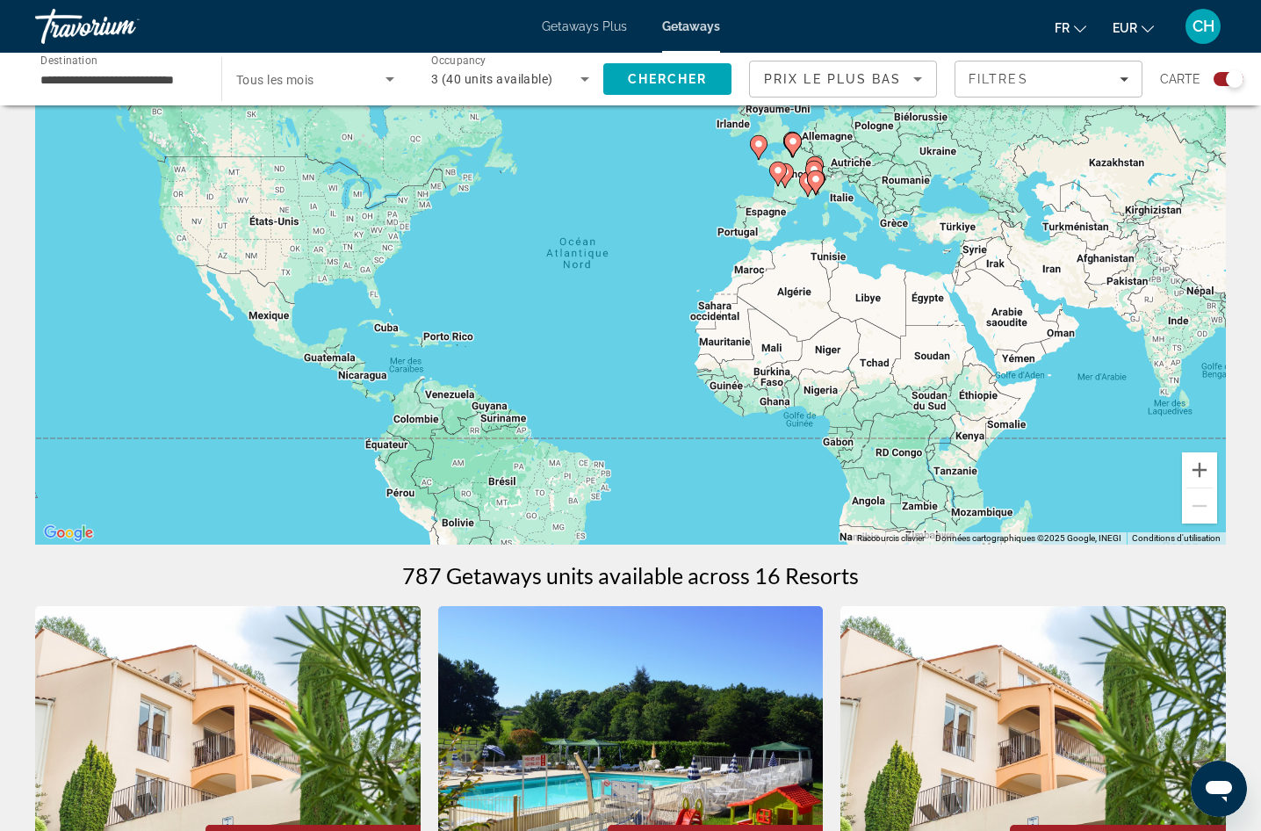
scroll to position [0, 0]
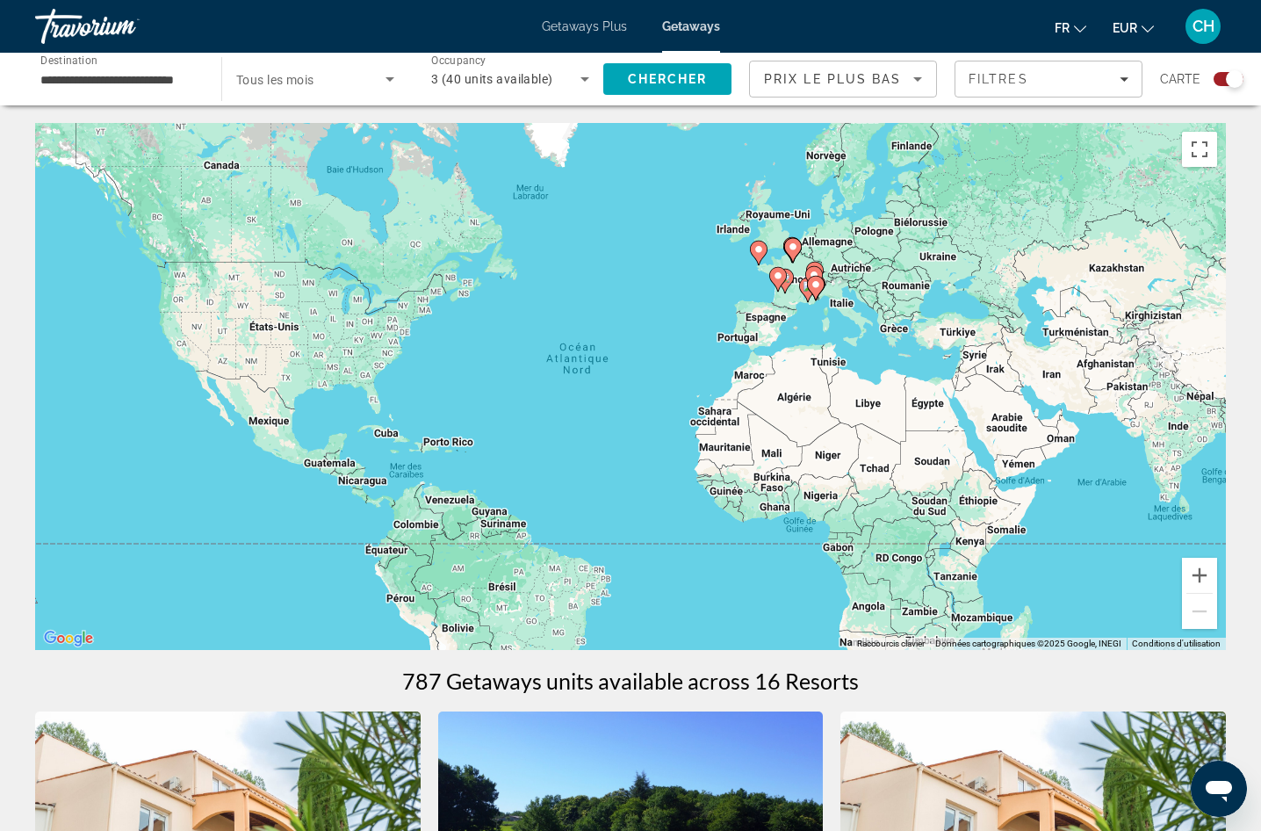
click at [1223, 80] on div "Search widget" at bounding box center [1229, 79] width 30 height 14
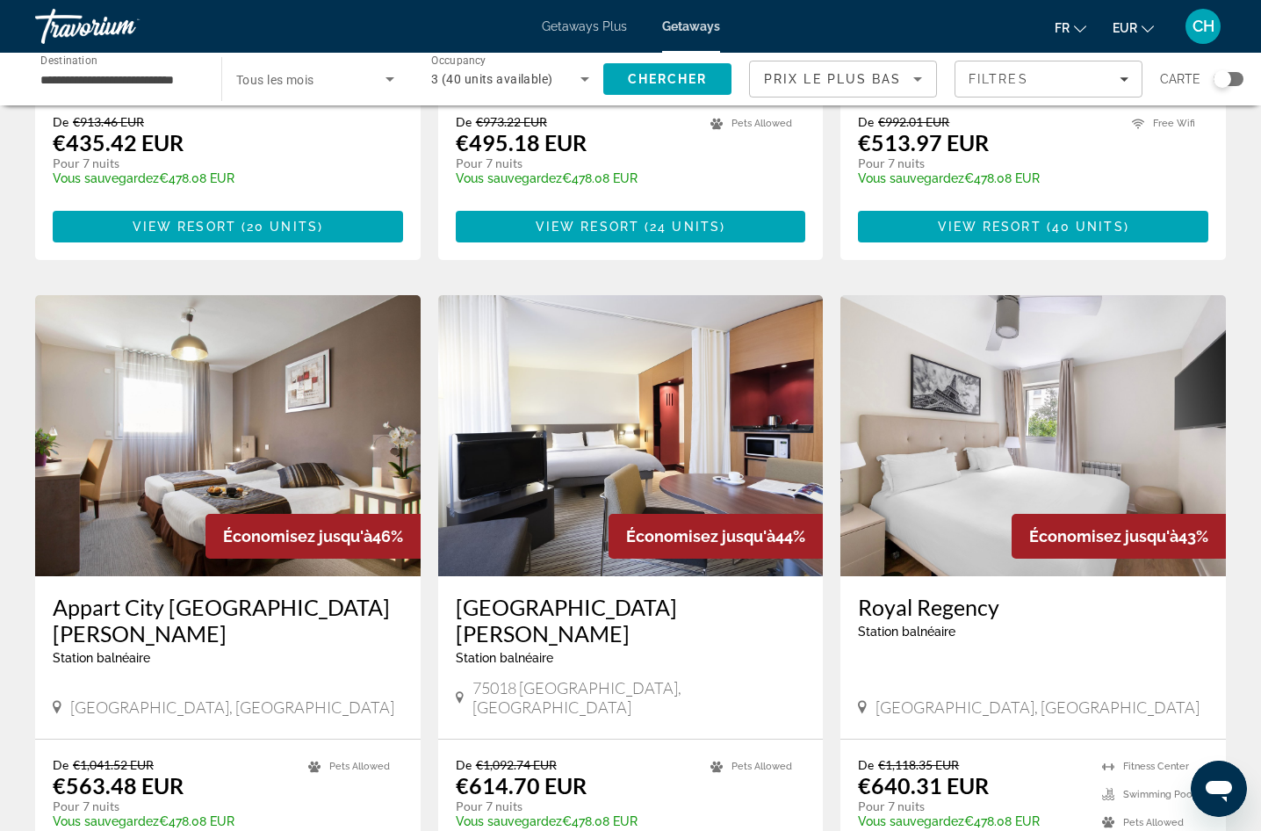
scroll to position [1757, 0]
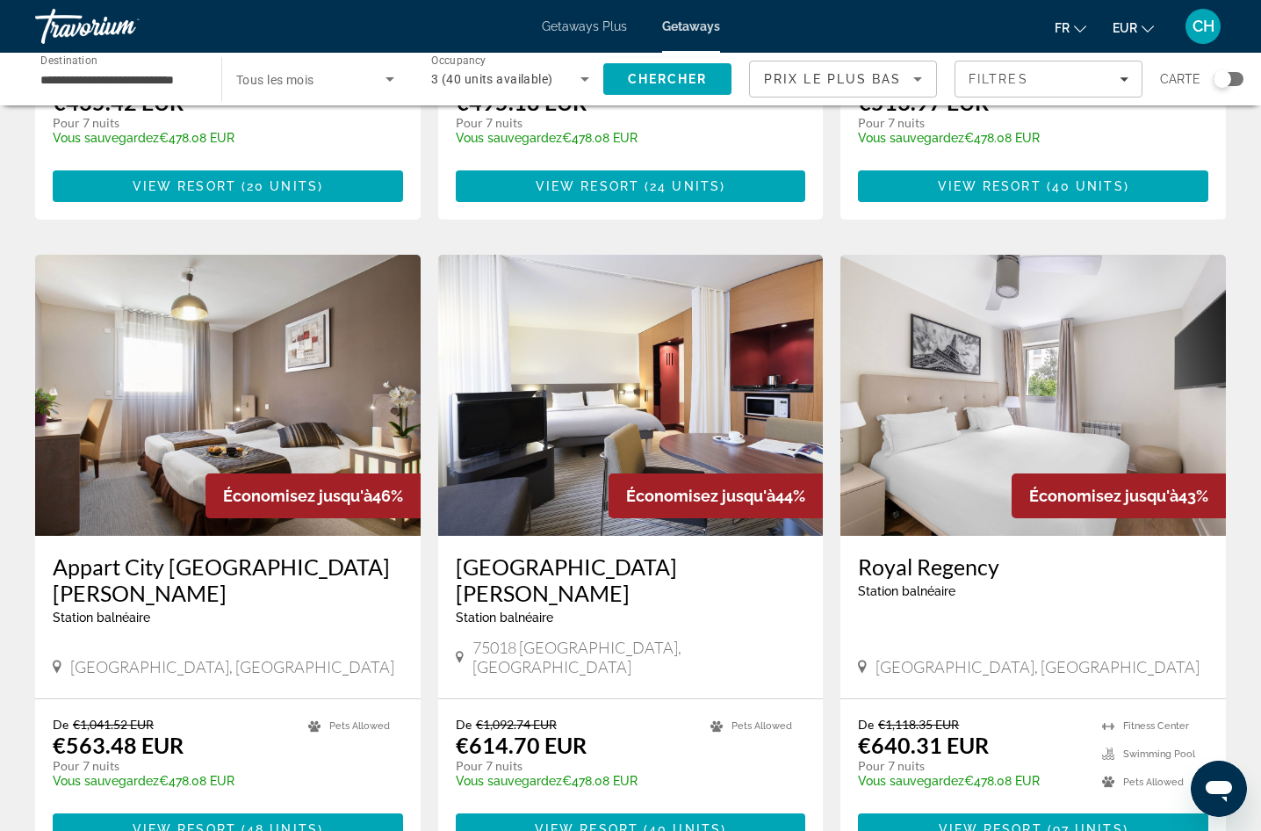
click at [242, 608] on div "Appart City [GEOGRAPHIC_DATA][PERSON_NAME] balnéaire - Ceci est une station d'a…" at bounding box center [228, 617] width 386 height 163
click at [272, 389] on img "Main content" at bounding box center [228, 395] width 386 height 281
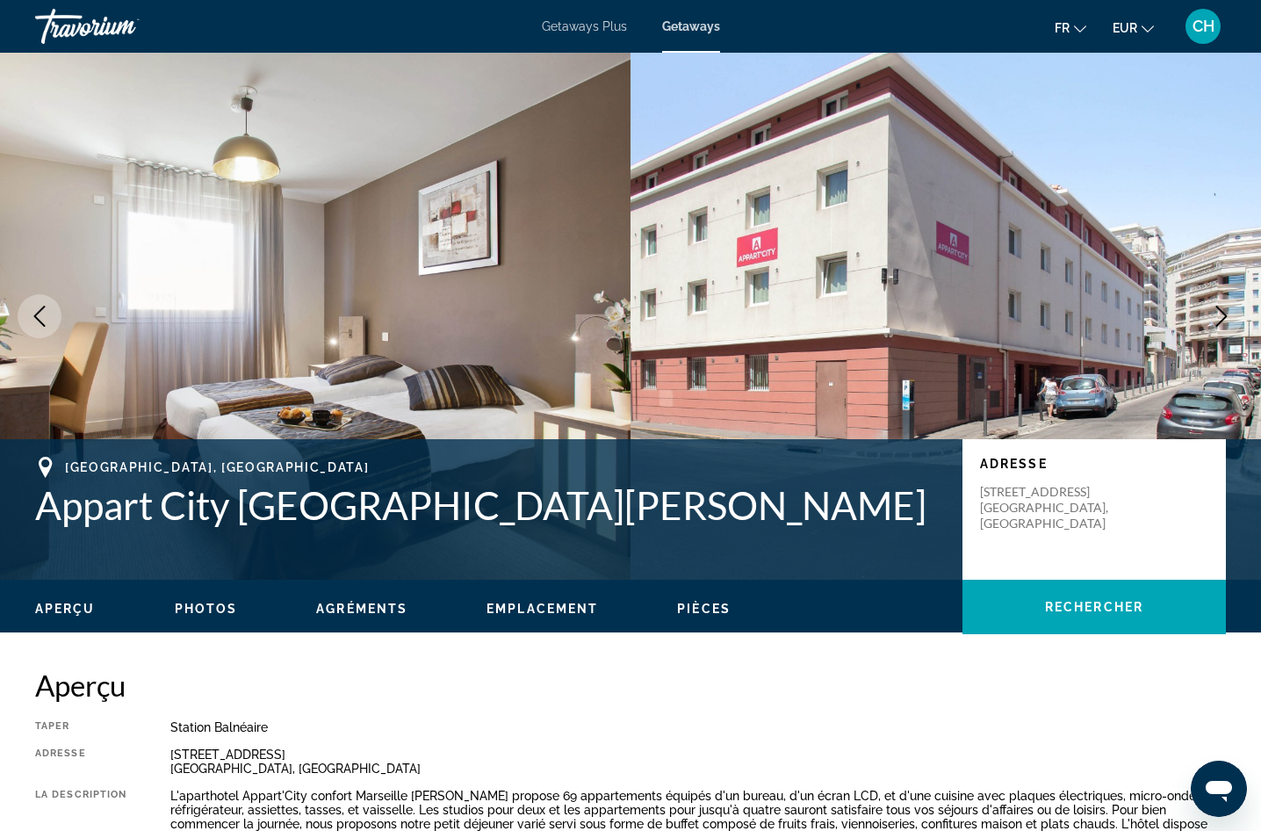
click at [1221, 318] on icon "Next image" at bounding box center [1221, 316] width 21 height 21
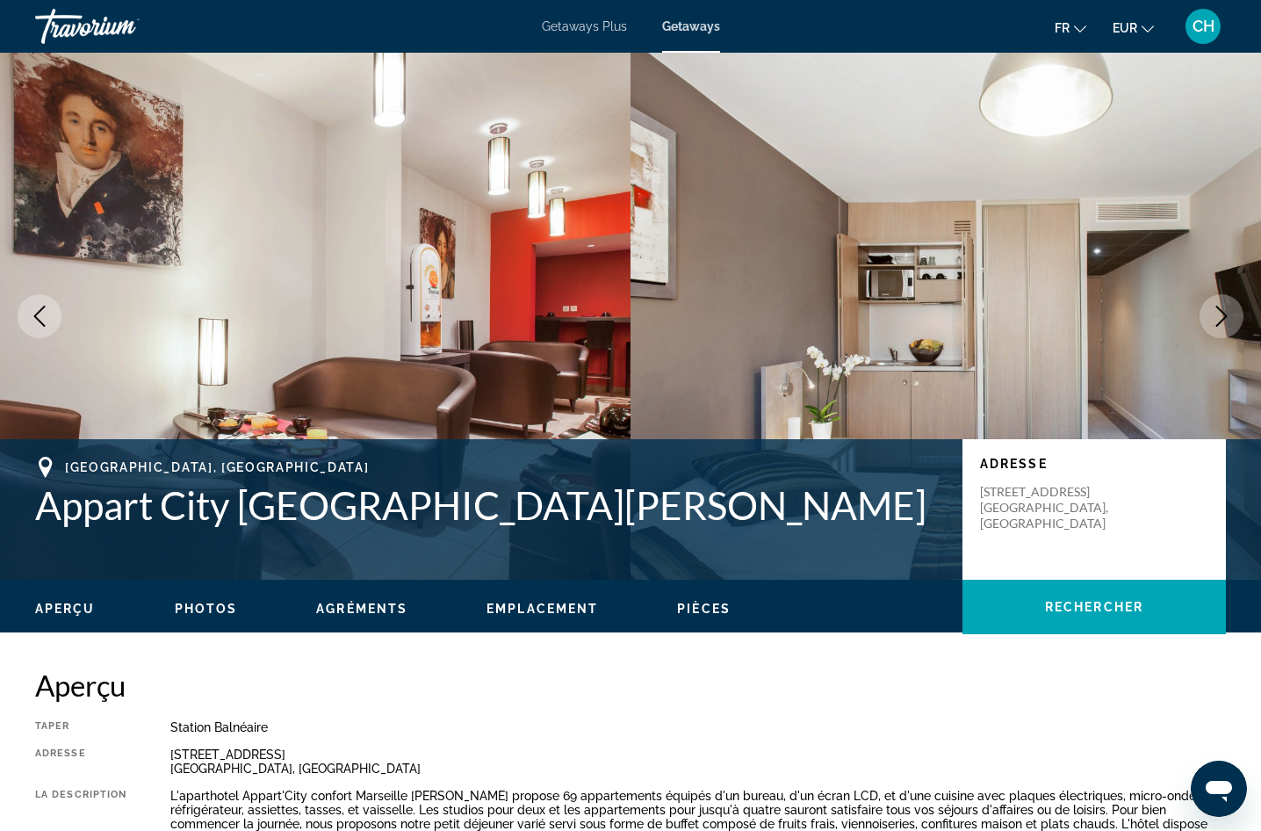
click at [1221, 318] on icon "Next image" at bounding box center [1221, 316] width 21 height 21
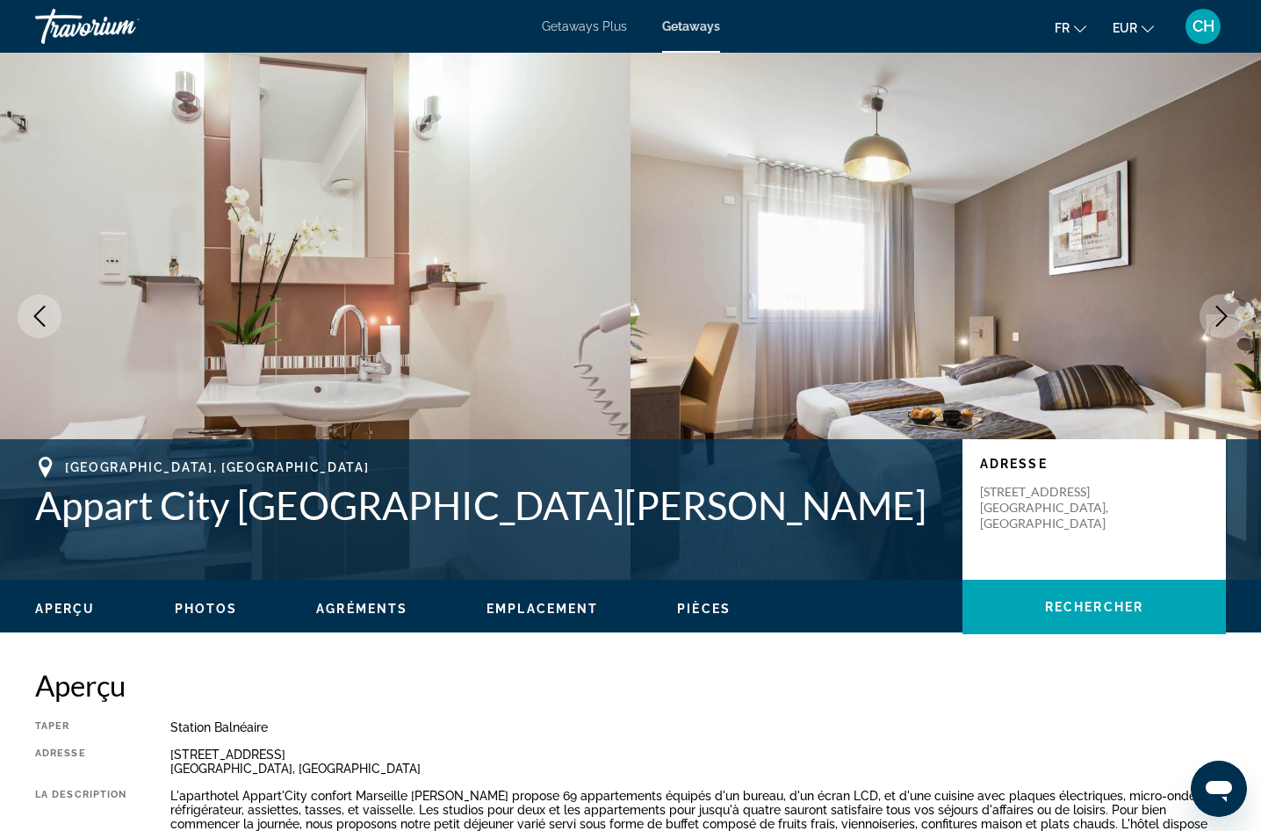
click at [1221, 318] on icon "Next image" at bounding box center [1221, 316] width 21 height 21
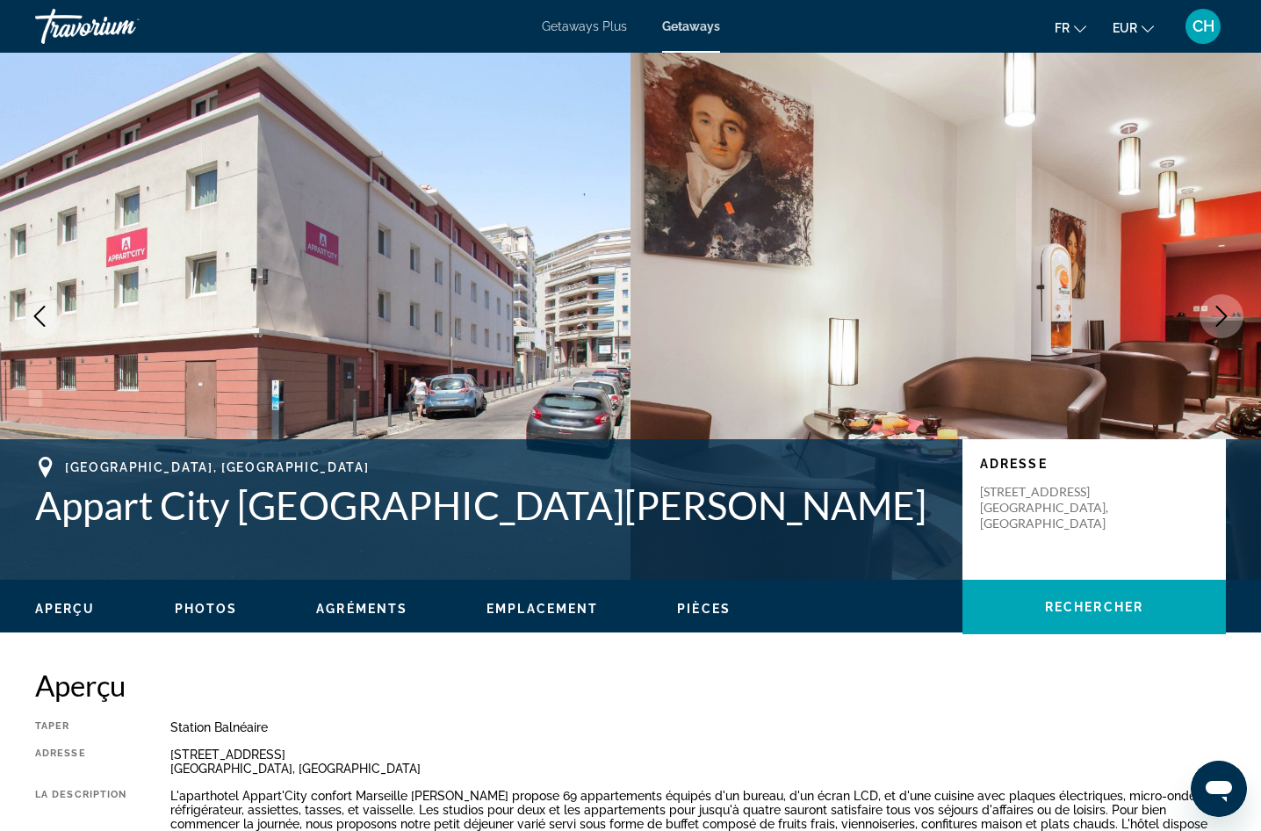
click at [1221, 318] on icon "Next image" at bounding box center [1221, 316] width 21 height 21
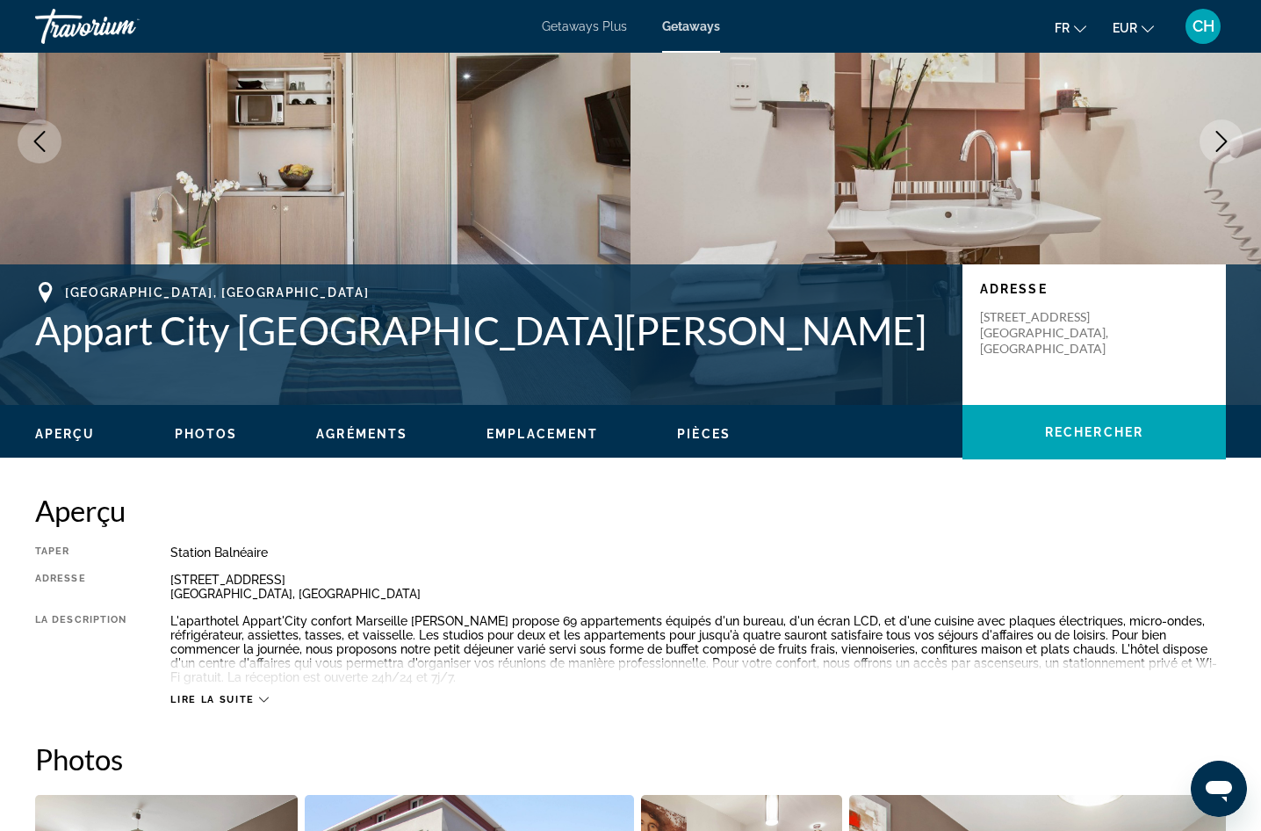
scroll to position [176, 0]
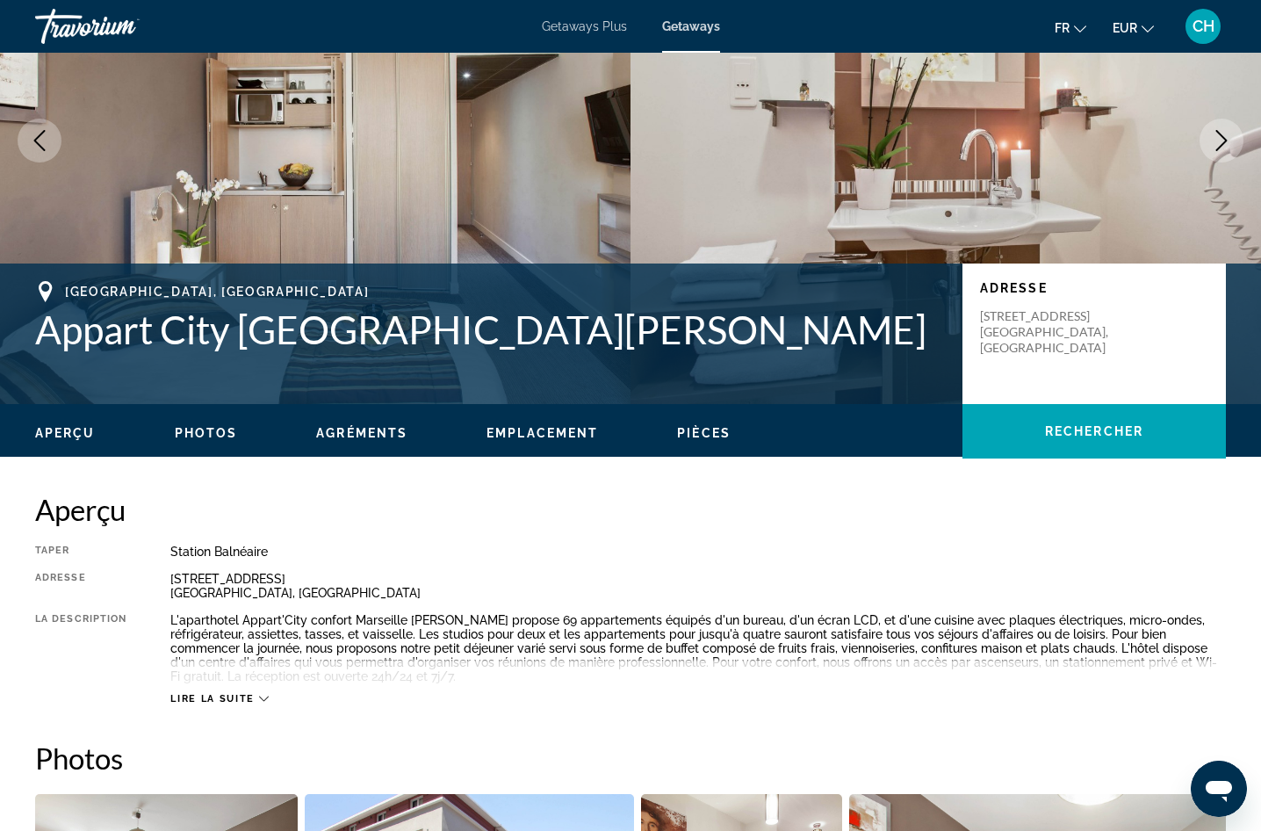
click at [238, 695] on span "Lire la suite" at bounding box center [211, 698] width 83 height 11
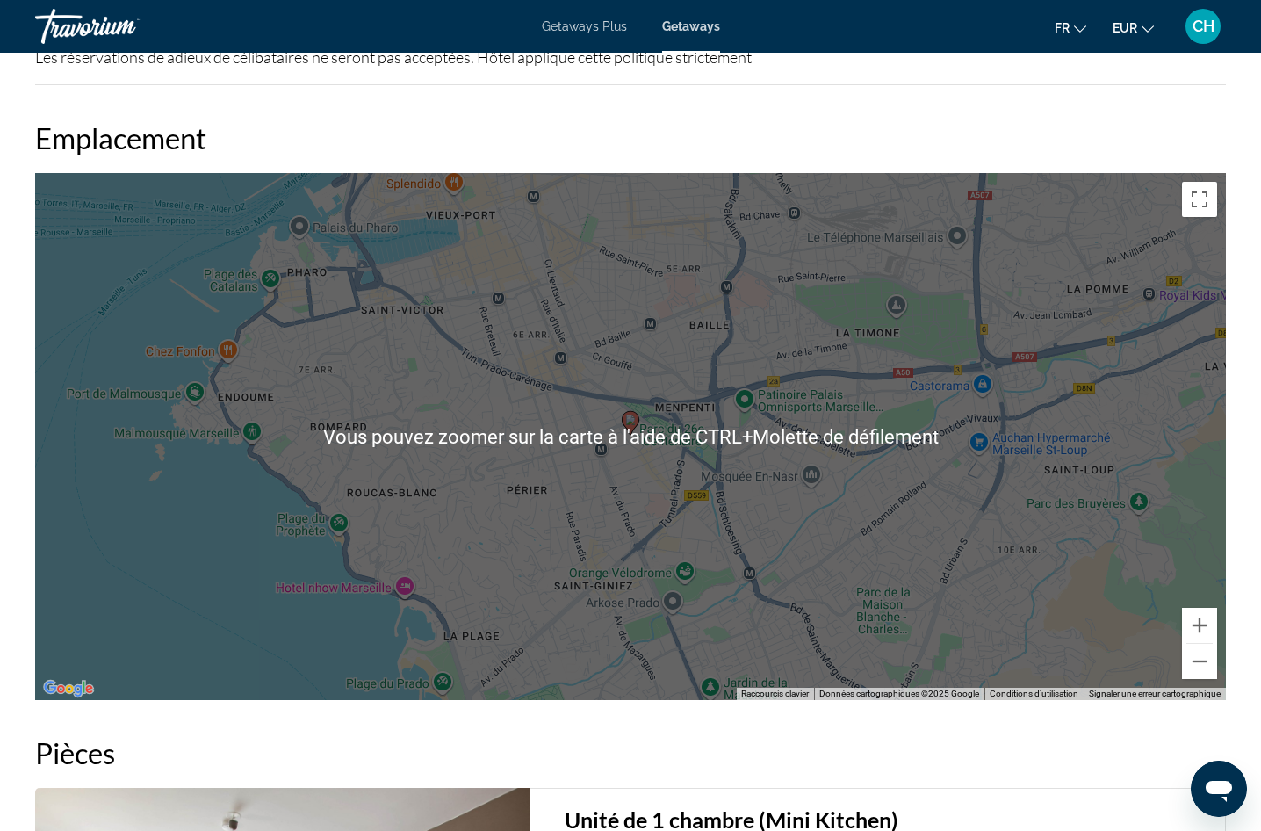
scroll to position [1933, 0]
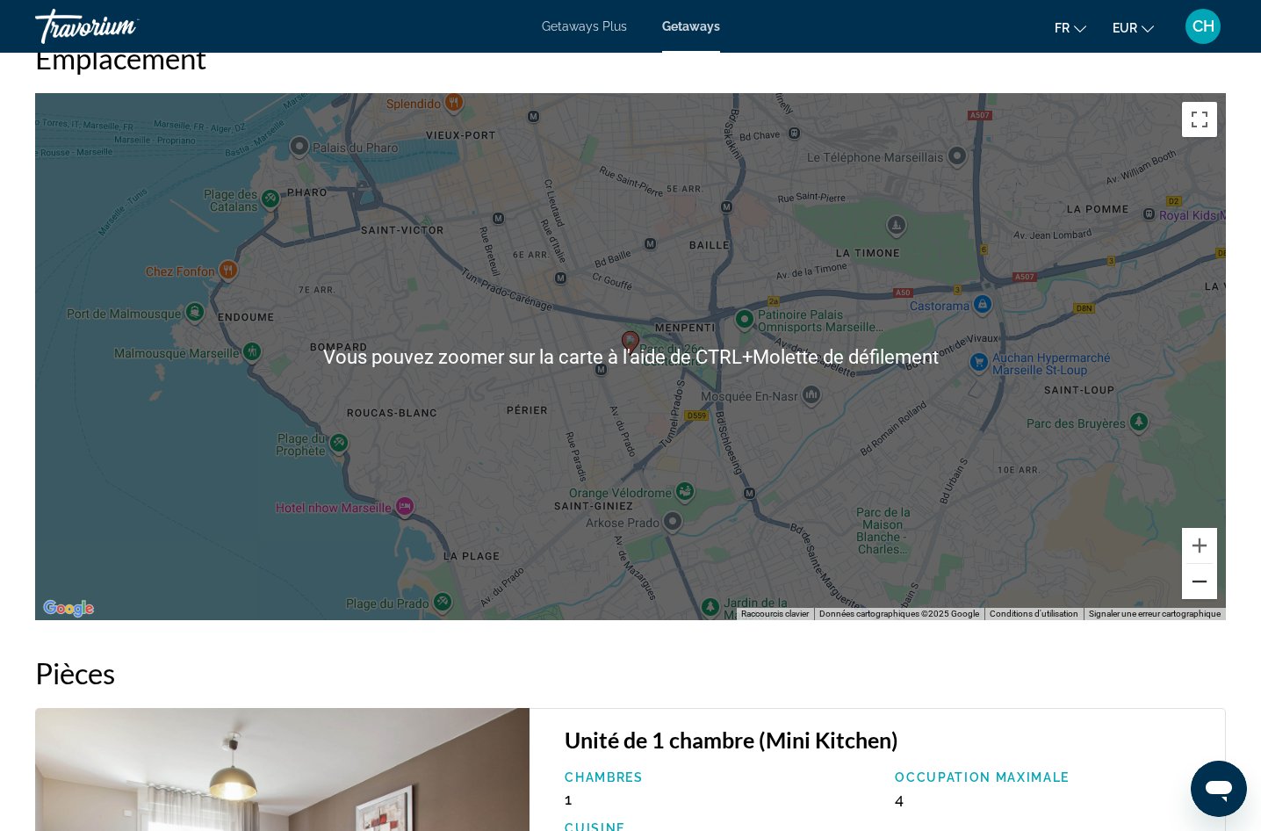
click at [1196, 584] on button "Zoom arrière" at bounding box center [1199, 581] width 35 height 35
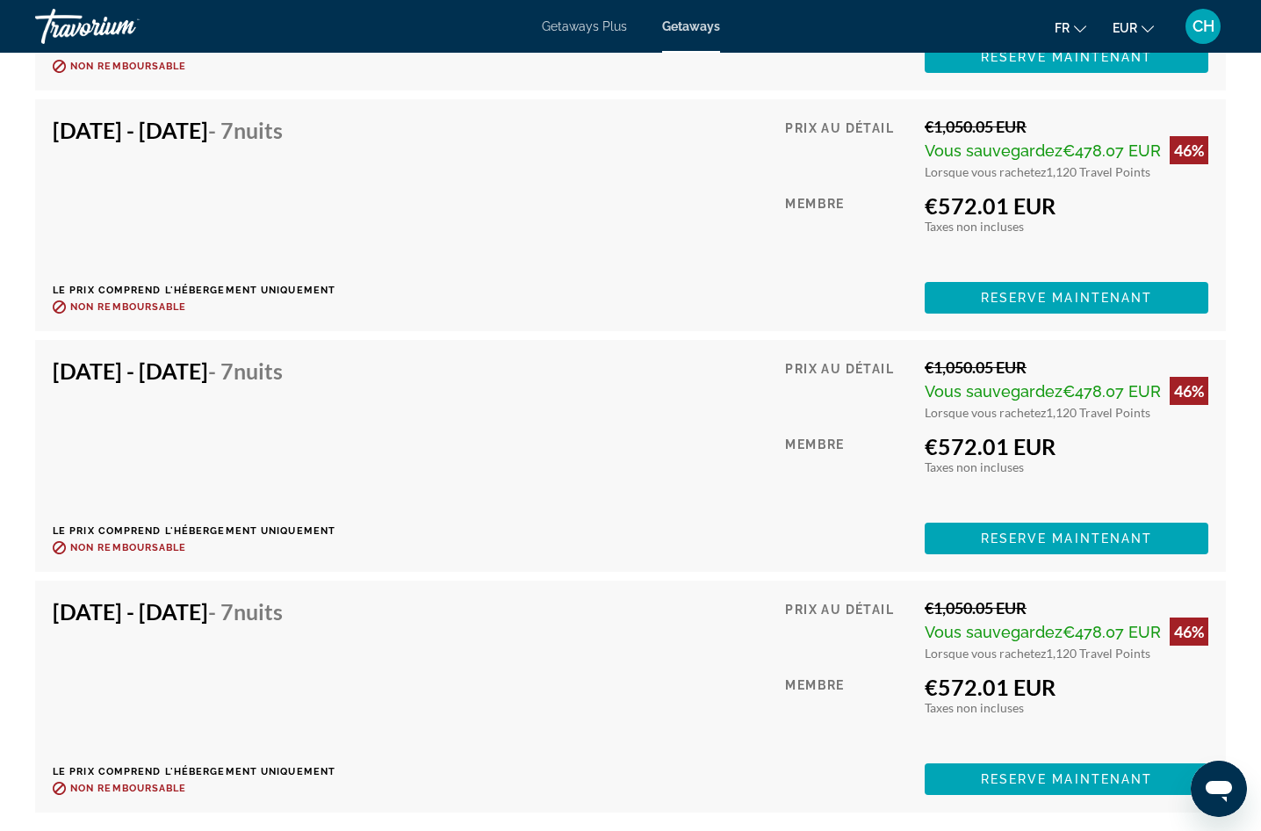
scroll to position [5095, 0]
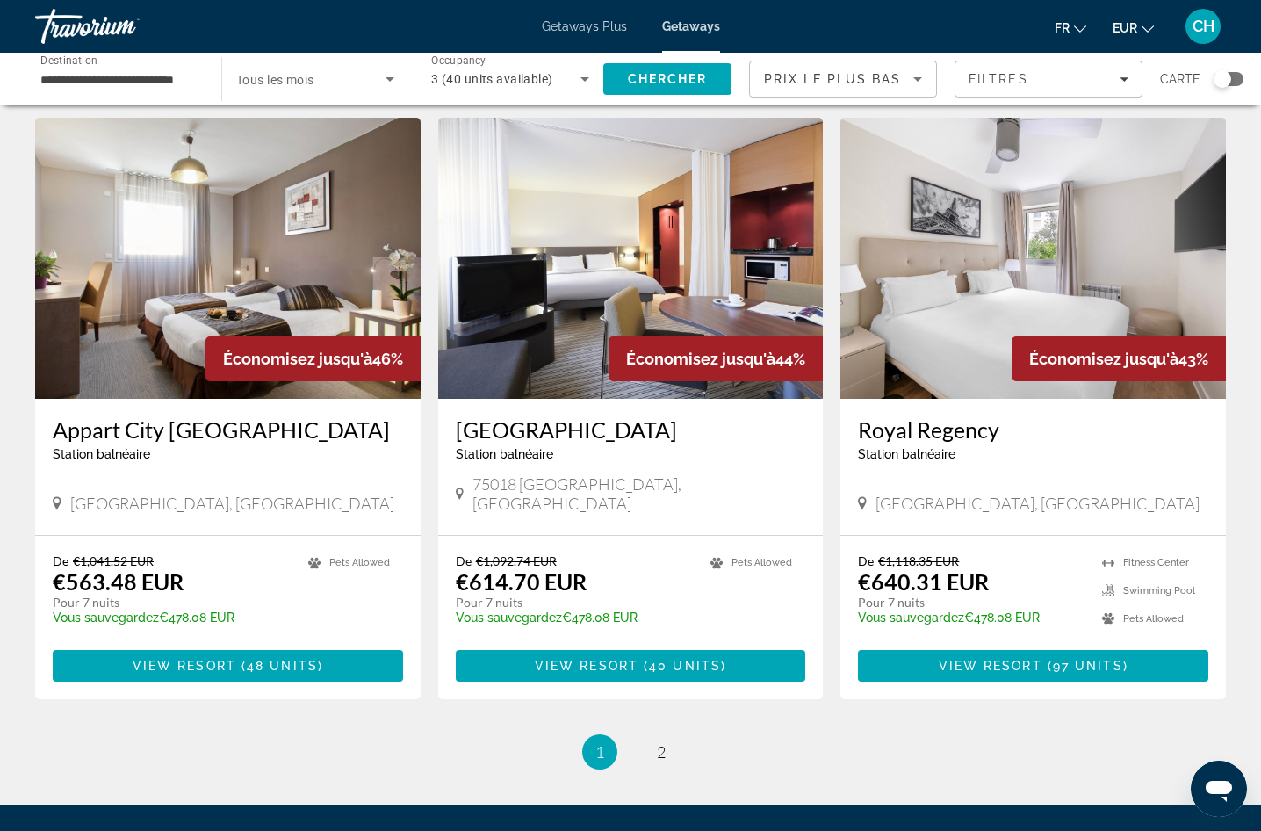
scroll to position [1933, 0]
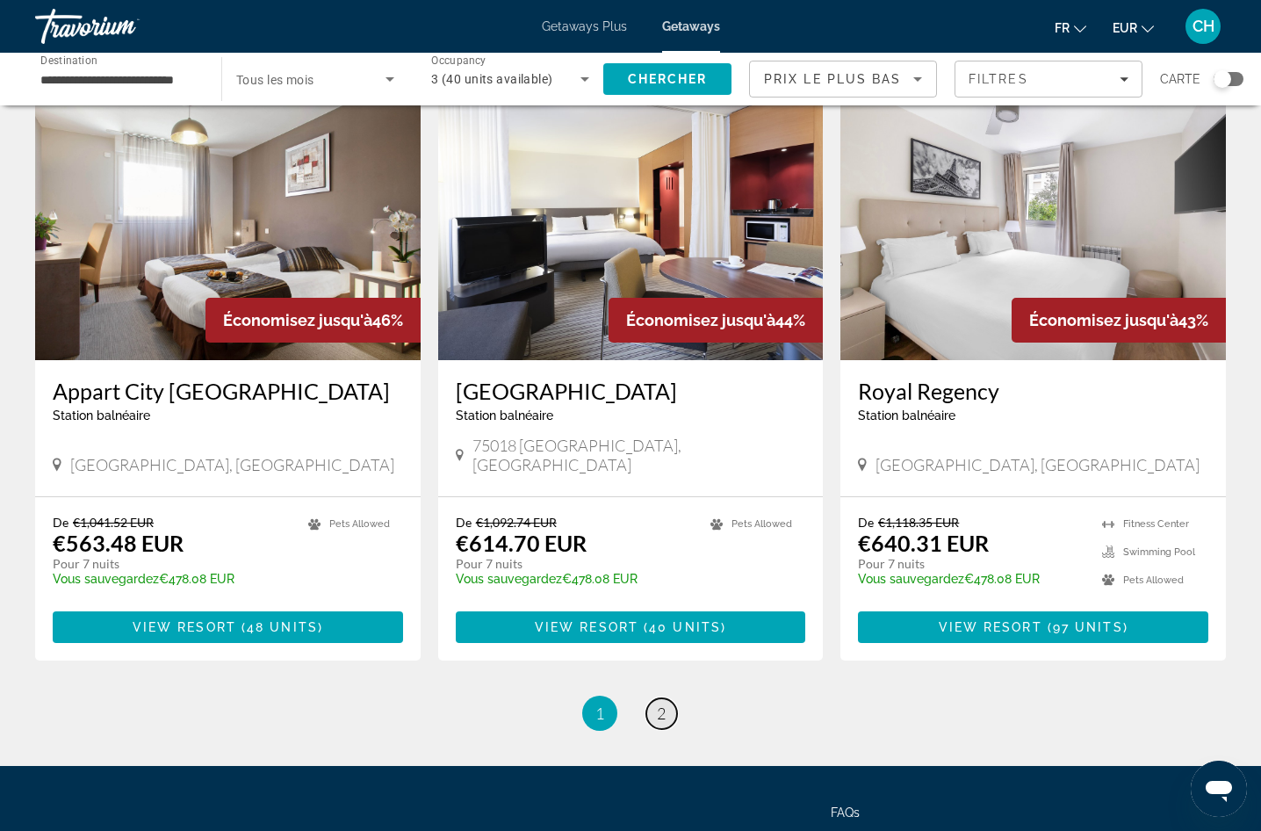
click at [651, 698] on link "page 2" at bounding box center [662, 713] width 31 height 31
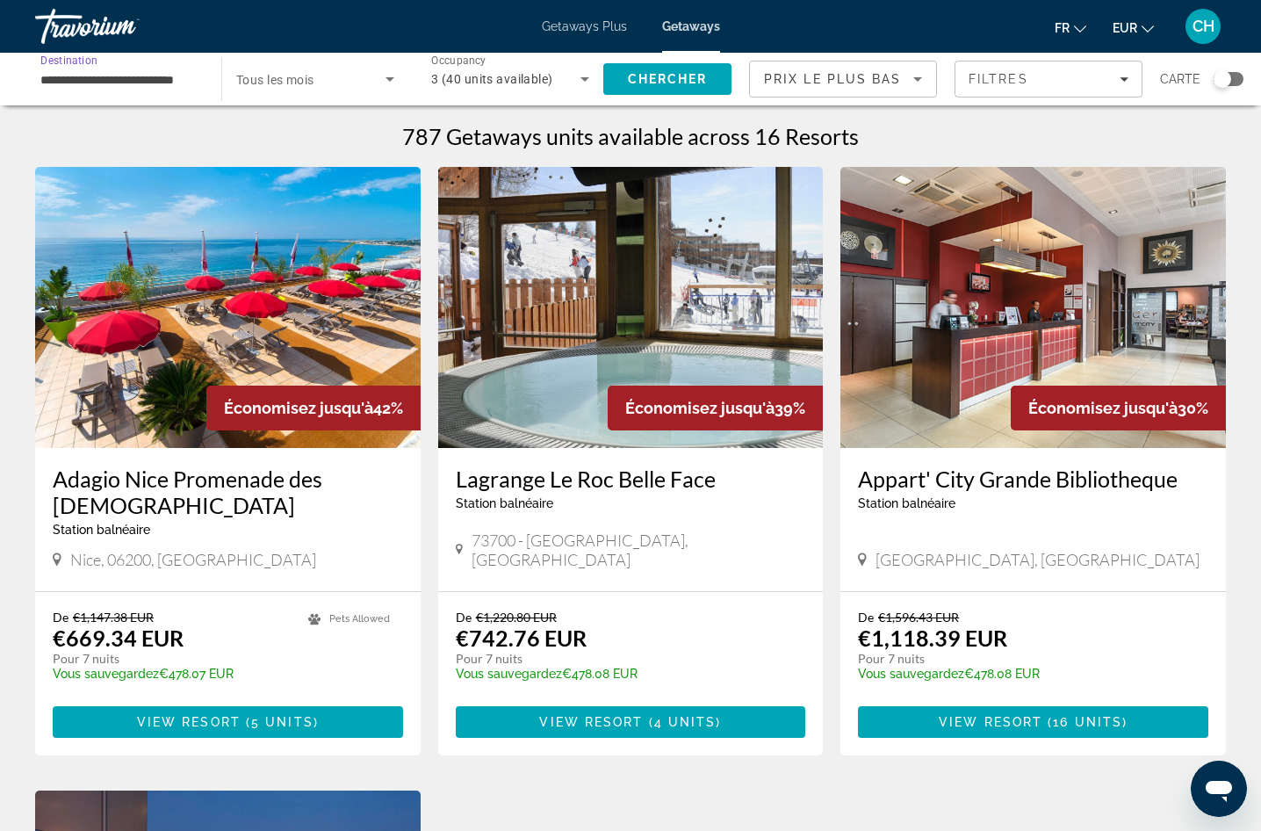
click at [147, 79] on input "**********" at bounding box center [119, 79] width 158 height 21
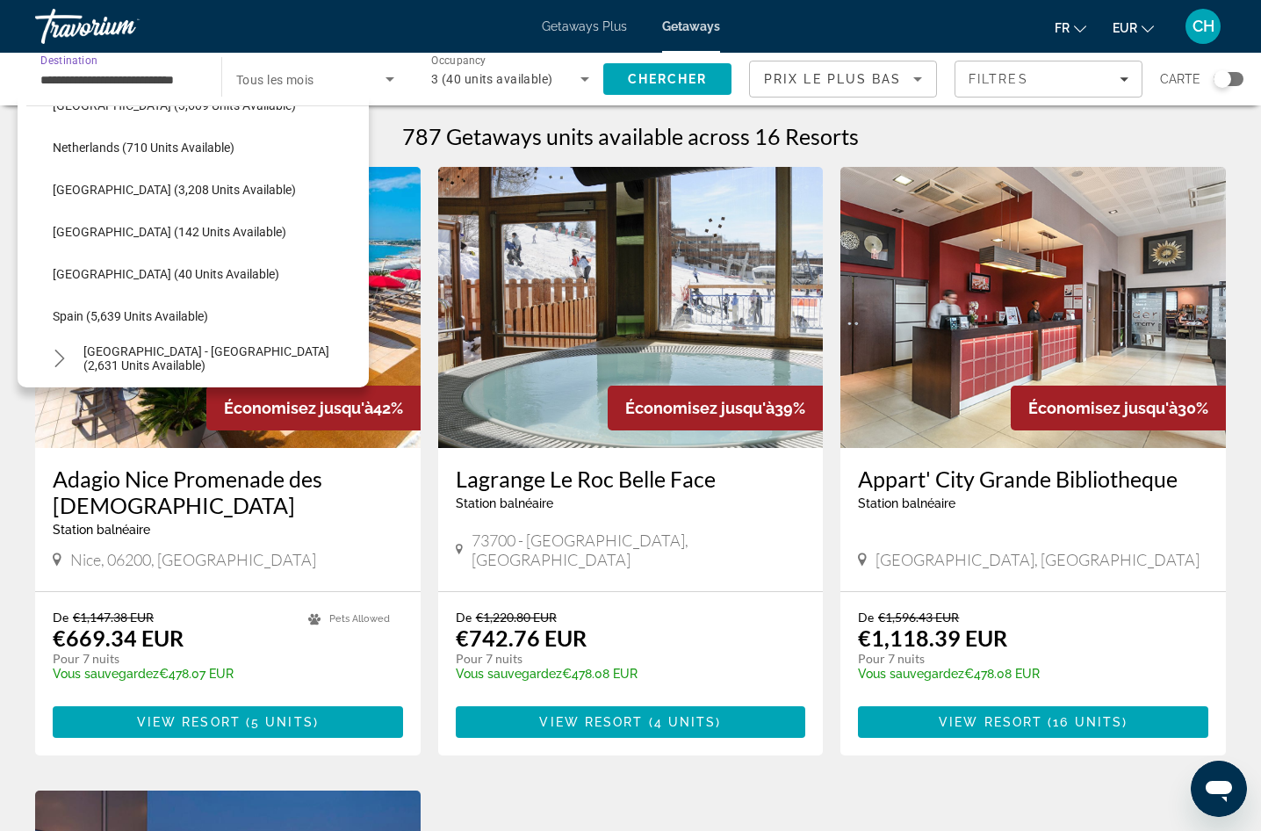
scroll to position [751, 0]
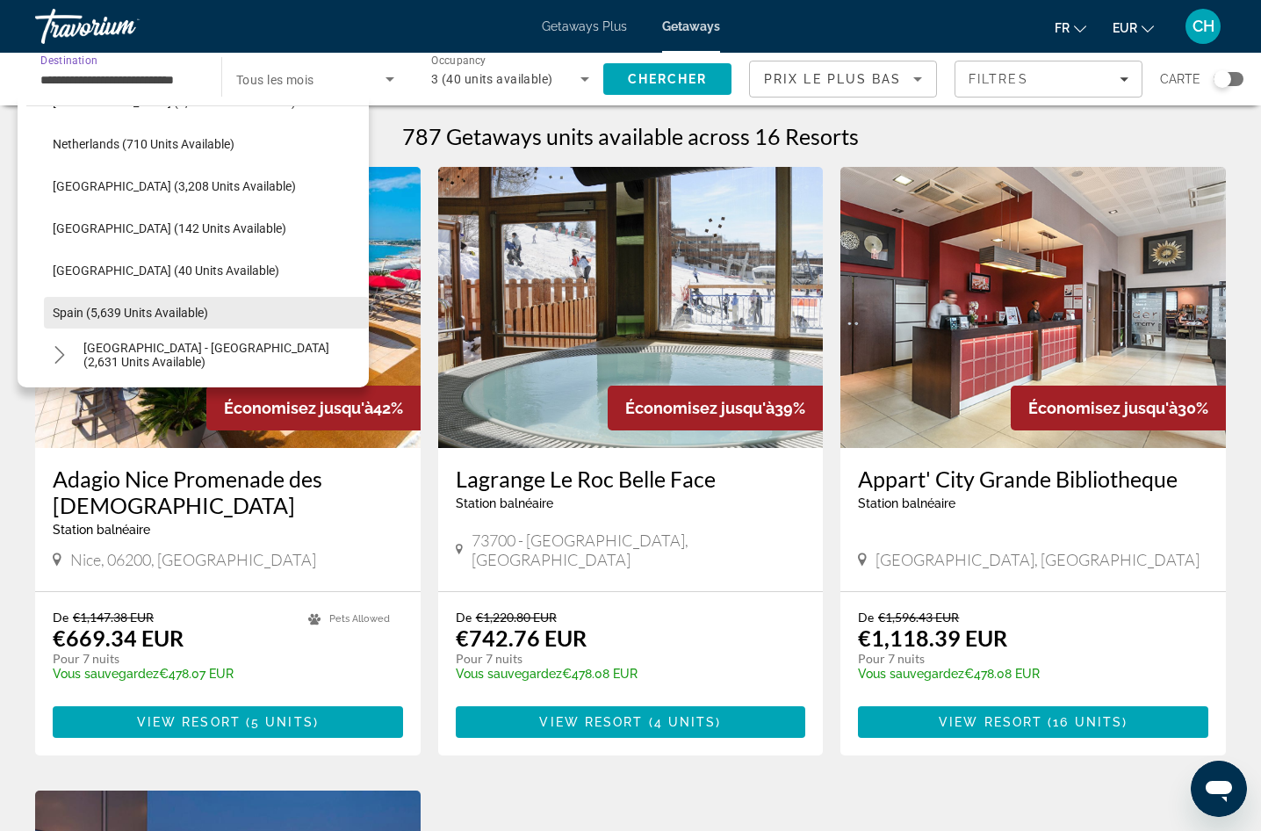
click at [182, 313] on span "Spain (5,639 units available)" at bounding box center [130, 313] width 155 height 14
type input "**********"
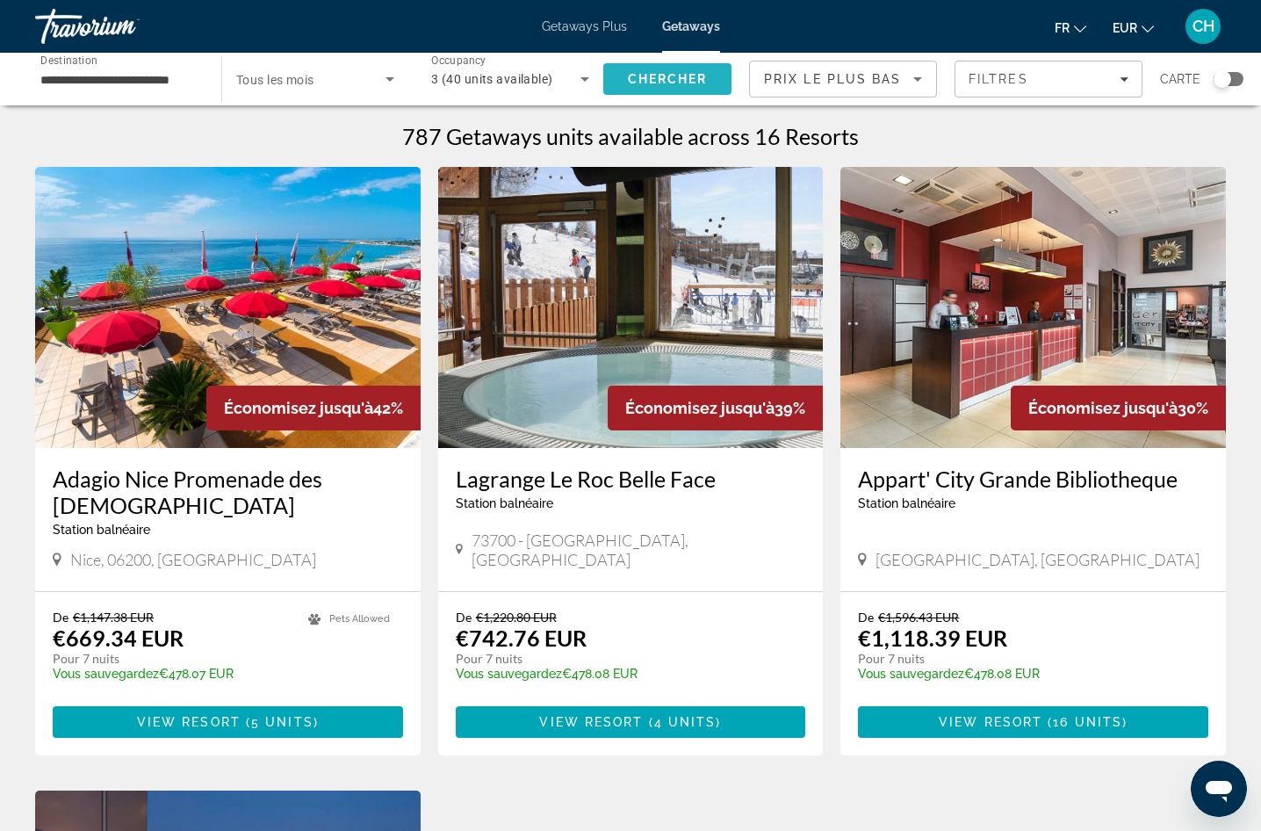
click at [675, 73] on span "Chercher" at bounding box center [668, 79] width 80 height 14
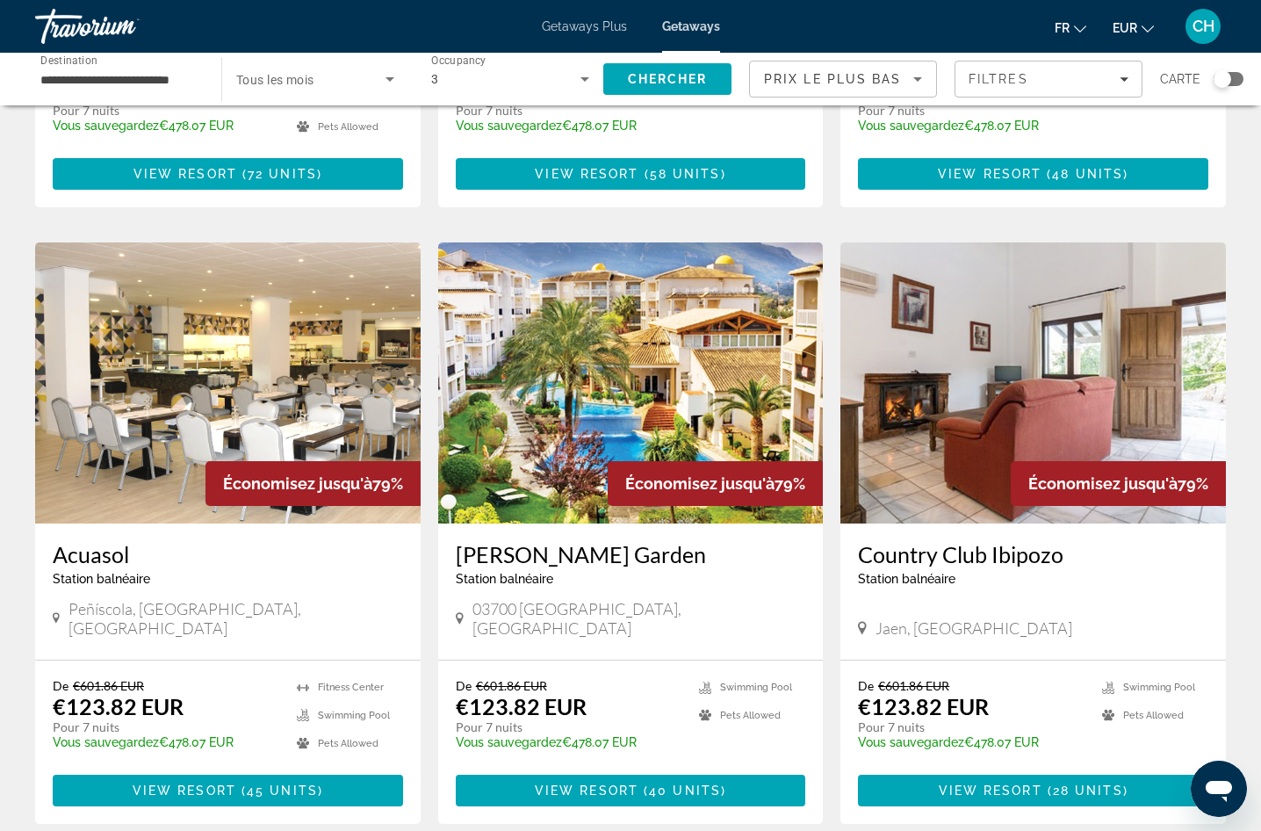
scroll to position [1845, 0]
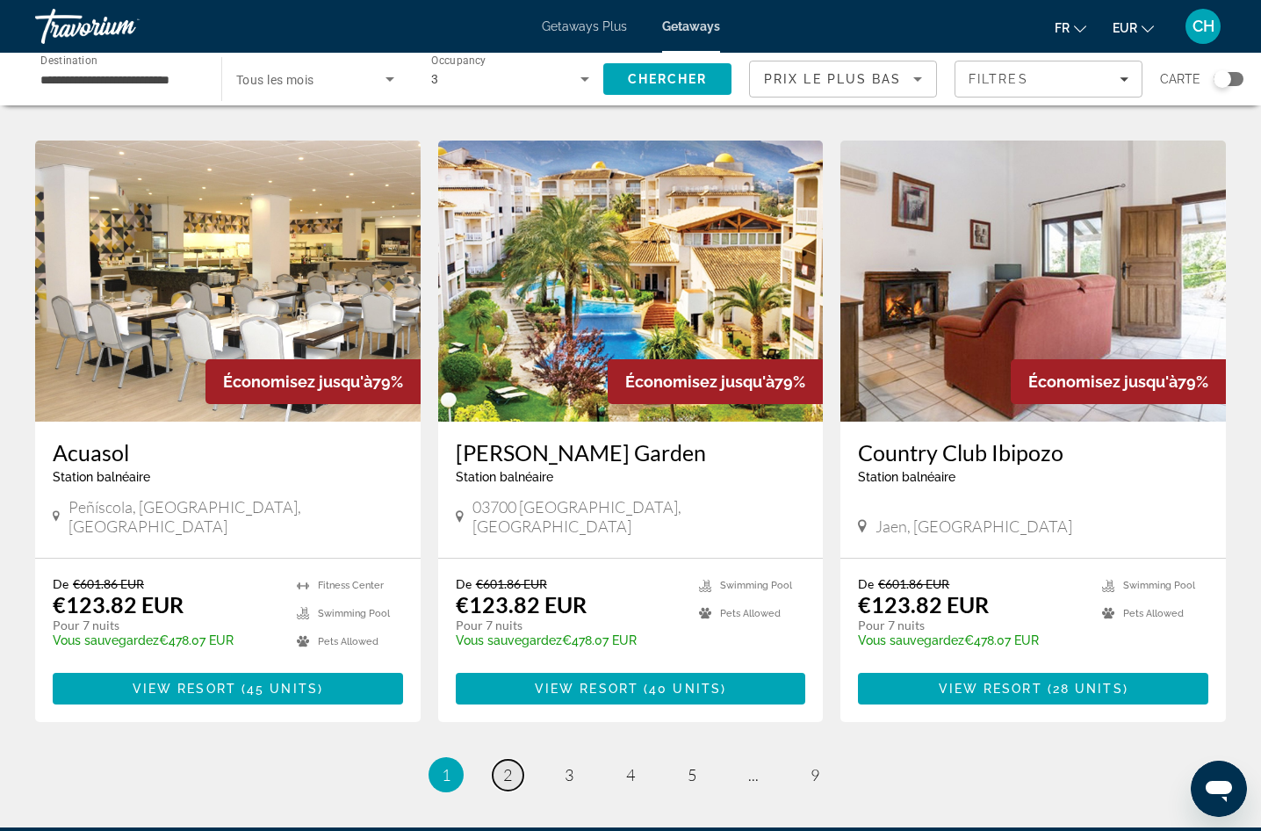
click at [502, 760] on link "page 2" at bounding box center [508, 775] width 31 height 31
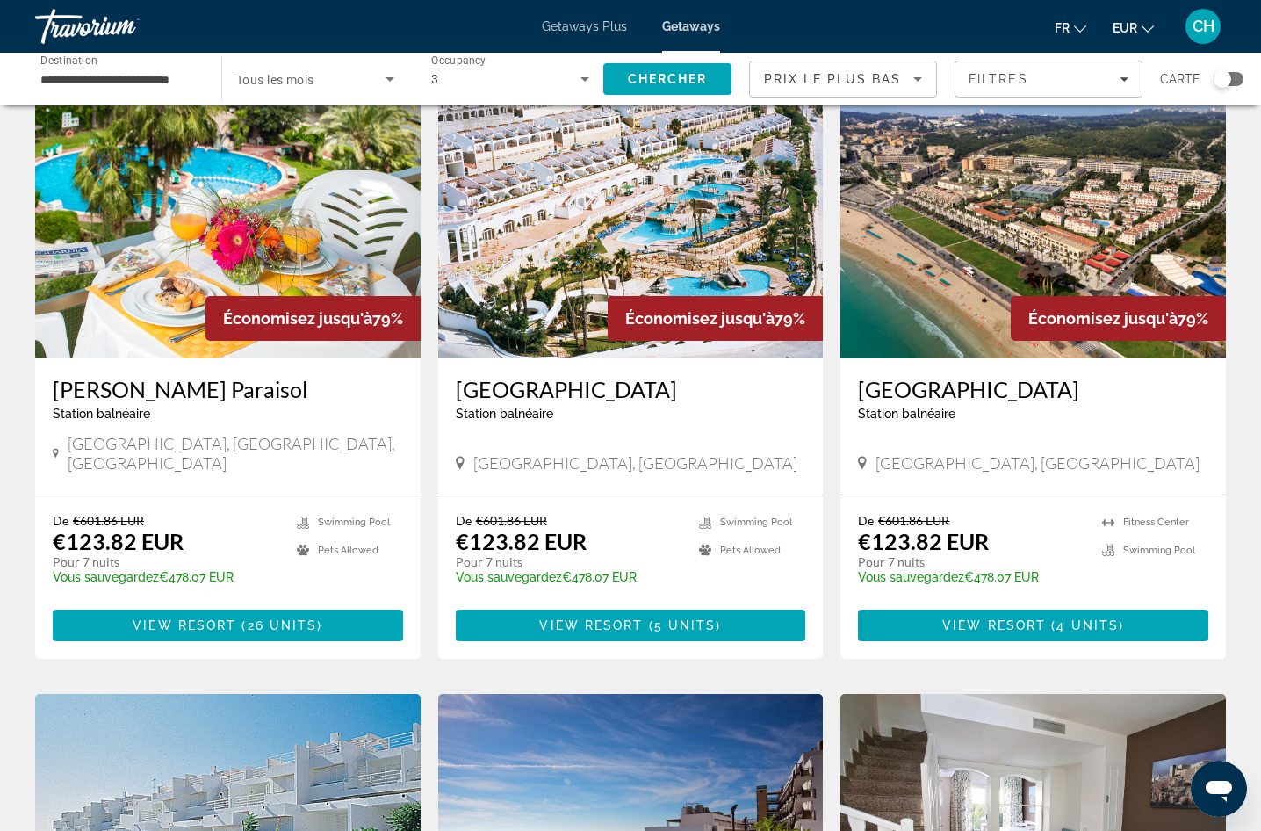
scroll to position [88, 0]
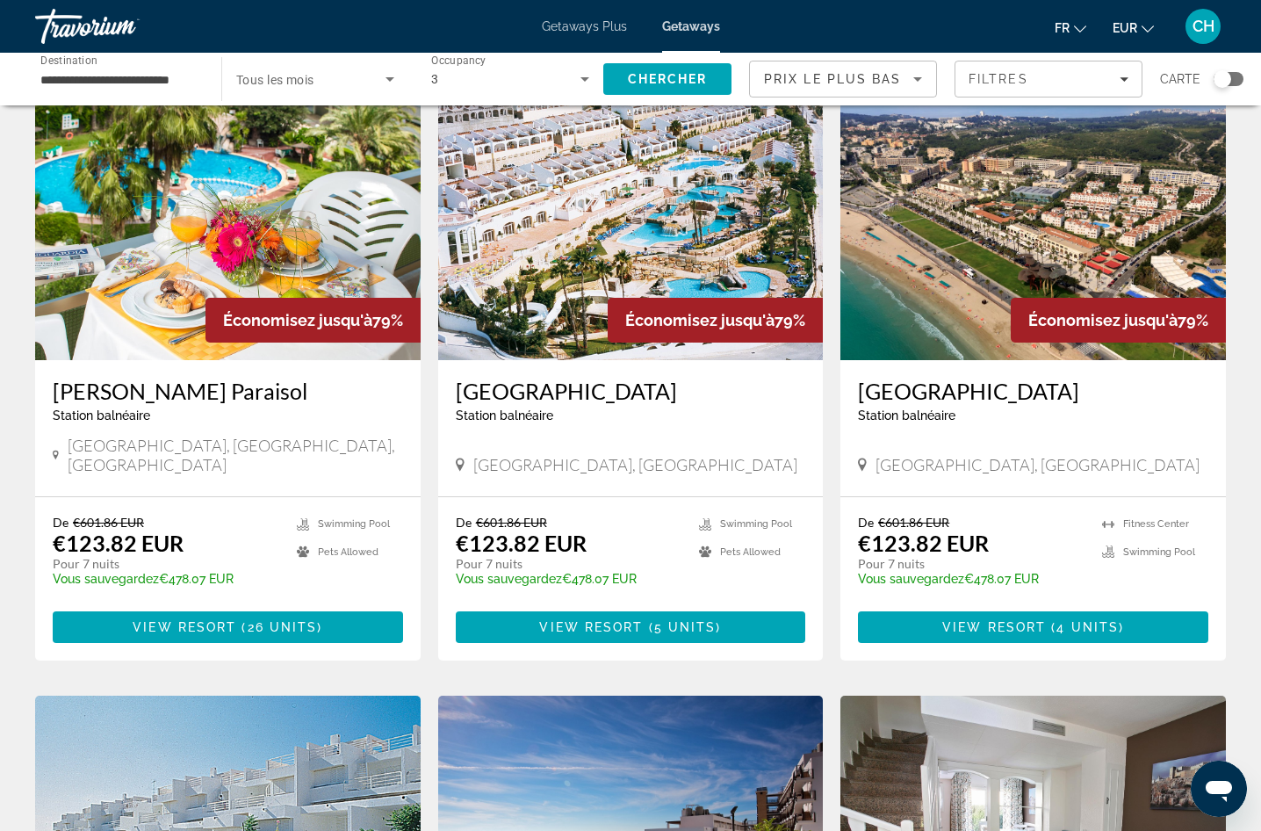
drag, startPoint x: 641, startPoint y: 511, endPoint x: 643, endPoint y: 549, distance: 37.8
click at [641, 515] on div "De €601.86 EUR €123.82 EUR Pour 7 nuits Vous sauvegardez €478.07 EUR temp" at bounding box center [569, 556] width 227 height 83
click at [647, 606] on span "Main content" at bounding box center [631, 627] width 350 height 42
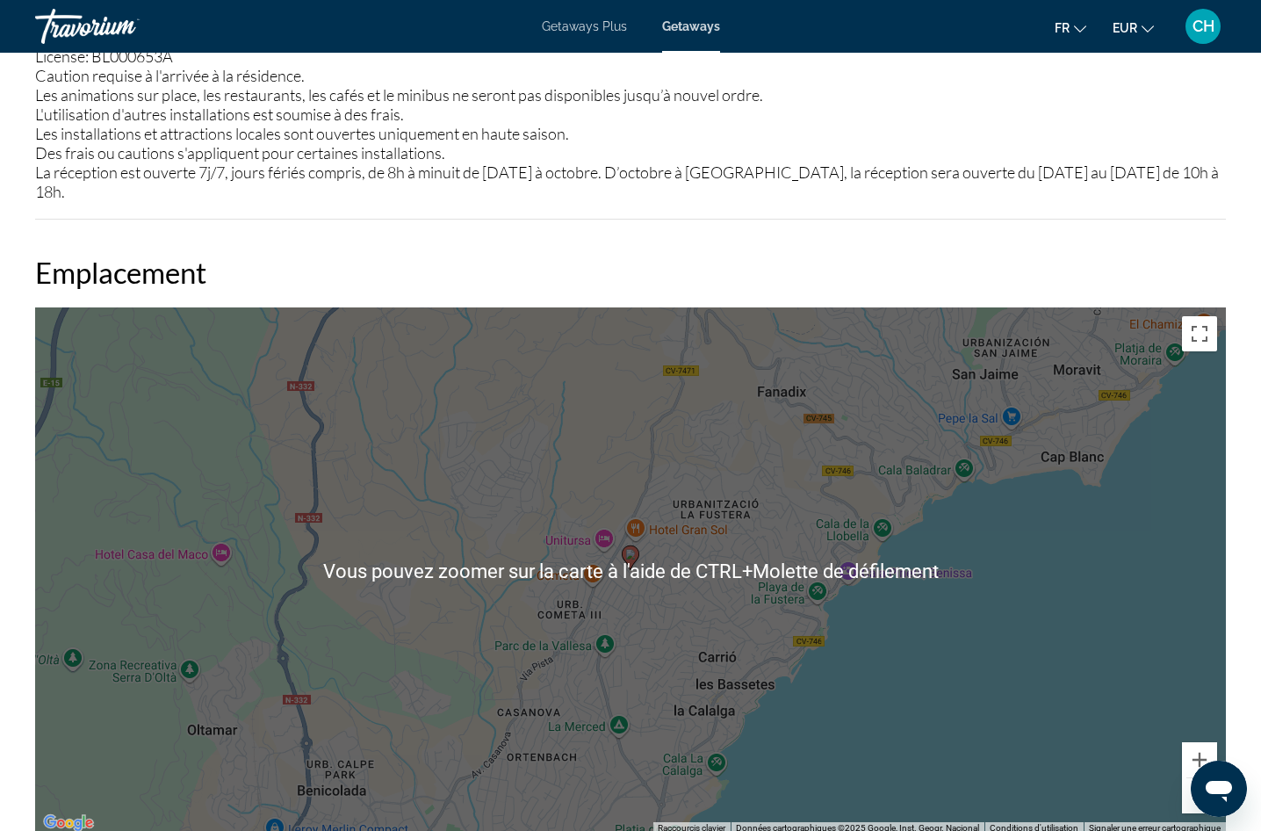
scroll to position [2372, 0]
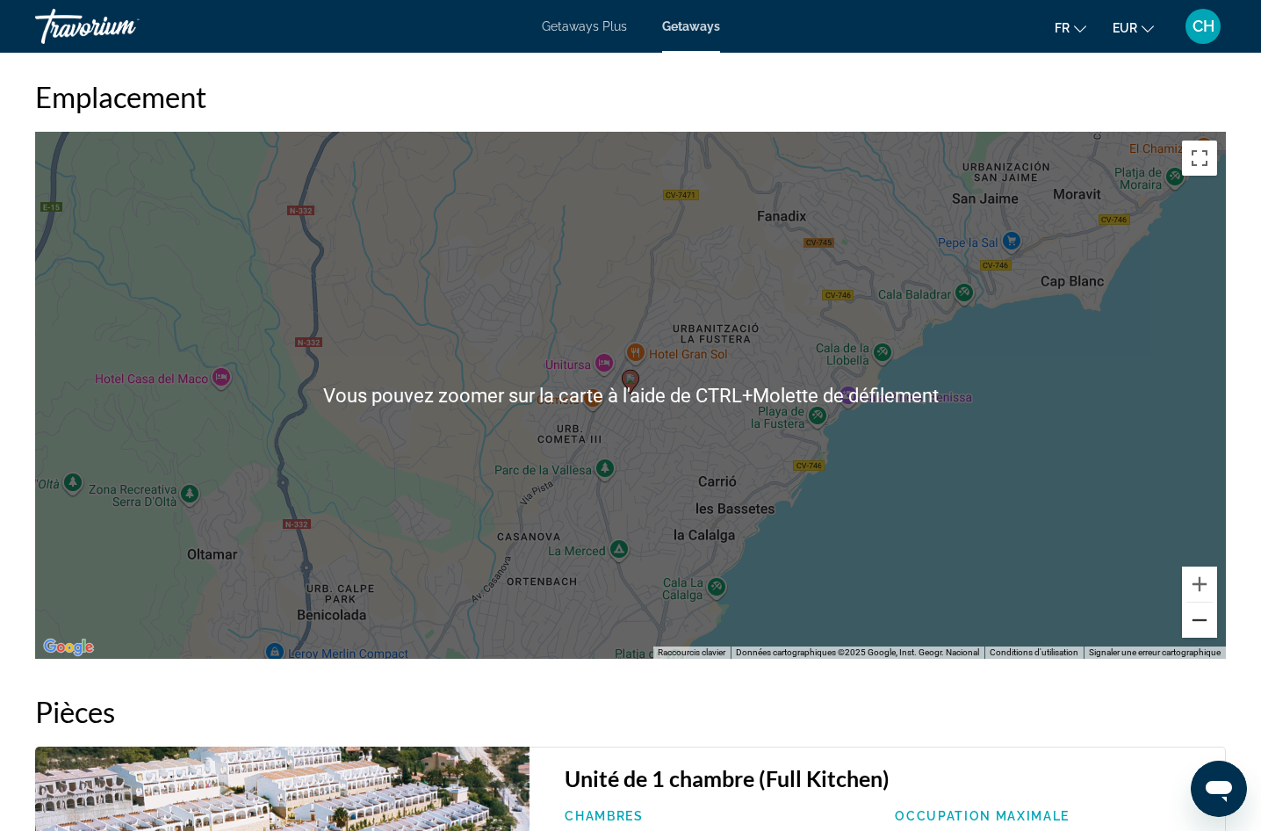
click at [1205, 603] on button "Zoom arrière" at bounding box center [1199, 620] width 35 height 35
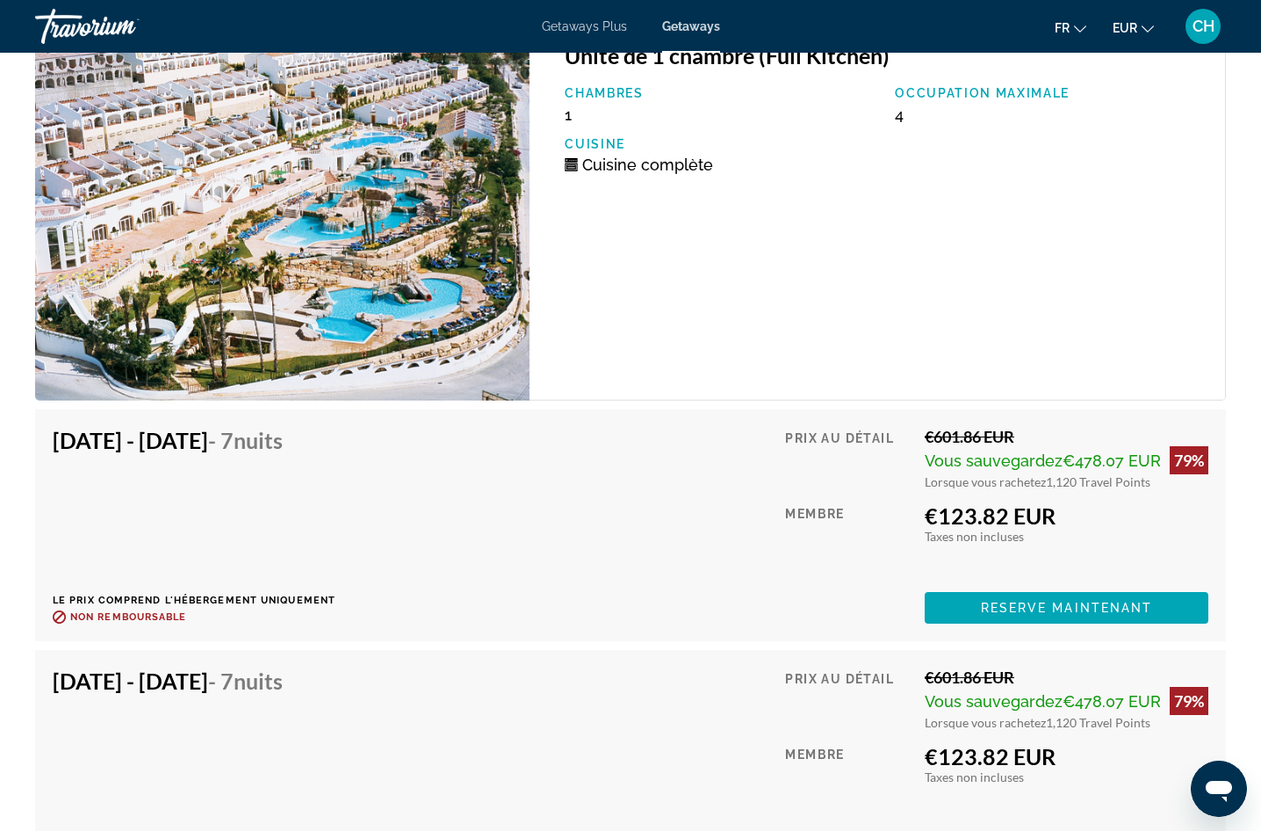
scroll to position [2899, 0]
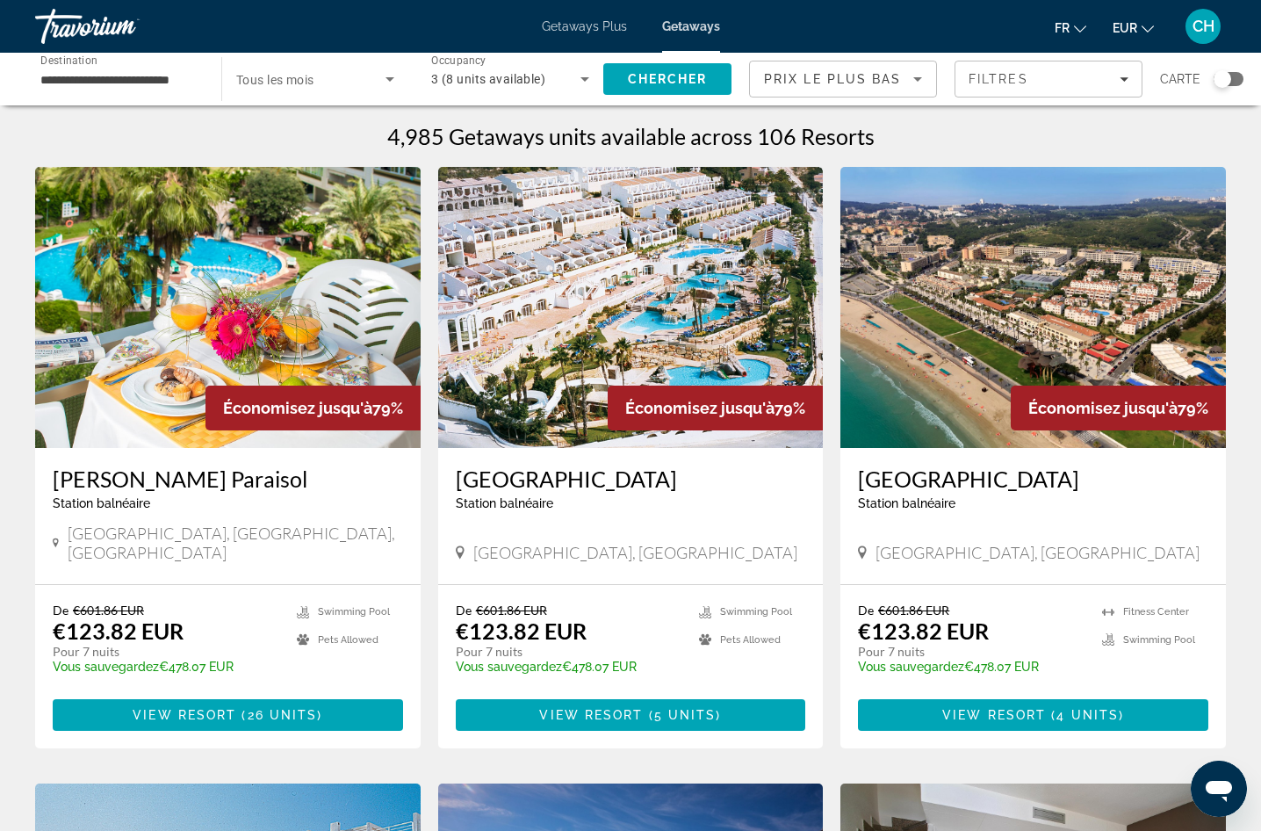
click at [155, 77] on input "**********" at bounding box center [119, 79] width 158 height 21
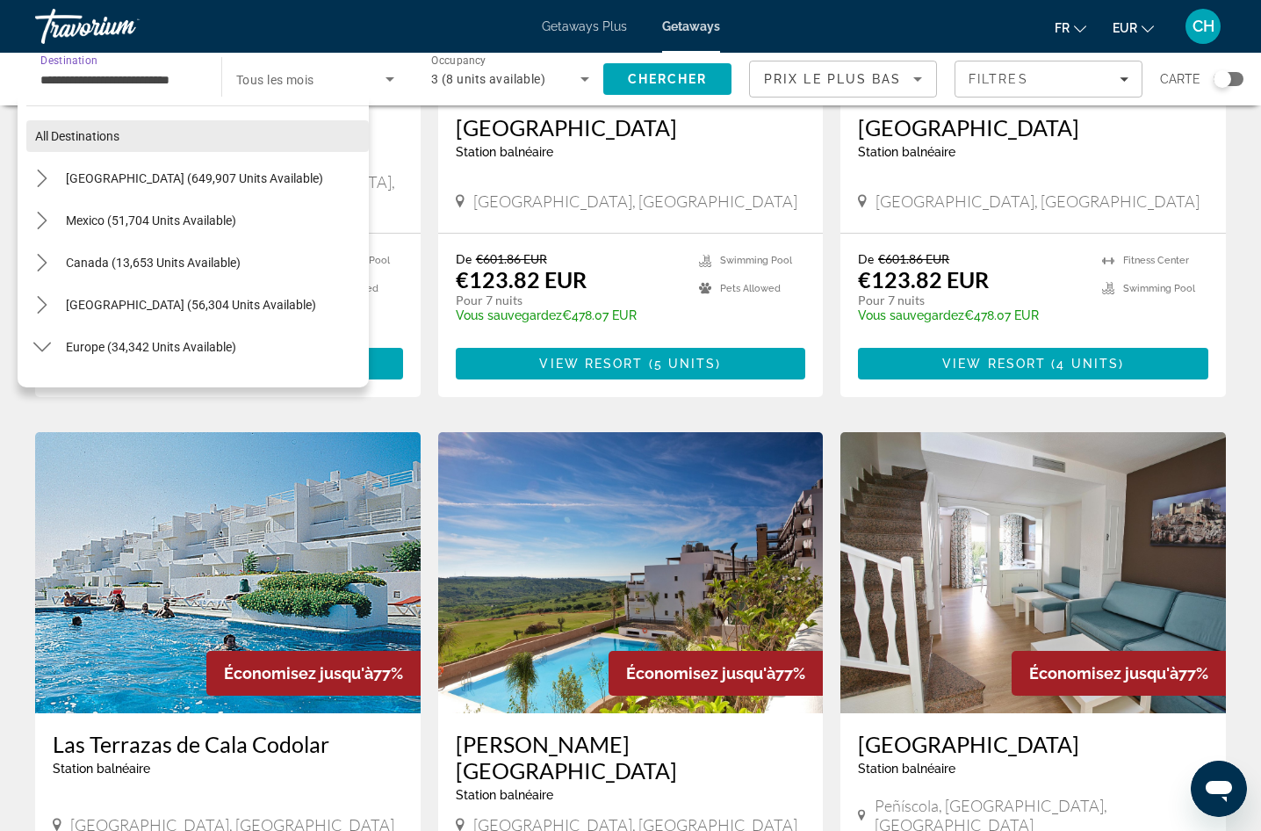
click at [101, 138] on span "All destinations" at bounding box center [77, 136] width 84 height 14
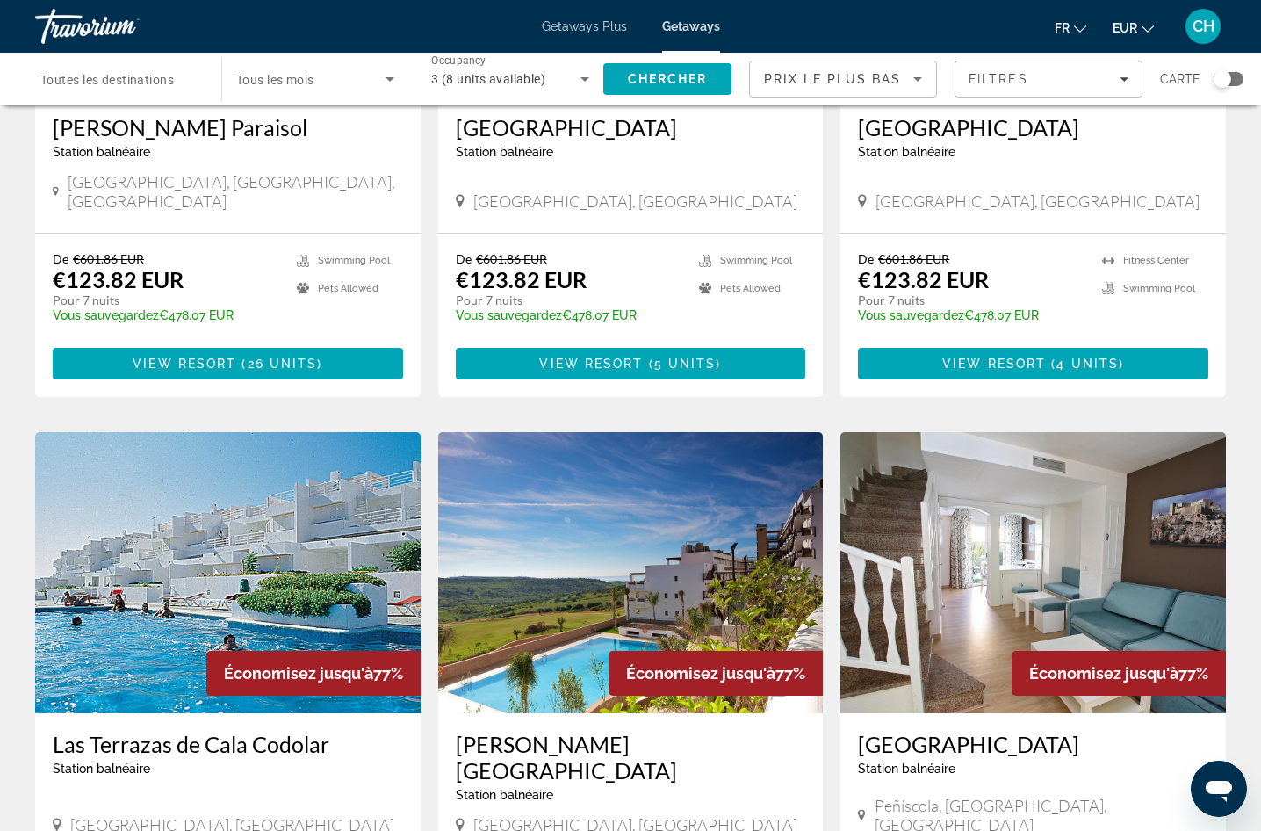
click at [157, 85] on span "Toutes les destinations" at bounding box center [107, 80] width 134 height 14
click at [157, 85] on input "Destination Toutes les destinations" at bounding box center [119, 79] width 158 height 21
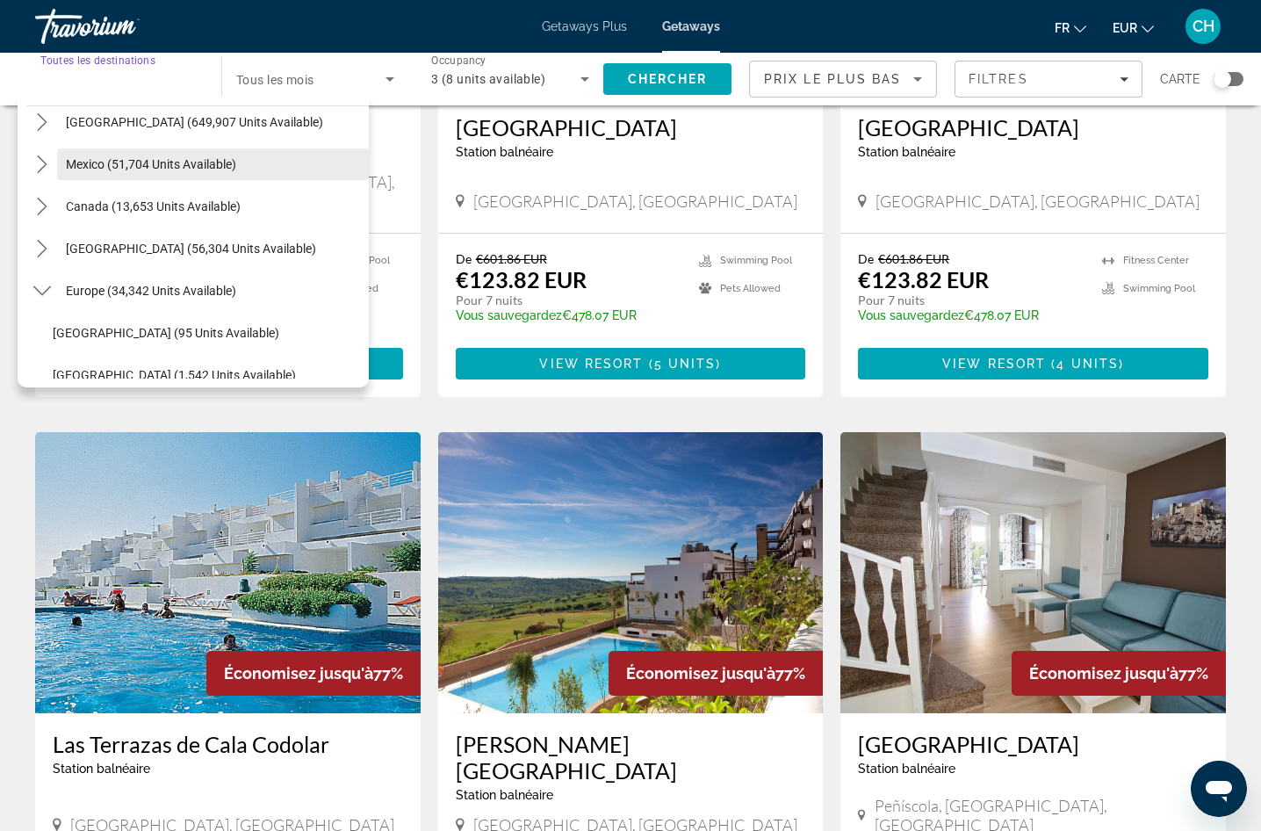
scroll to position [88, 0]
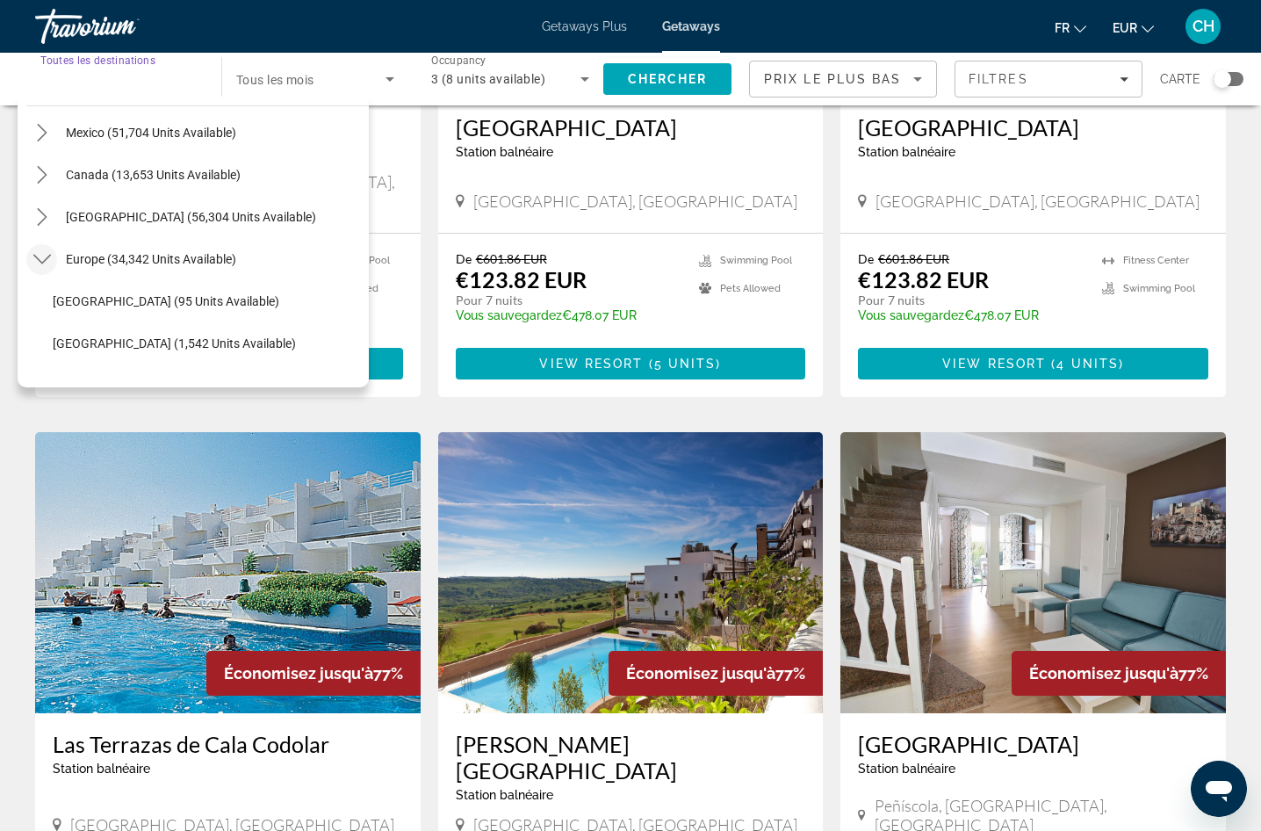
click at [44, 256] on icon "Toggle Europe (34,342 units available) submenu" at bounding box center [42, 259] width 18 height 18
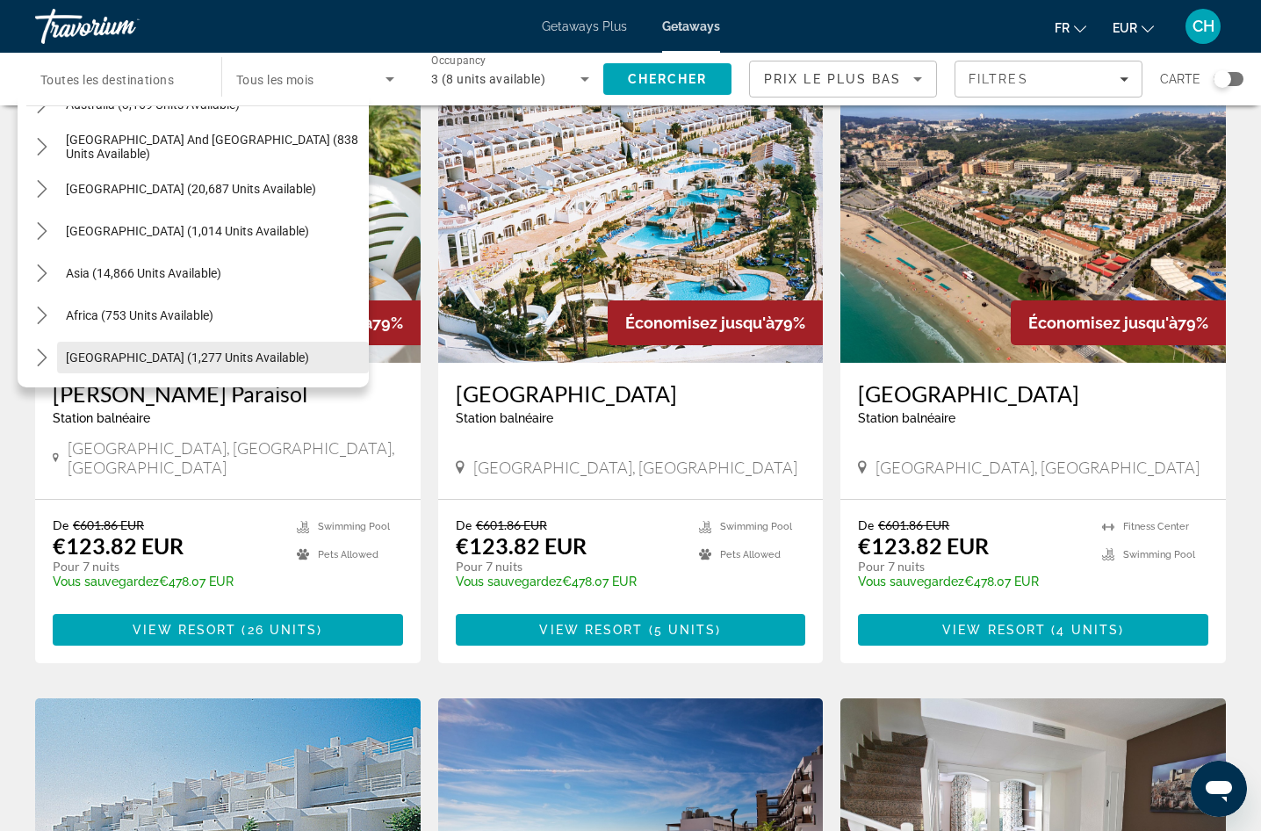
scroll to position [0, 0]
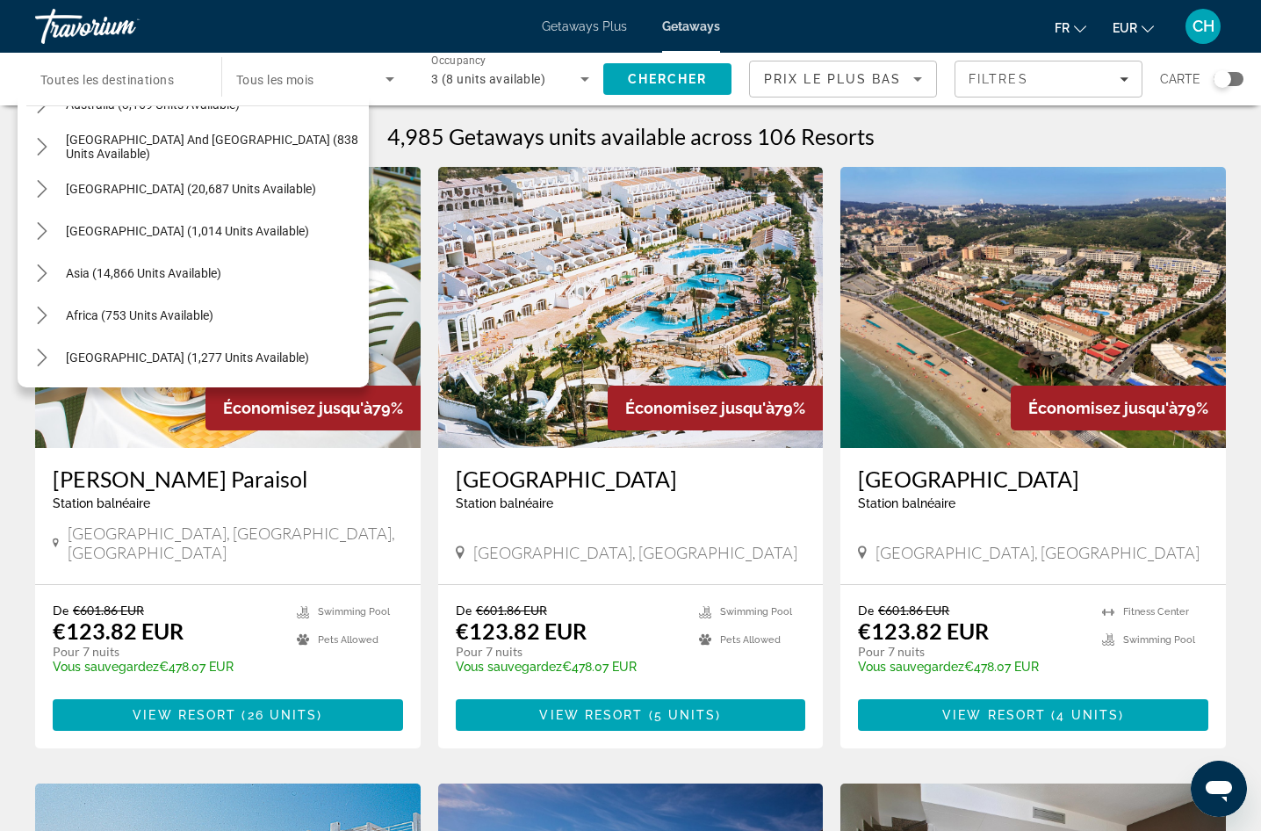
click at [788, 24] on div "fr English Español Français Italiano Português русский EUR USD ($) MXN (Mex$) C…" at bounding box center [982, 26] width 489 height 37
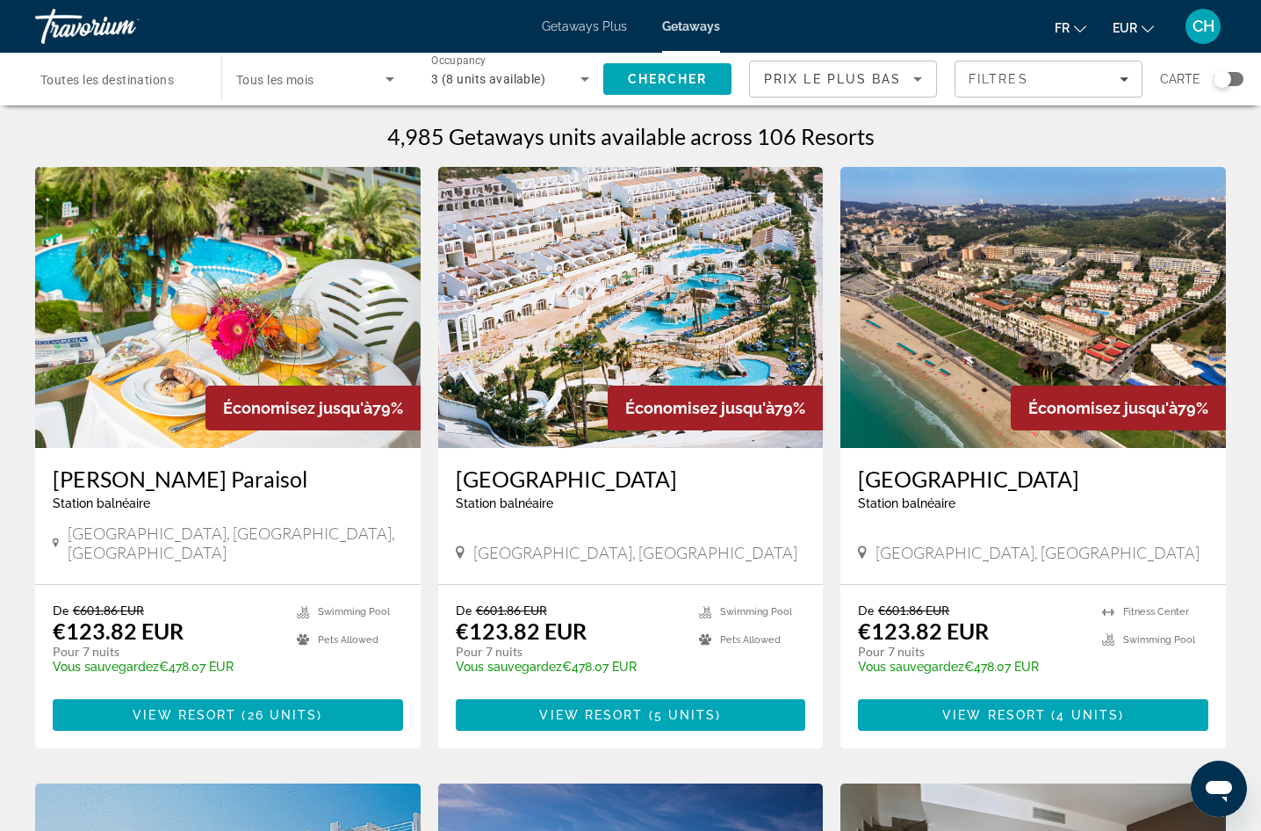
click at [612, 17] on div "Getaways Plus Getaways fr English Español Français Italiano Português русский E…" at bounding box center [630, 27] width 1261 height 46
click at [568, 31] on span "Getaways Plus" at bounding box center [584, 26] width 85 height 14
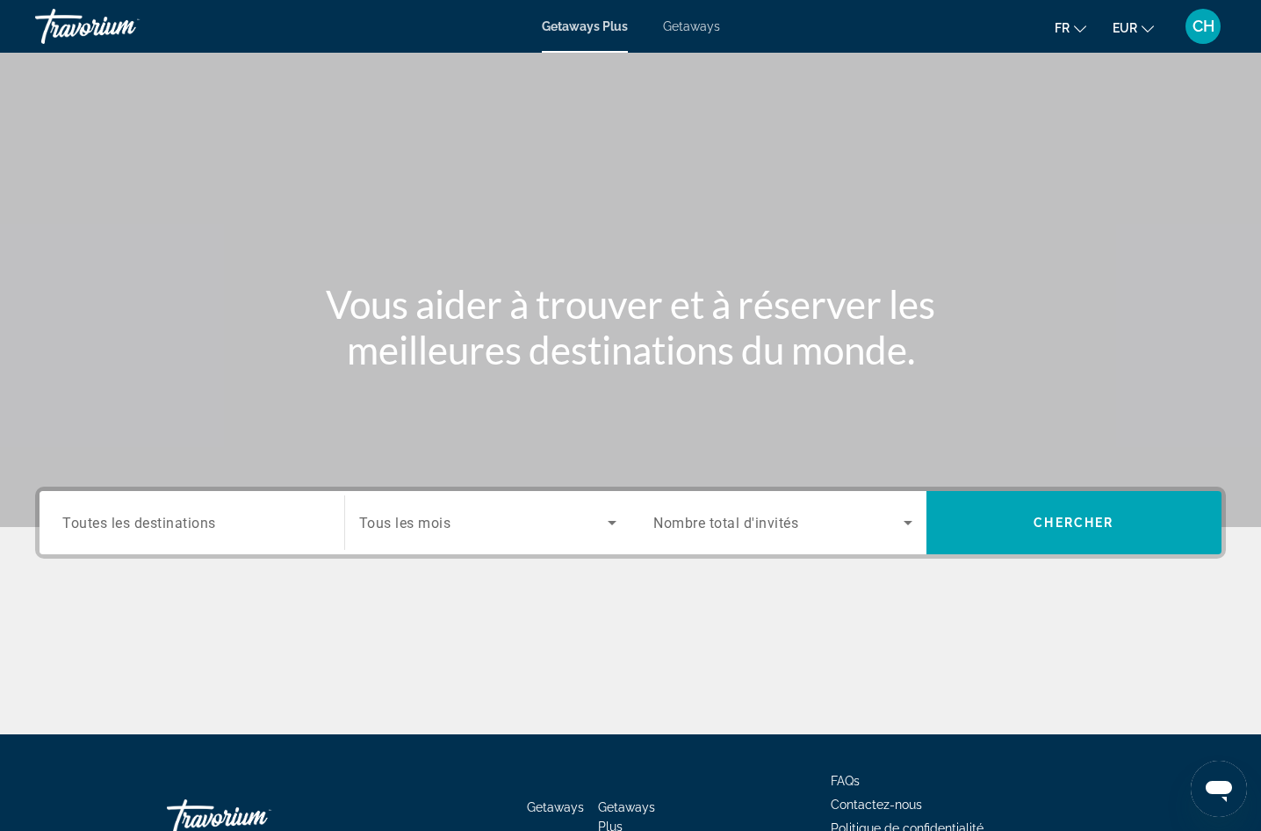
click at [1200, 26] on span "CH" at bounding box center [1204, 27] width 22 height 18
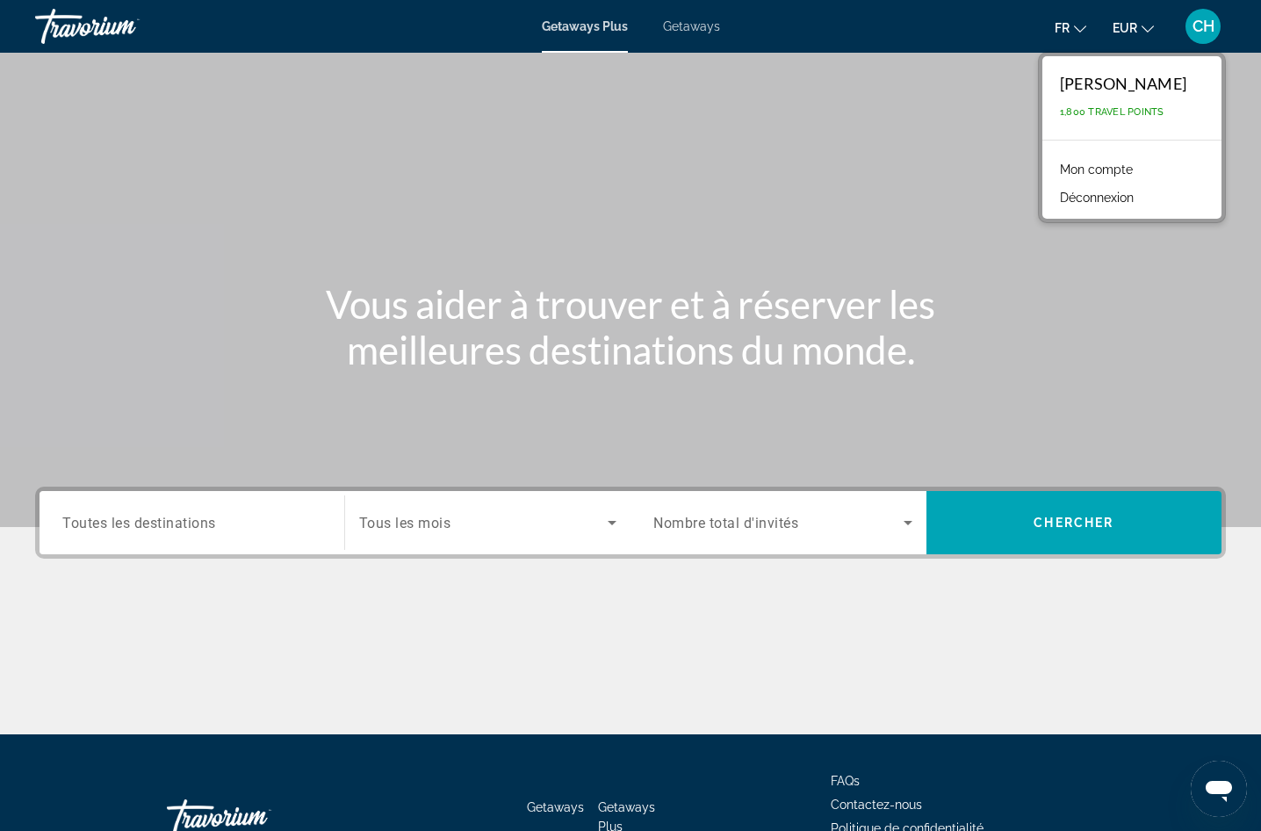
click at [1095, 197] on button "Déconnexion" at bounding box center [1096, 197] width 91 height 23
